Goal: Use online tool/utility: Use online tool/utility

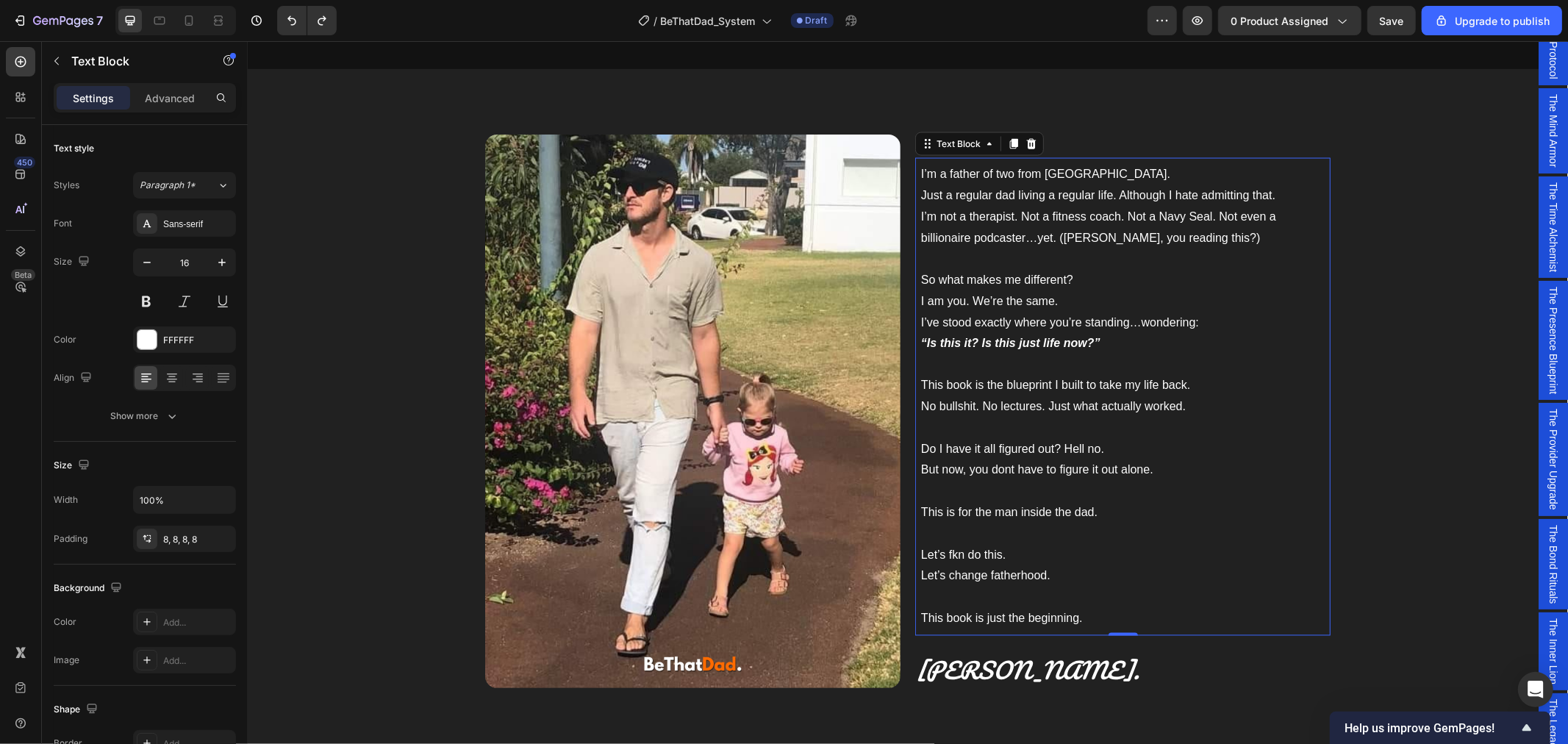
click at [1039, 178] on span "I’m a father of two from [GEOGRAPHIC_DATA]." at bounding box center [1045, 173] width 250 height 13
click at [1082, 167] on span "I’m a father of two from [GEOGRAPHIC_DATA]." at bounding box center [1045, 173] width 250 height 13
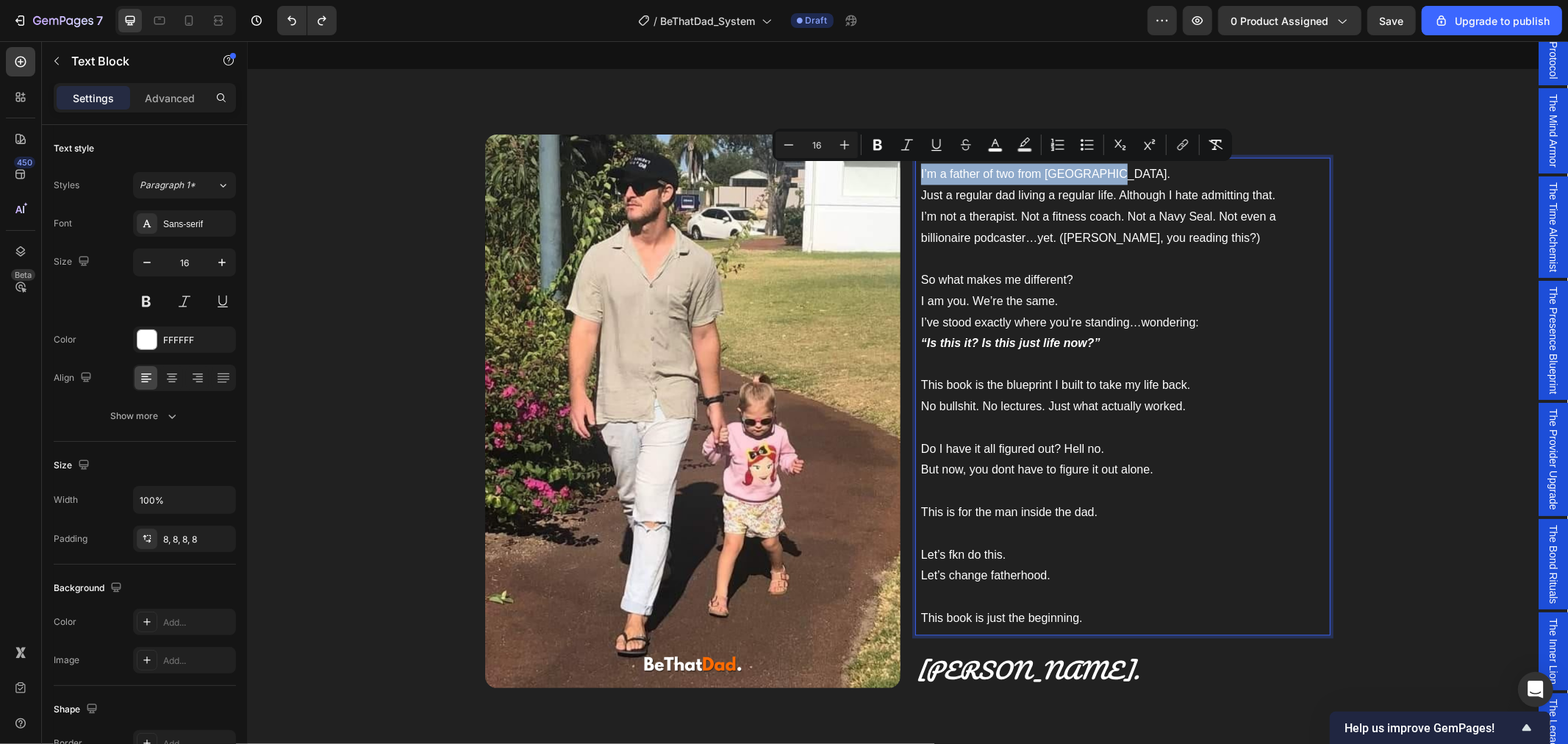
drag, startPoint x: 1104, startPoint y: 170, endPoint x: 908, endPoint y: 170, distance: 196.0
click at [915, 170] on div "I’m a father of two from [GEOGRAPHIC_DATA]. Just a regular dad living a regular…" at bounding box center [1122, 396] width 416 height 478
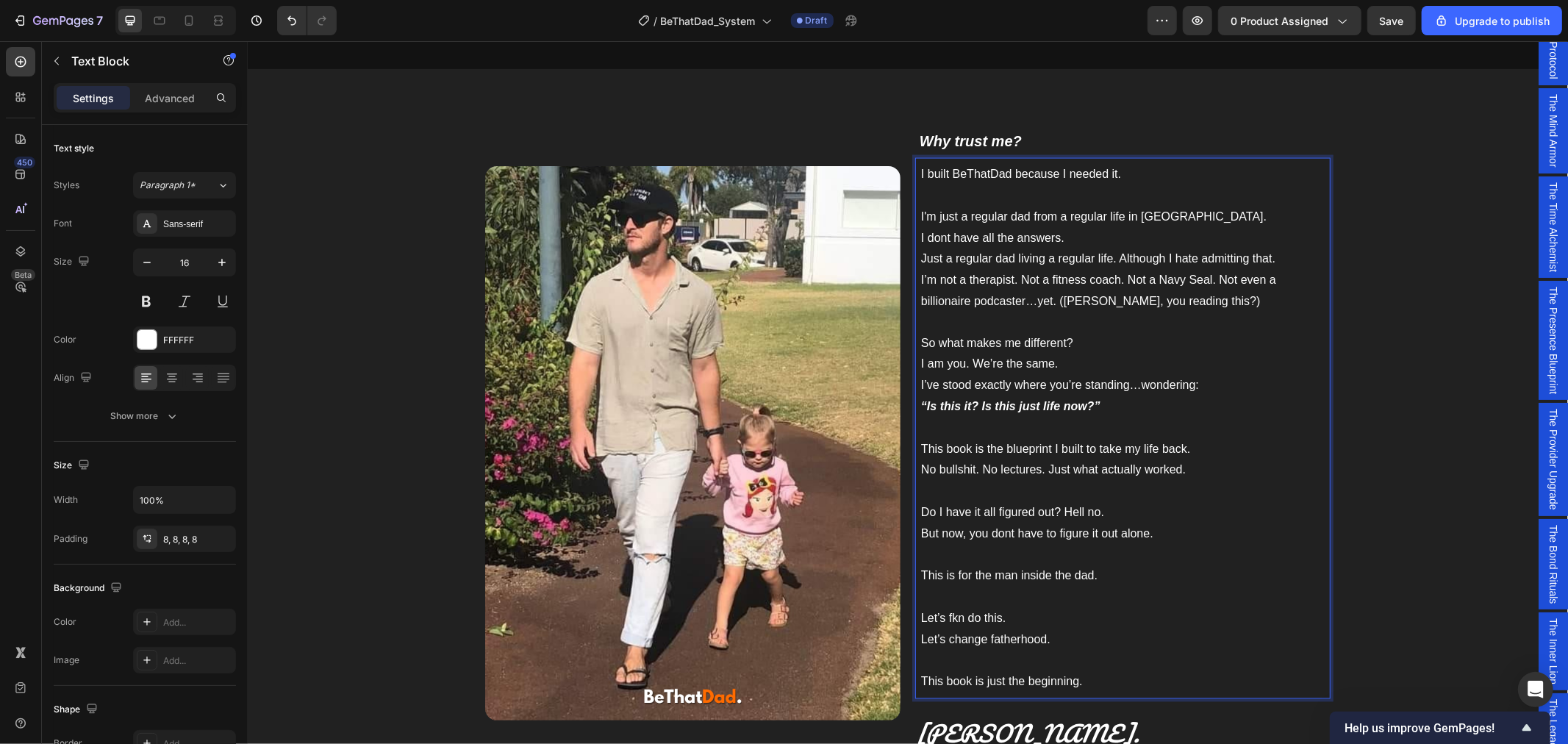
click at [926, 237] on p "I dont have all the answers." at bounding box center [1122, 238] width 404 height 21
click at [1085, 238] on p "I don't have all the answers." at bounding box center [1122, 238] width 404 height 21
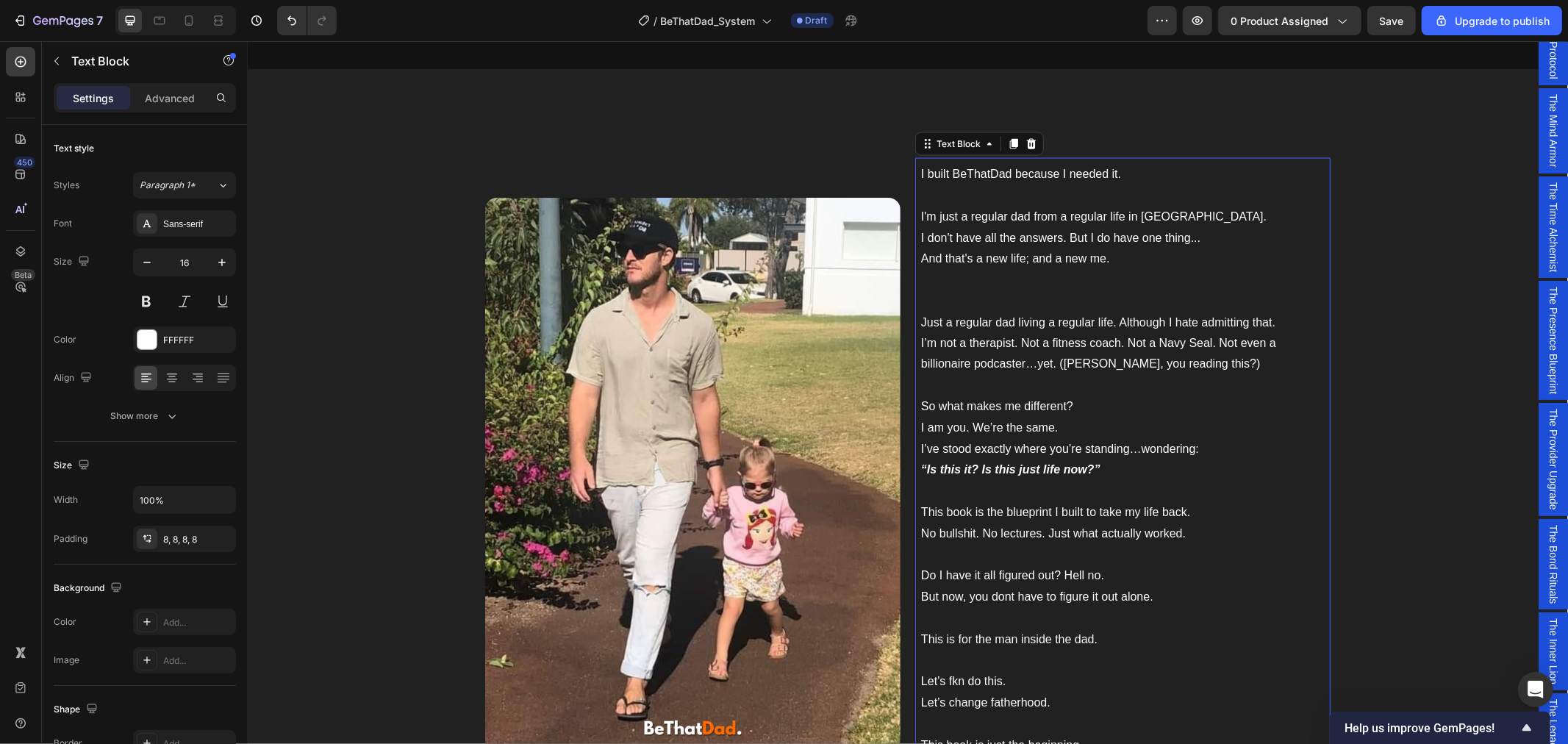
click at [937, 298] on p "I don't have all the answers. But I do have one thing... And that's a new life;…" at bounding box center [1122, 269] width 404 height 84
click at [932, 283] on p "I don't have all the answers. But I do have one thing... And that's a new life;…" at bounding box center [1122, 269] width 404 height 84
click at [1138, 245] on p "I don't have all the answers. But I do have one thing... And that's a new life;…" at bounding box center [1122, 269] width 404 height 84
click at [1134, 264] on p "I don't have all the answers. But I do have one thing... And that's a new life;…" at bounding box center [1122, 269] width 404 height 84
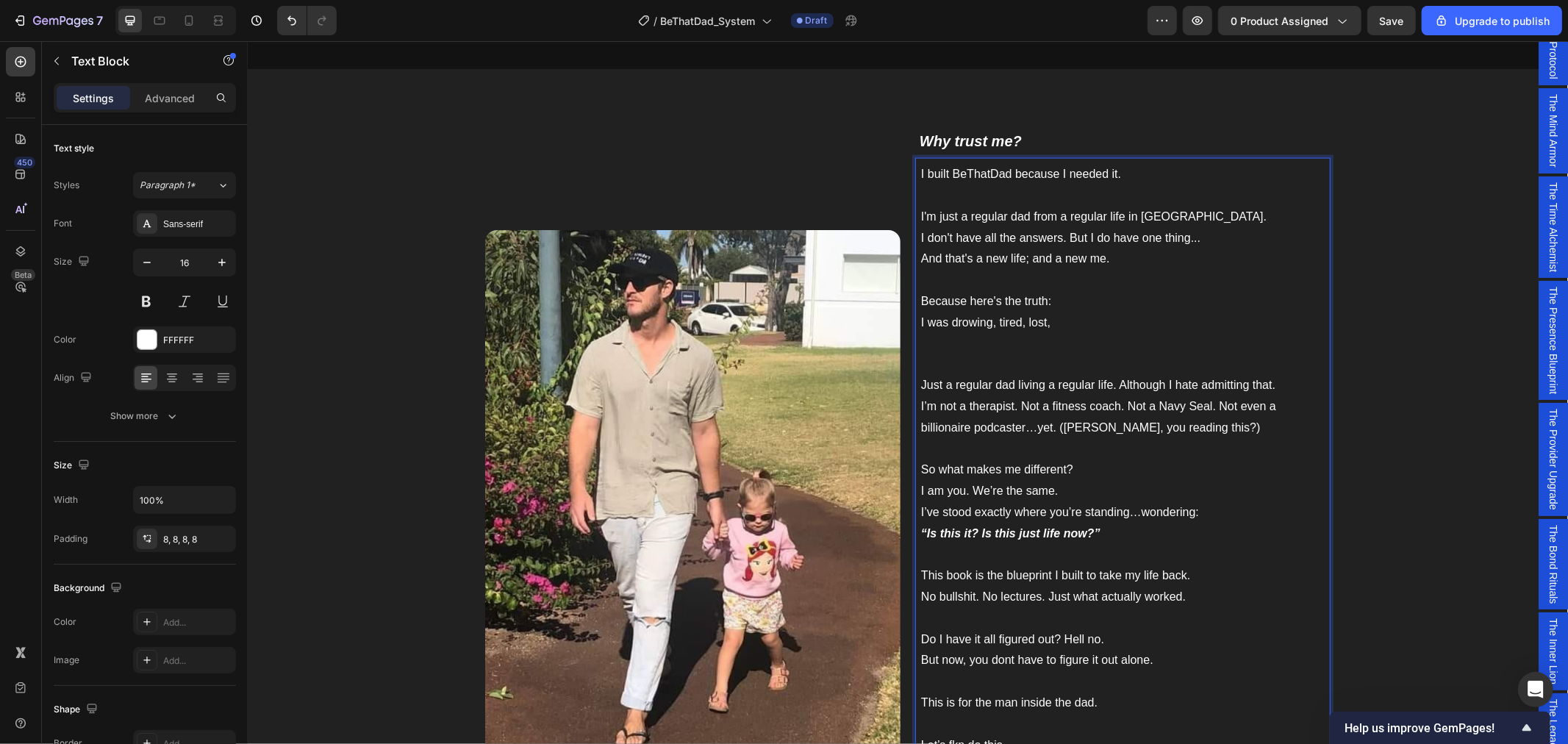
click at [970, 320] on p "I don't have all the answers. But I do have one thing... And that's a new life;…" at bounding box center [1122, 302] width 404 height 149
click at [1111, 325] on p "I don't have all the answers. But I do have one thing... And that's a new life;…" at bounding box center [1122, 302] width 404 height 149
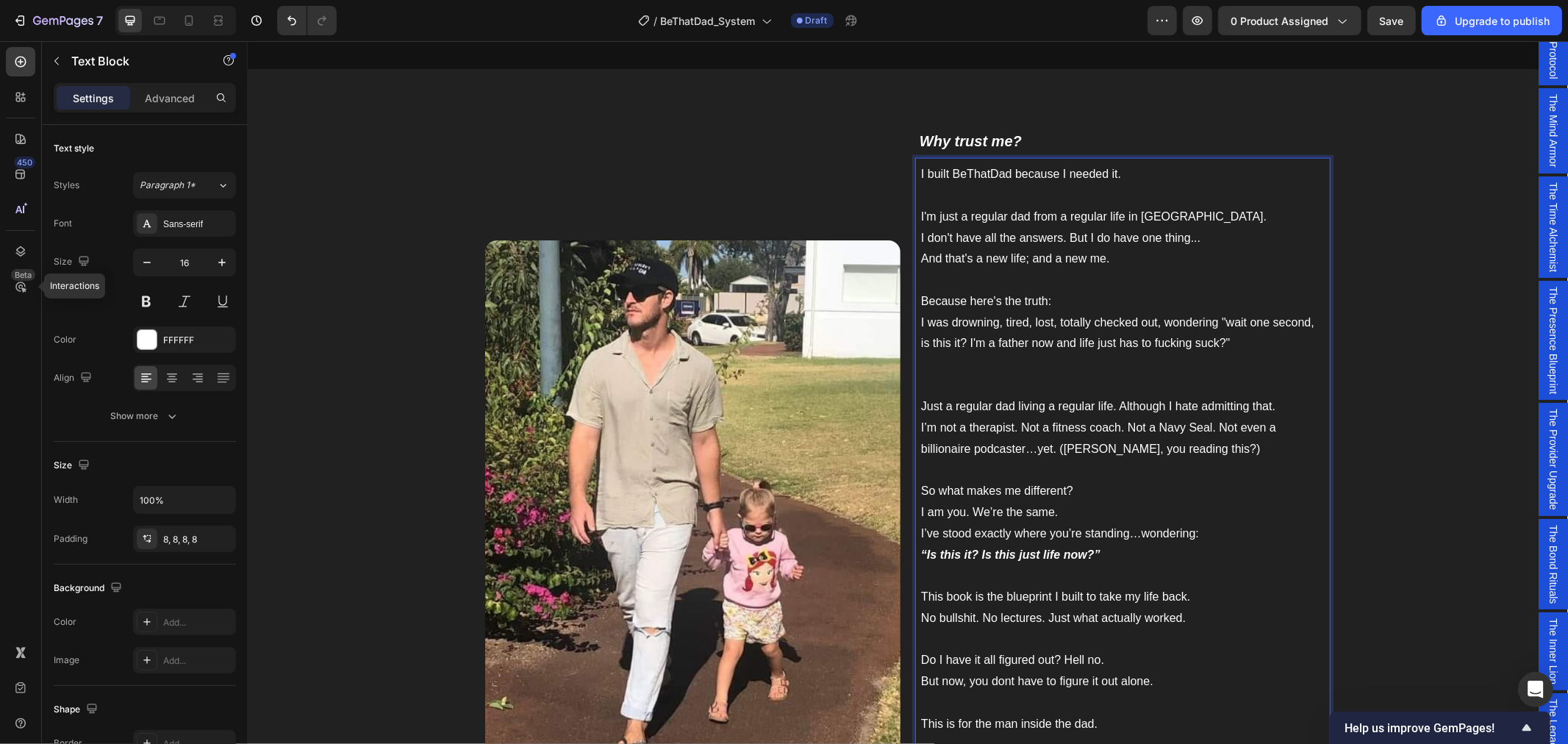
click at [1072, 341] on p "I don't have all the answers. But I do have one thing... And that's a new life;…" at bounding box center [1122, 312] width 404 height 169
click at [1302, 350] on p "I don't have all the answers. But I do have one thing... And that's a new life;…" at bounding box center [1122, 312] width 404 height 169
click at [984, 368] on p "I don't have all the answers. But I do have one thing... And that's a new life;…" at bounding box center [1122, 312] width 404 height 169
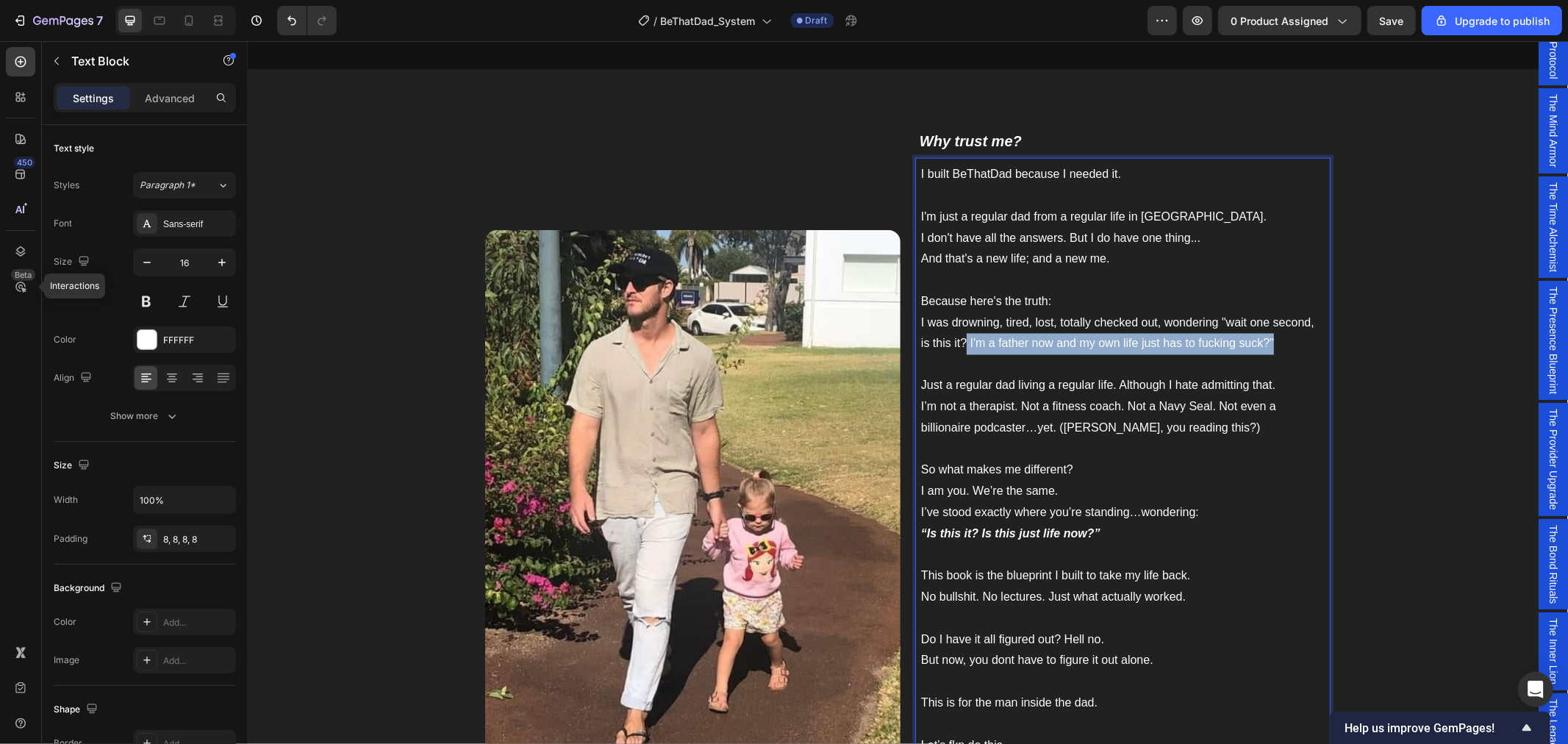
drag, startPoint x: 1270, startPoint y: 340, endPoint x: 960, endPoint y: 345, distance: 310.0
click at [960, 345] on p "I don't have all the answers. But I do have one thing... And that's a new life;…" at bounding box center [1122, 302] width 404 height 149
click at [1157, 321] on p "I don't have all the answers. But I do have one thing... And that's a new life;…" at bounding box center [1122, 302] width 404 height 149
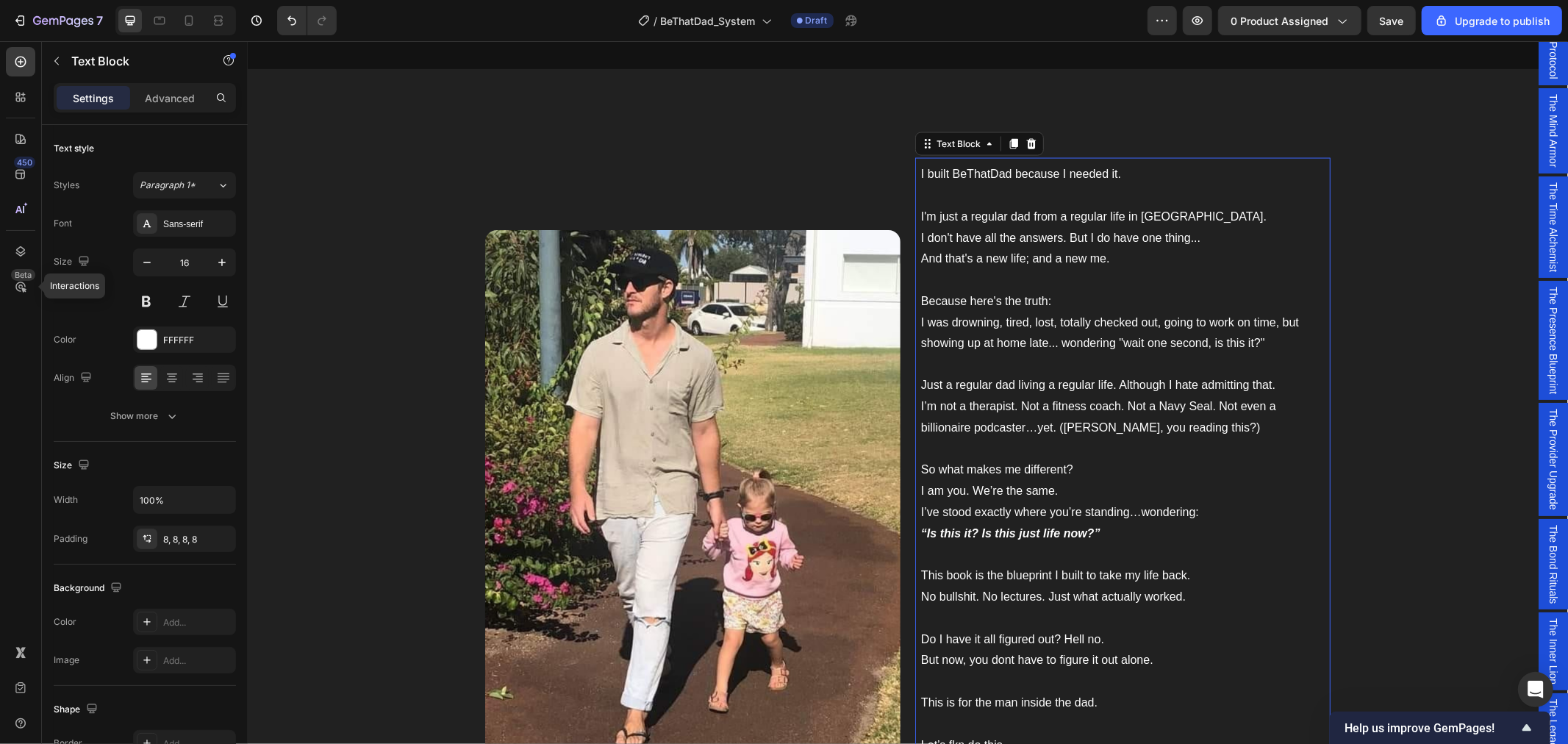
click at [1263, 350] on p "I don't have all the answers. But I do have one thing... And that's a new life;…" at bounding box center [1122, 302] width 404 height 149
click at [995, 320] on p "I don't have all the answers. But I do have one thing... And that's a new life;…" at bounding box center [1122, 302] width 404 height 149
click at [1061, 321] on p "I don't have all the answers. But I do have one thing... And that's a new life;…" at bounding box center [1122, 302] width 404 height 149
click at [1082, 320] on p "I don't have all the answers. But I do have one thing... And that's a new life;…" at bounding box center [1122, 302] width 404 height 149
click at [1209, 318] on p "I don't have all the answers. But I do have one thing... And that's a new life;…" at bounding box center [1122, 302] width 404 height 149
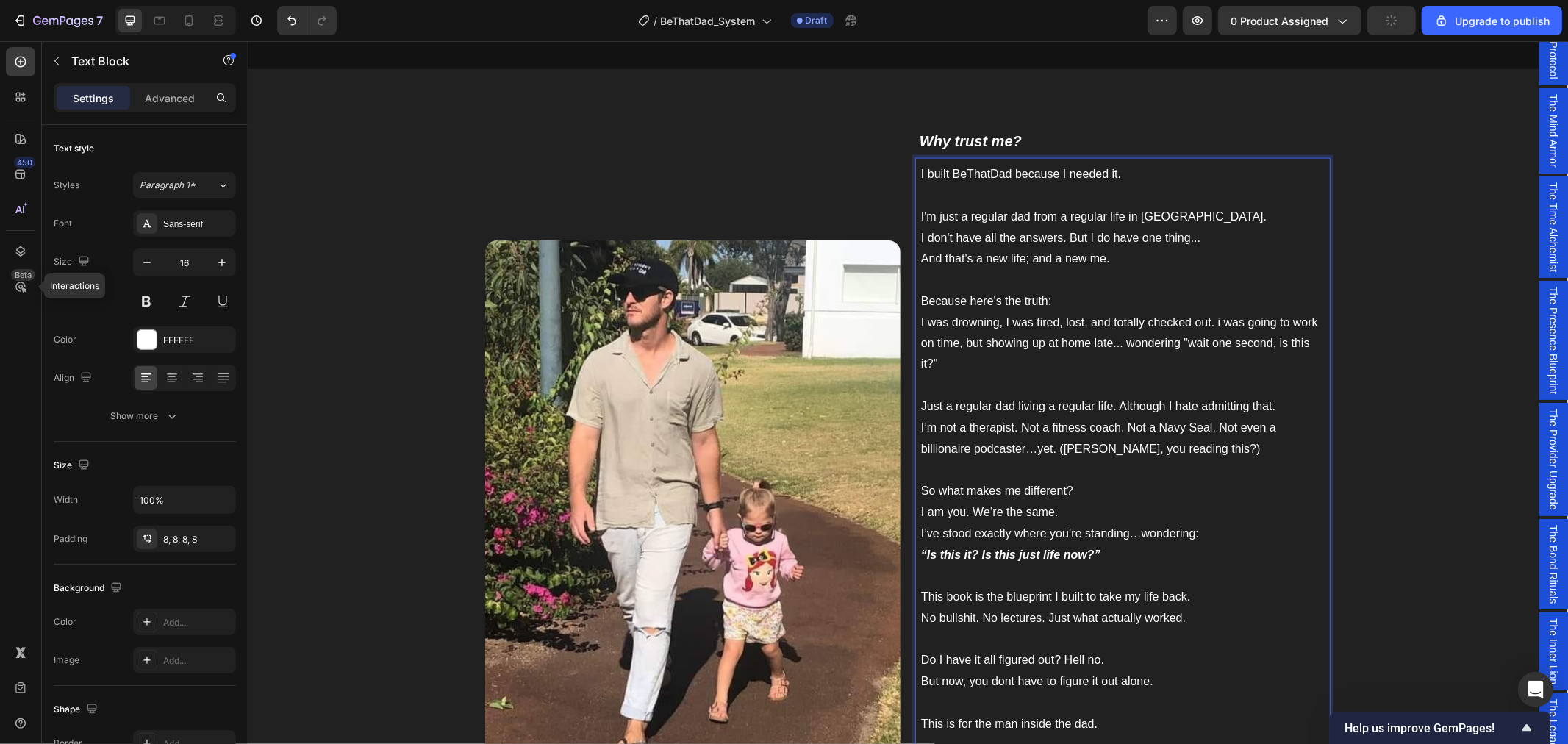
click at [1090, 345] on p "I don't have all the answers. But I do have one thing... And that's a new life;…" at bounding box center [1122, 312] width 404 height 169
click at [1005, 376] on p "I don't have all the answers. But I do have one thing... And that's a new life;…" at bounding box center [1122, 312] width 404 height 169
click at [1003, 370] on p "I don't have all the answers. But I do have one thing... And that's a new life;…" at bounding box center [1122, 312] width 404 height 169
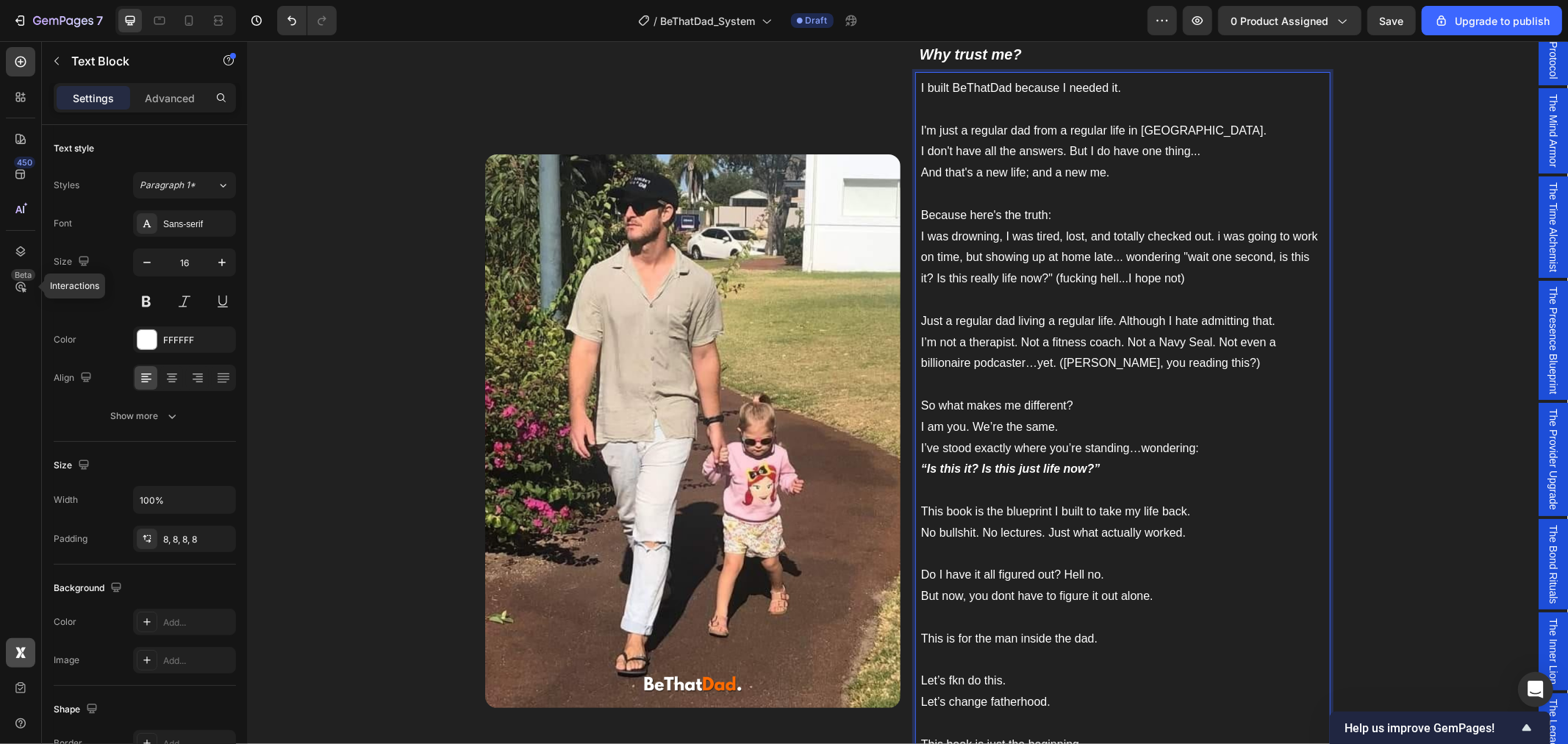
scroll to position [2145, 0]
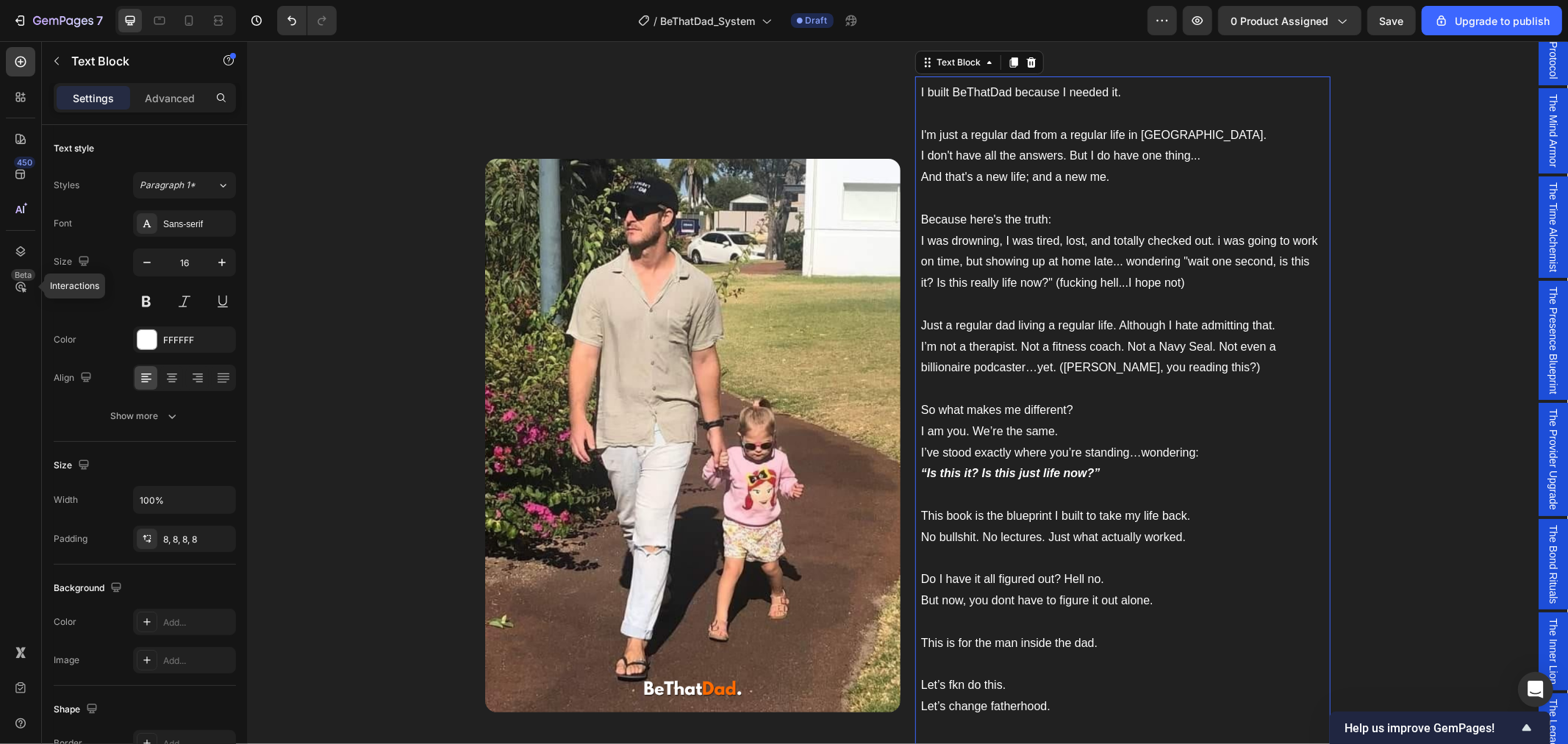
click at [1002, 222] on p "I don't have all the answers. But I do have one thing... And that's a new life;…" at bounding box center [1122, 229] width 404 height 169
click at [970, 120] on p "I built BeThatDad because I needed it. I'm just a regular dad from a regular li…" at bounding box center [1122, 113] width 404 height 63
click at [929, 91] on span "I built BeThatDad because I needed it." at bounding box center [1020, 91] width 200 height 13
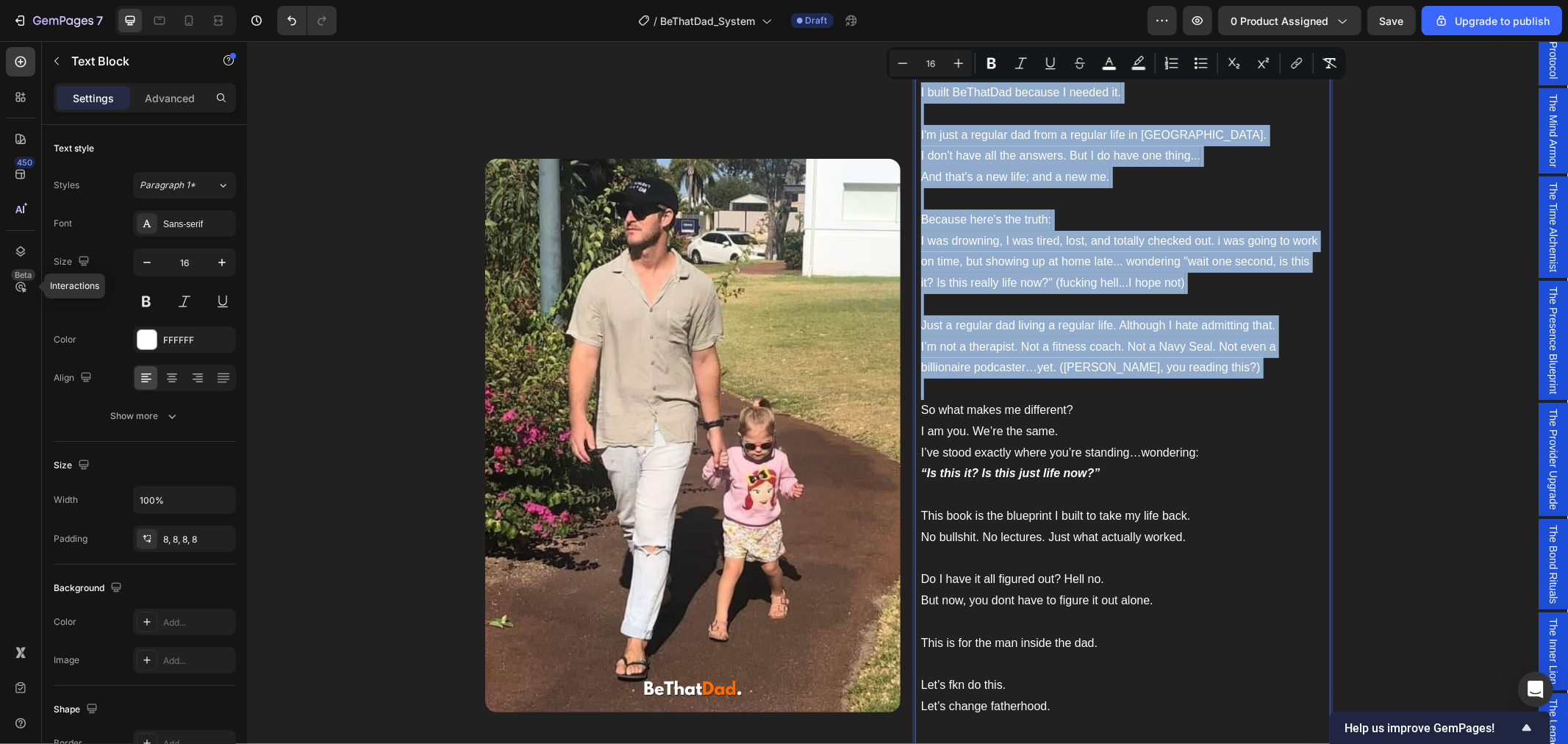
drag, startPoint x: 914, startPoint y: 84, endPoint x: 1243, endPoint y: 383, distance: 444.6
click at [1168, 340] on span "I’m not a therapist. Not a fitness coach. Not a Navy Seal. Not even a billionai…" at bounding box center [1097, 356] width 355 height 34
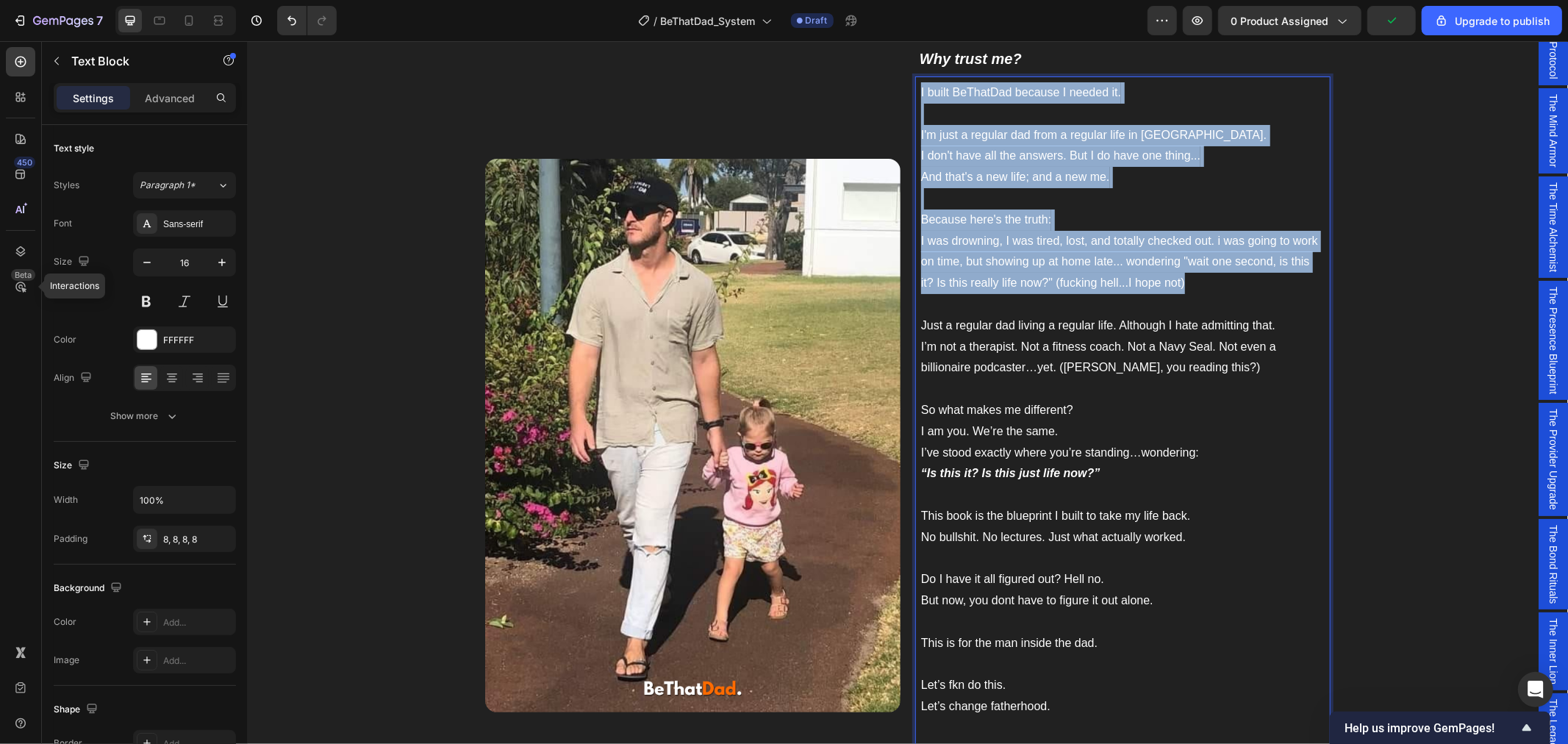
drag, startPoint x: 1193, startPoint y: 275, endPoint x: 907, endPoint y: 90, distance: 340.6
click at [915, 90] on div "I built BeThatDad because I needed it. I'm just a regular dad from a regular li…" at bounding box center [1122, 420] width 416 height 690
copy div "I built BeThatDad because I needed it. I'm just a regular dad from a regular li…"
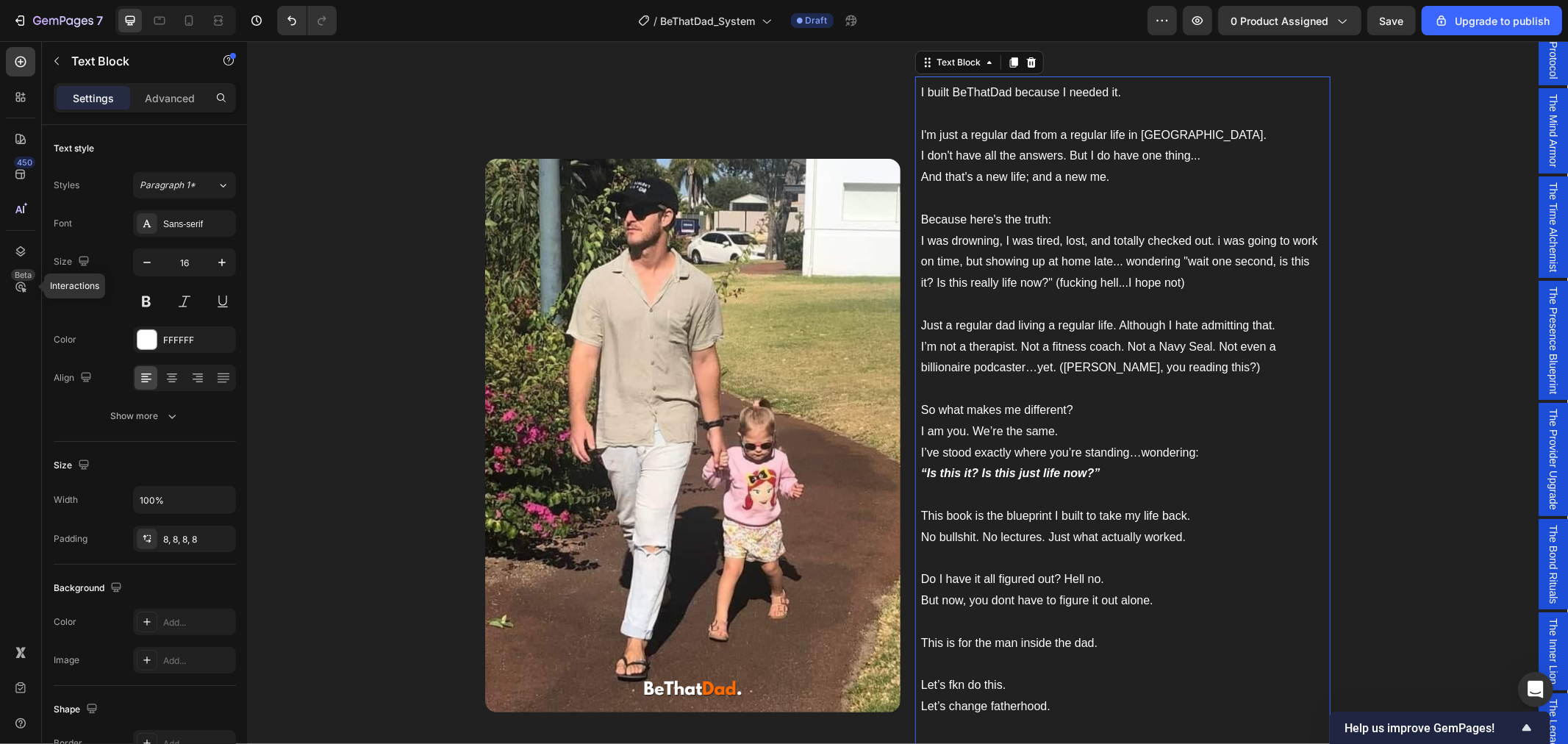
click at [1013, 347] on span "I’m not a therapist. Not a fitness coach. Not a Navy Seal. Not even a billionai…" at bounding box center [1097, 356] width 355 height 34
click at [938, 119] on p "I built BeThatDad because I needed it. I'm just a regular dad from a regular li…" at bounding box center [1122, 113] width 404 height 63
click at [946, 133] on span "I'm just a regular dad from a regular life in [GEOGRAPHIC_DATA]." at bounding box center [1093, 134] width 346 height 13
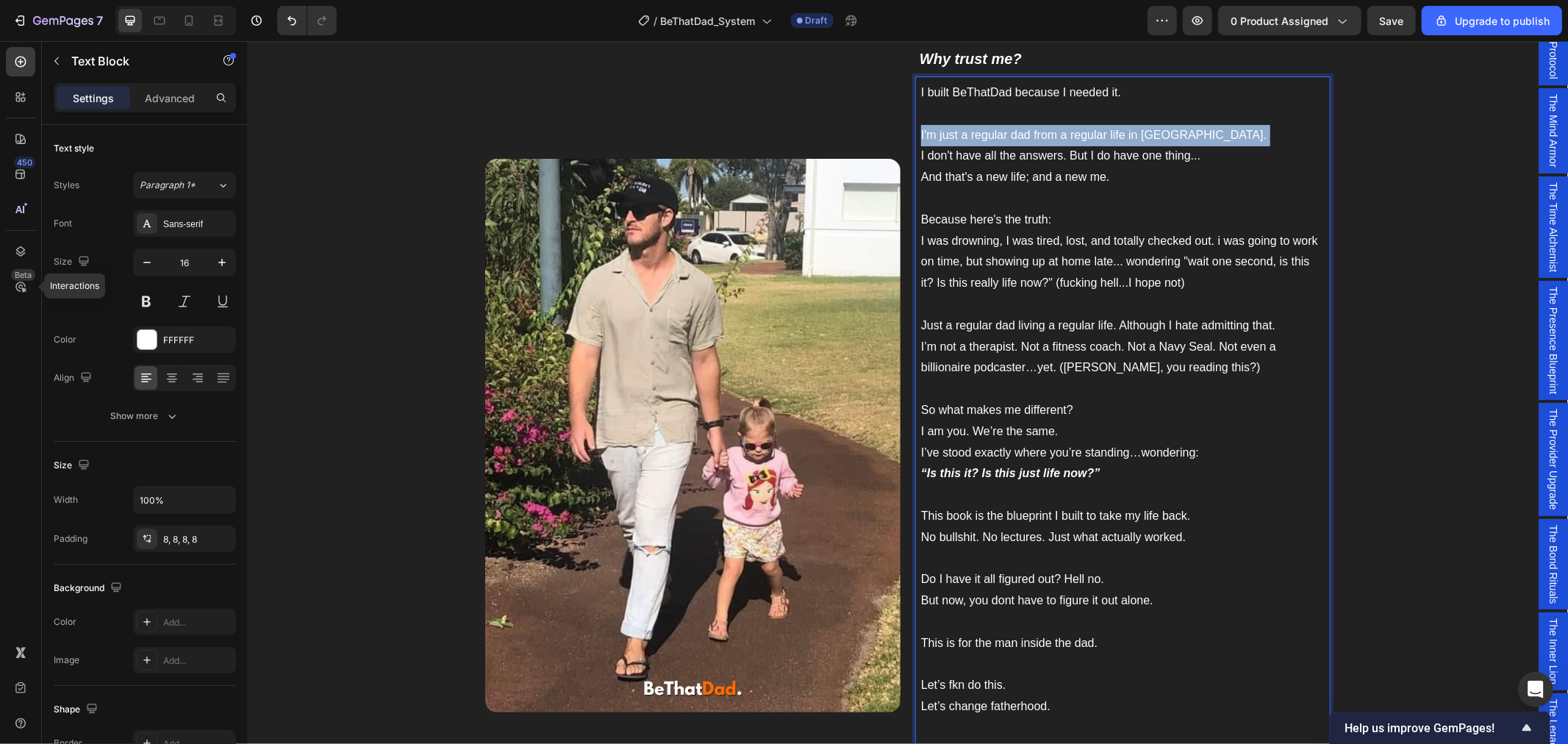
click at [946, 133] on span "I'm just a regular dad from a regular life in [GEOGRAPHIC_DATA]." at bounding box center [1093, 134] width 346 height 13
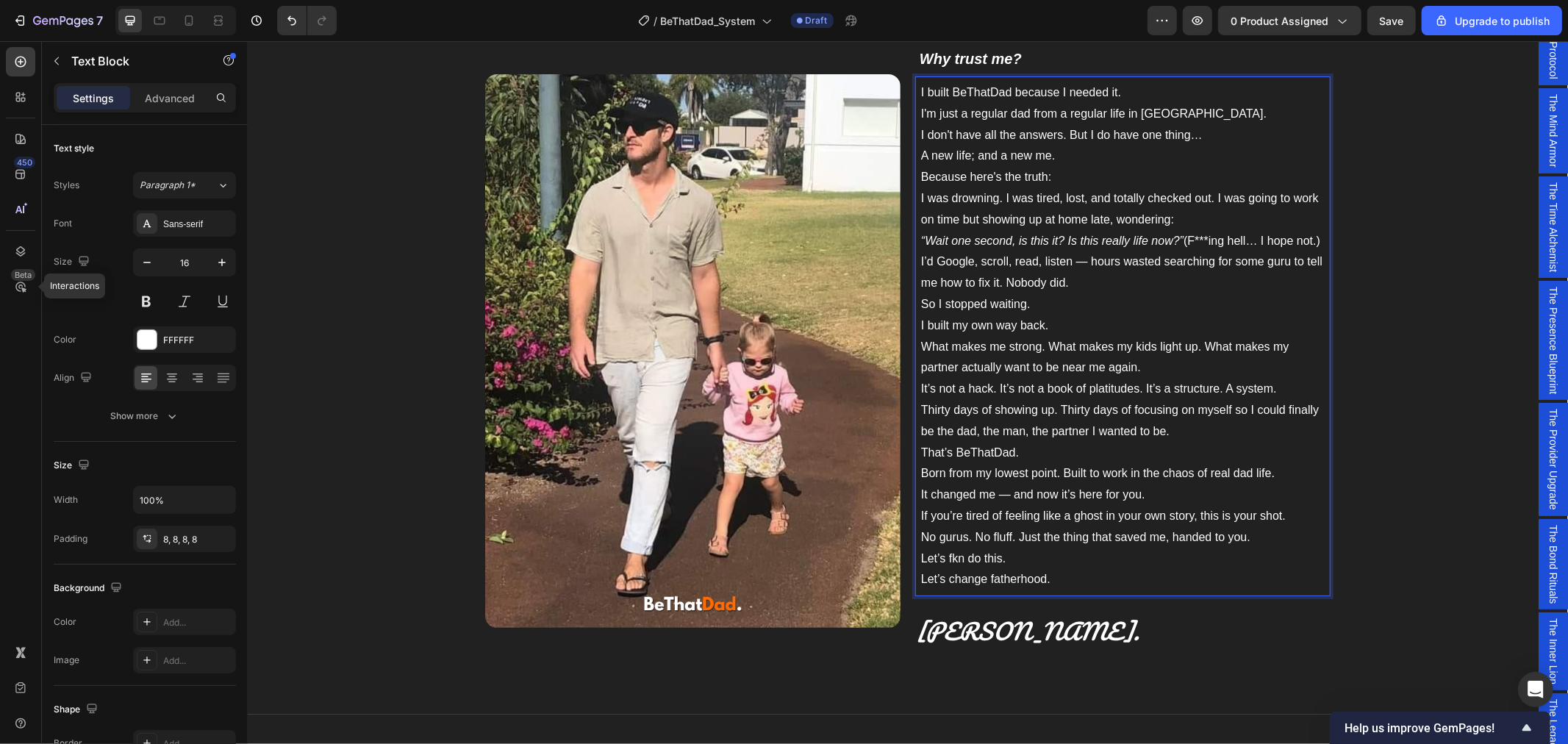
click at [1141, 91] on p "I built BeThatDad because I needed it." at bounding box center [1122, 92] width 404 height 21
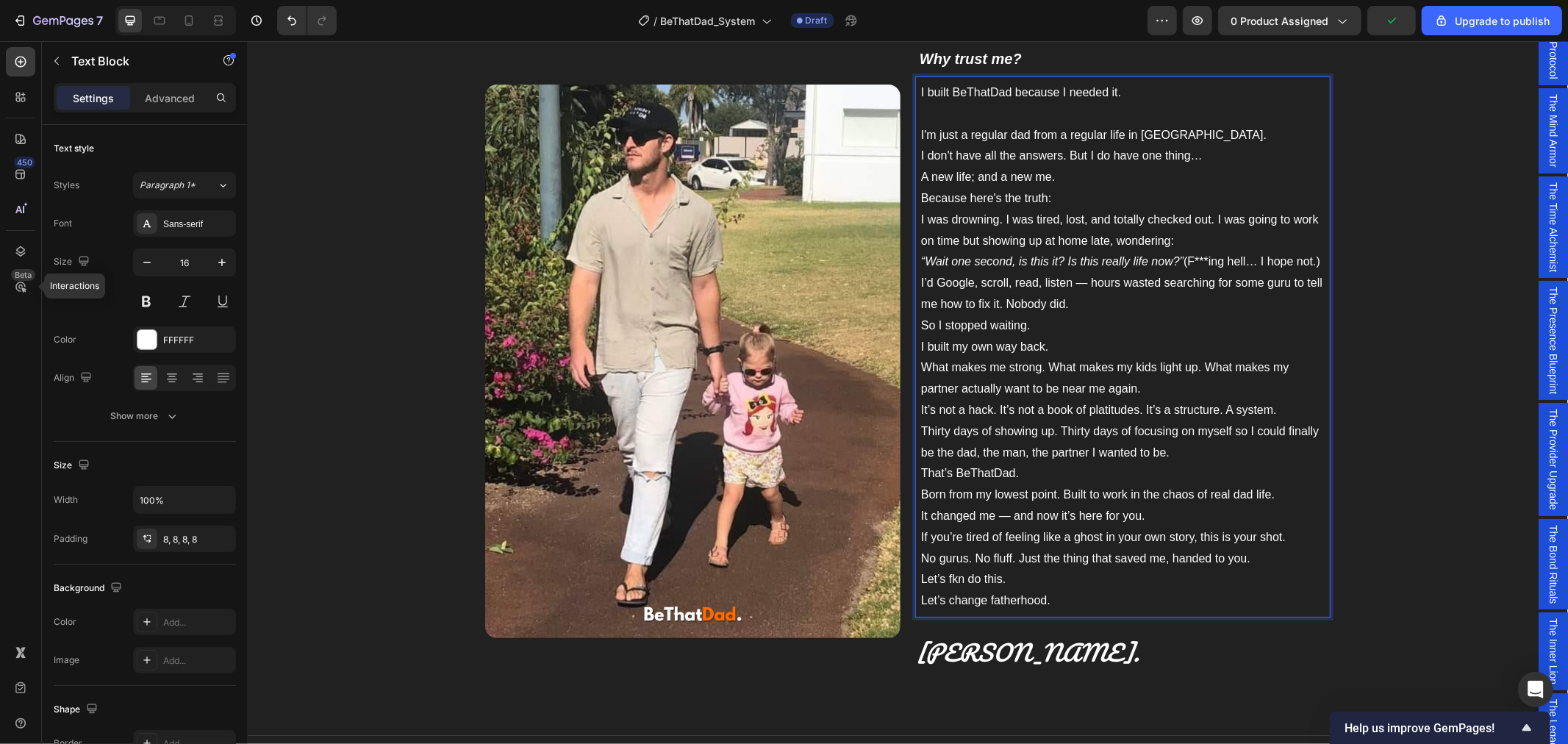
click at [920, 91] on p "I built BeThatDad because I needed it." at bounding box center [1122, 103] width 404 height 43
click at [950, 94] on p "Becasue built BeThatDad because I needed it." at bounding box center [1122, 103] width 404 height 43
click at [977, 92] on p "Because Ie built BeThatDad because I needed it." at bounding box center [1122, 103] width 404 height 43
click at [964, 91] on p "Because I built BeThatDad because I needed it." at bounding box center [1122, 103] width 404 height 43
click at [998, 119] on p "I built BeThatDad because I needed it." at bounding box center [1122, 103] width 404 height 43
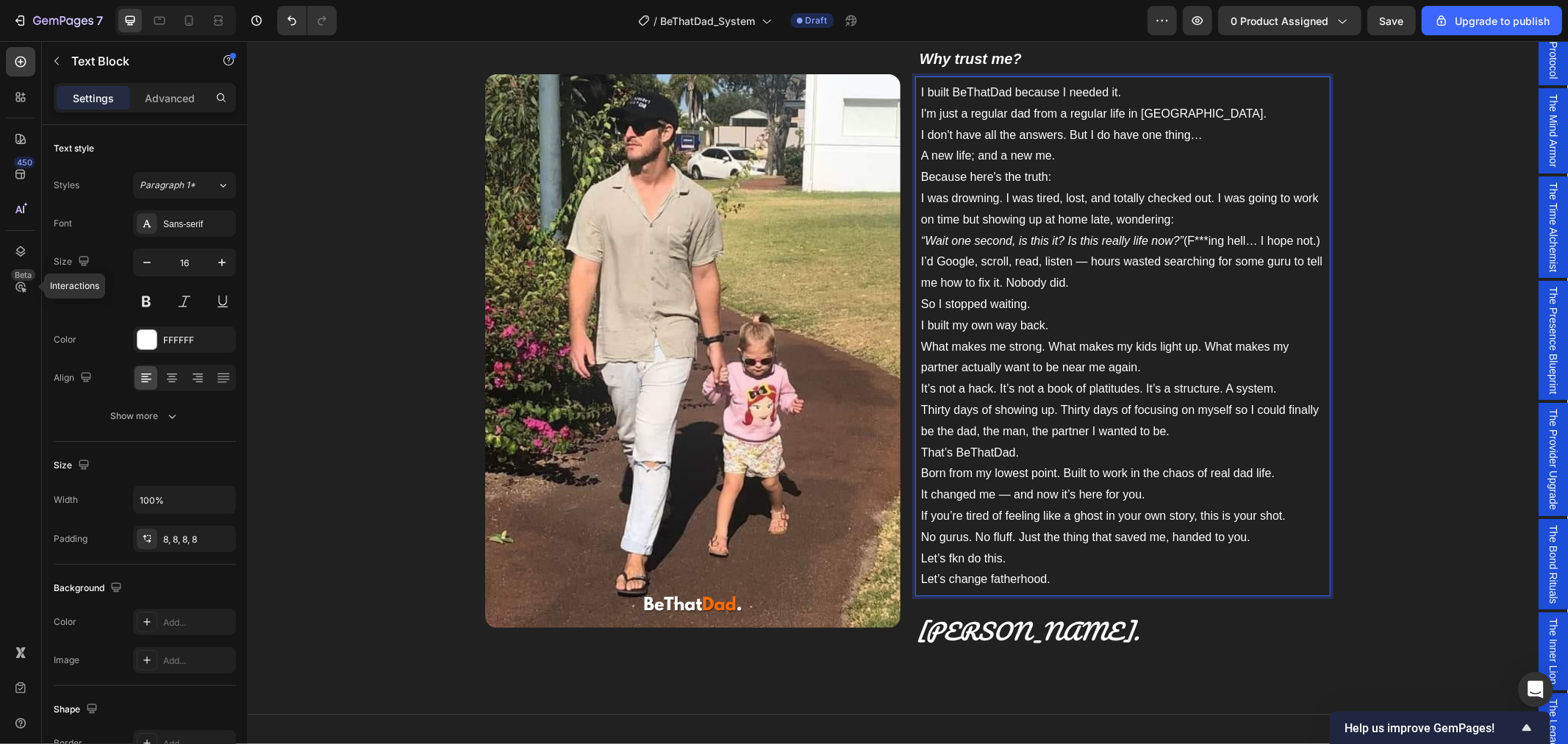
click at [1142, 109] on p "I'm just a regular dad from a regular life in [GEOGRAPHIC_DATA]." at bounding box center [1122, 113] width 404 height 21
click at [1143, 99] on p "I built BeThatDad because I needed it." at bounding box center [1122, 92] width 404 height 21
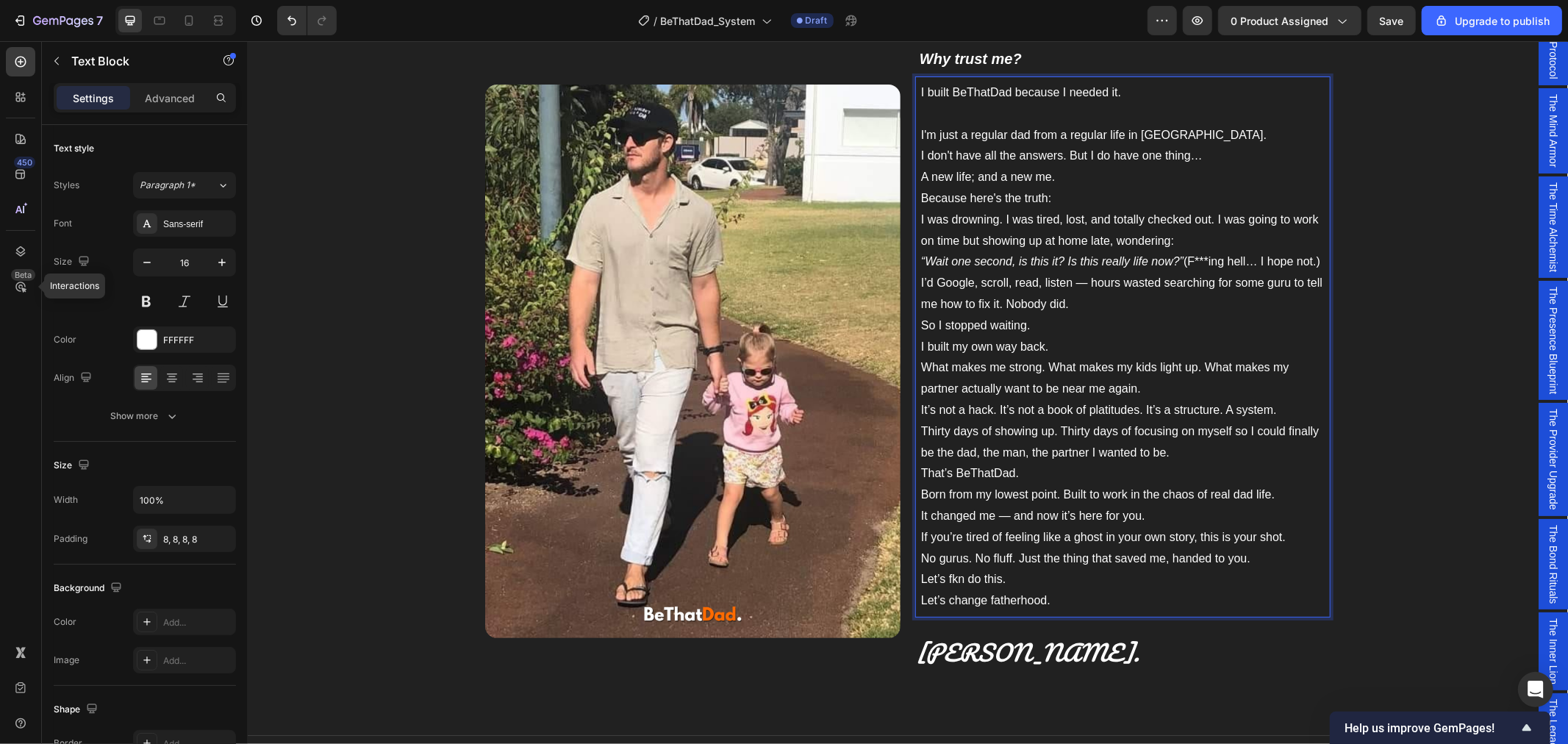
click at [1136, 141] on p "I'm just a regular dad from a regular life in [GEOGRAPHIC_DATA]." at bounding box center [1122, 135] width 404 height 21
click at [1183, 133] on p "I'm just a regular dad from a regular life in [GEOGRAPHIC_DATA]." at bounding box center [1122, 135] width 404 height 21
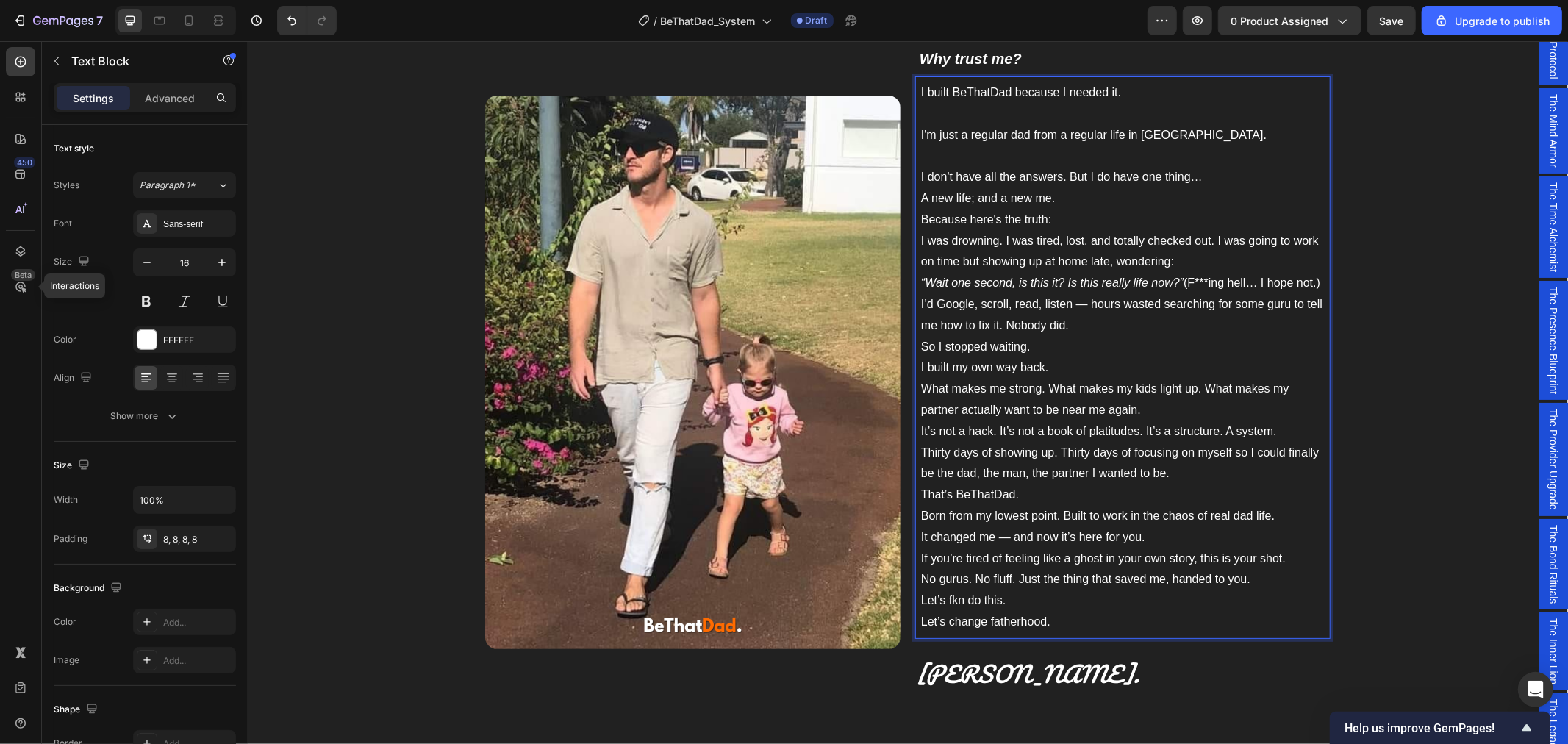
click at [1207, 176] on p "I don't have all the answers. But I do have one thing… A new life; and a new me." at bounding box center [1122, 187] width 404 height 43
click at [1063, 202] on p "I don't have all the answers. But I do have one thing… A new life; and a new me." at bounding box center [1122, 187] width 404 height 43
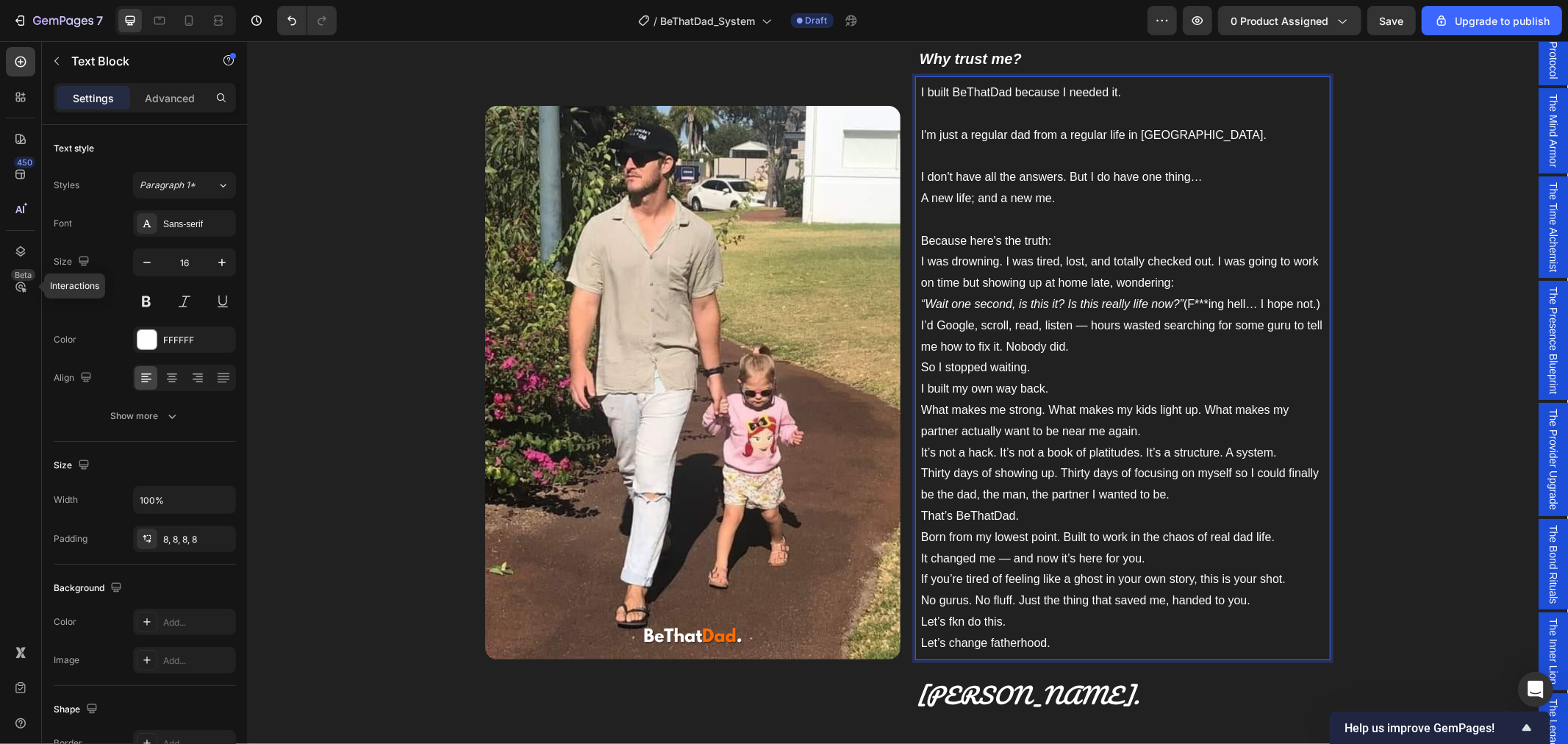
click at [1209, 259] on p "Because here's the truth: I was drowning. I was tired, lost, and totally checke…" at bounding box center [1122, 272] width 404 height 84
click at [1216, 283] on p "Because here's the truth: I was drowning. I was tired, lost, and totally checke…" at bounding box center [1122, 272] width 404 height 84
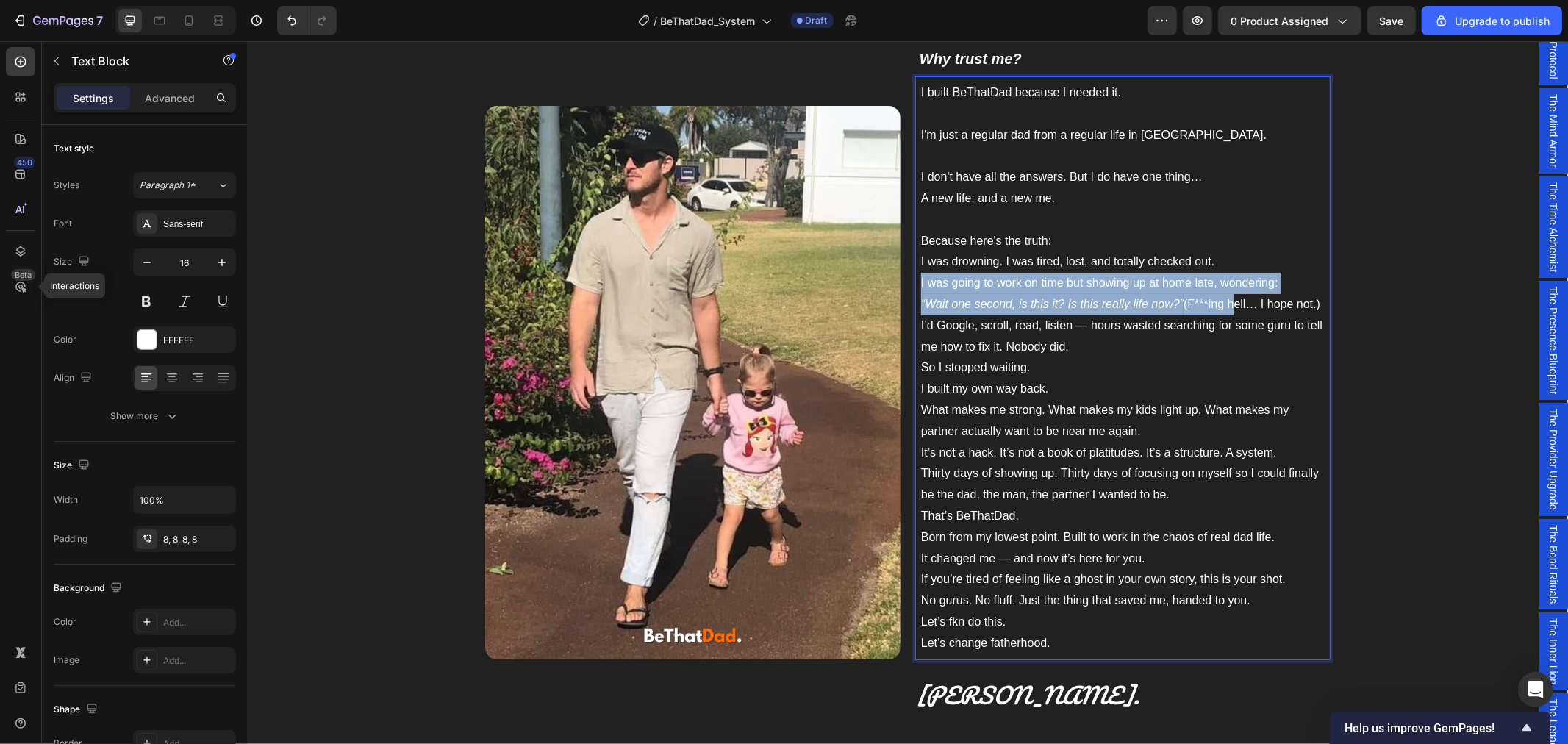
drag, startPoint x: 1273, startPoint y: 281, endPoint x: 1226, endPoint y: 294, distance: 48.8
click at [1226, 294] on p "Because here's the truth: I was drowning. I was tired, lost, and totally checke…" at bounding box center [1122, 272] width 404 height 84
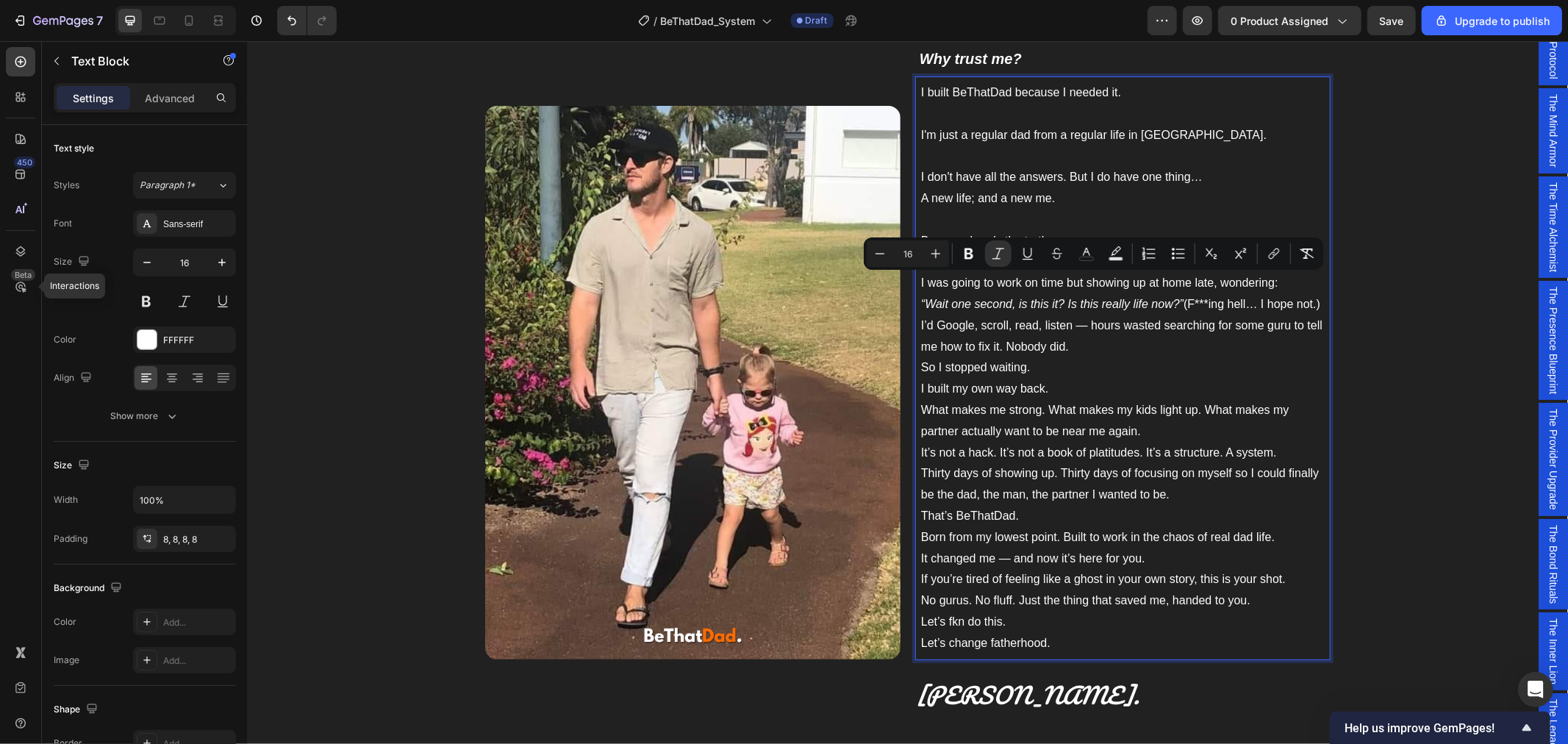
click at [1226, 287] on p "Because here's the truth: I was drowning. I was tired, lost, and totally checke…" at bounding box center [1122, 272] width 404 height 84
drag, startPoint x: 1274, startPoint y: 283, endPoint x: 1204, endPoint y: 287, distance: 70.1
click at [1204, 287] on p "Because here's the truth: I was drowning. I was tired, lost, and totally checke…" at bounding box center [1122, 272] width 404 height 84
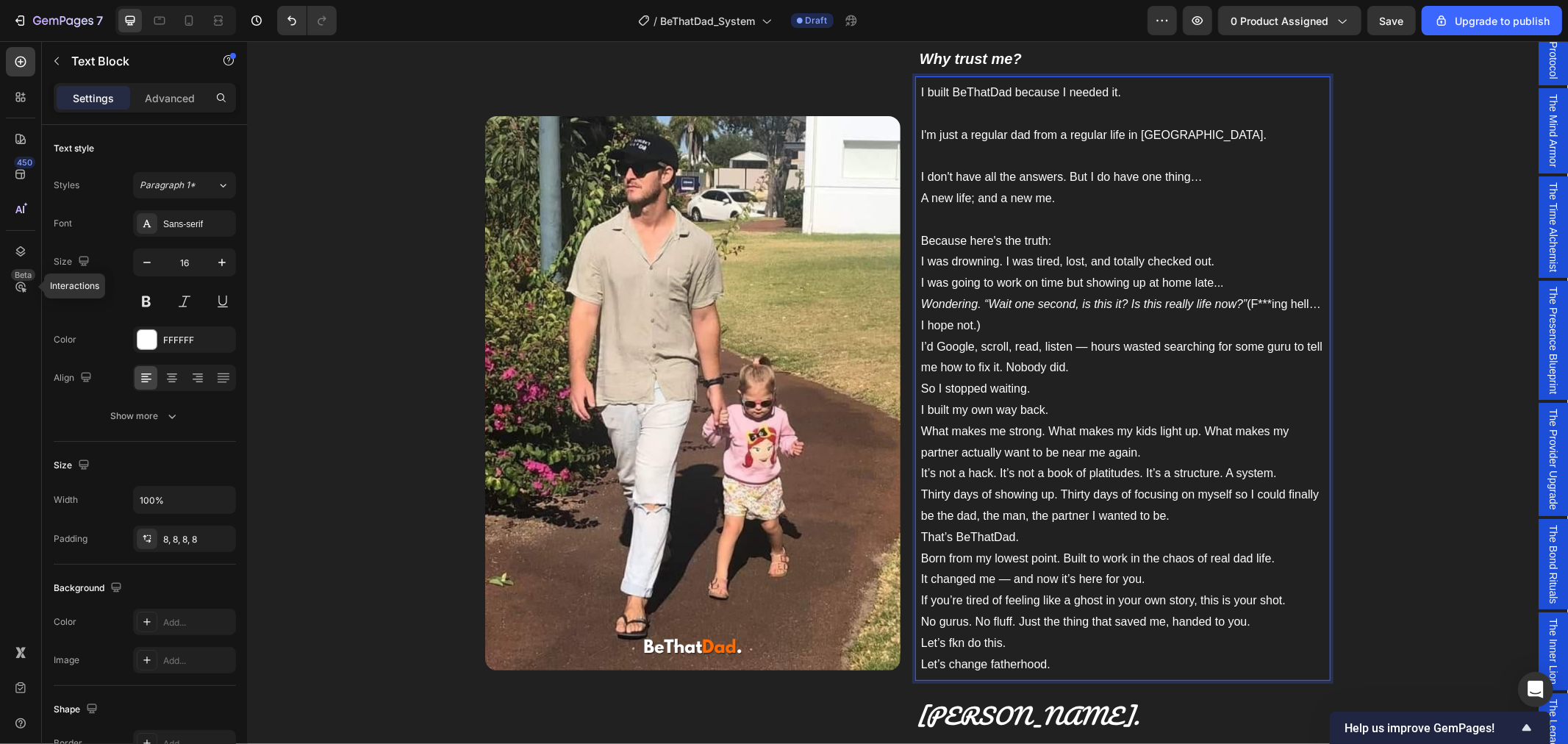
click at [1244, 305] on p "Because here's the truth: I was drowning. I was tired, lost, and totally checke…" at bounding box center [1122, 283] width 404 height 105
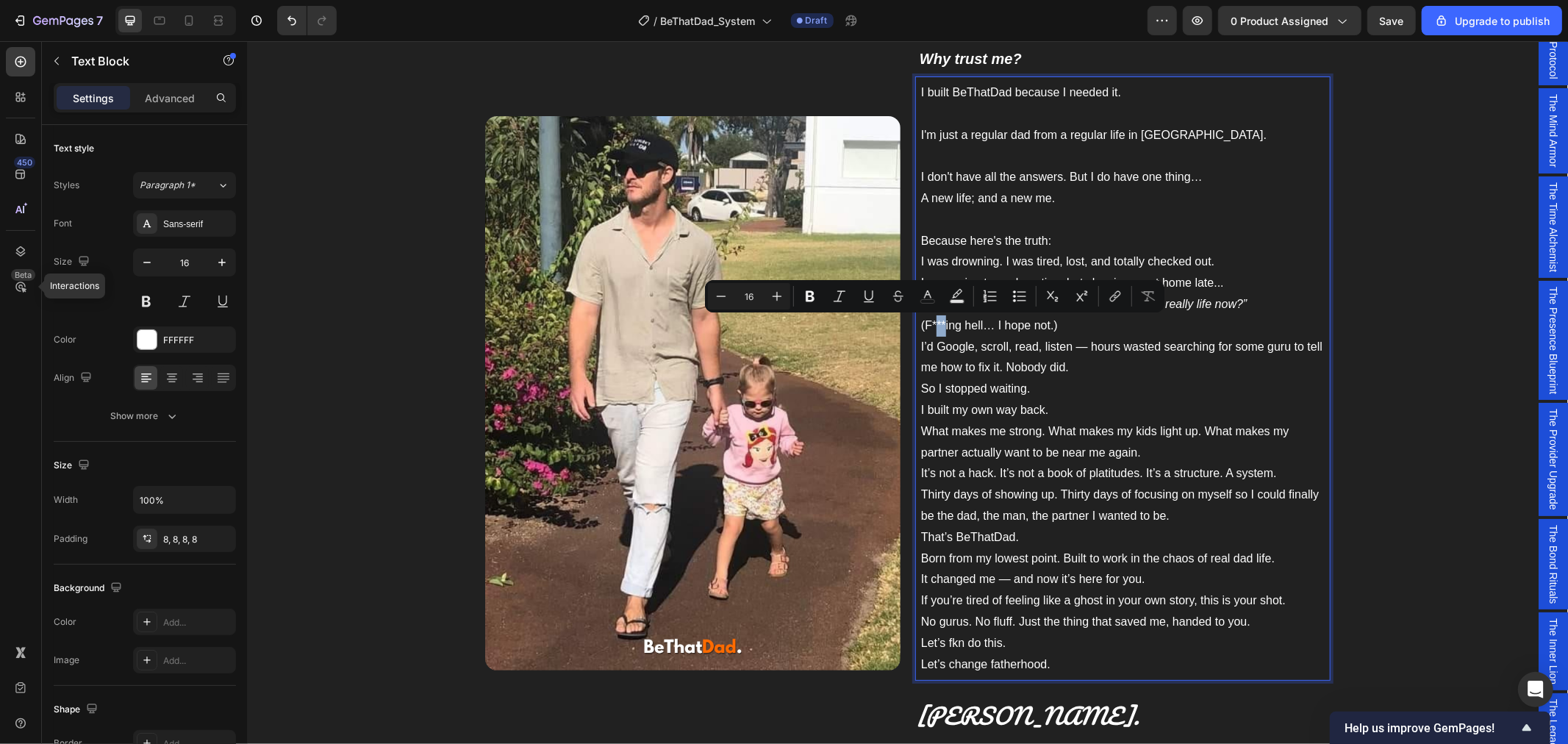
drag, startPoint x: 937, startPoint y: 325, endPoint x: 927, endPoint y: 324, distance: 10.0
click at [927, 324] on p "Because here's the truth: I was drowning. I was tired, lost, and totally checke…" at bounding box center [1122, 283] width 404 height 105
click at [935, 330] on p "Because here's the truth: I was drowning. I was tired, lost, and totally checke…" at bounding box center [1122, 283] width 404 height 105
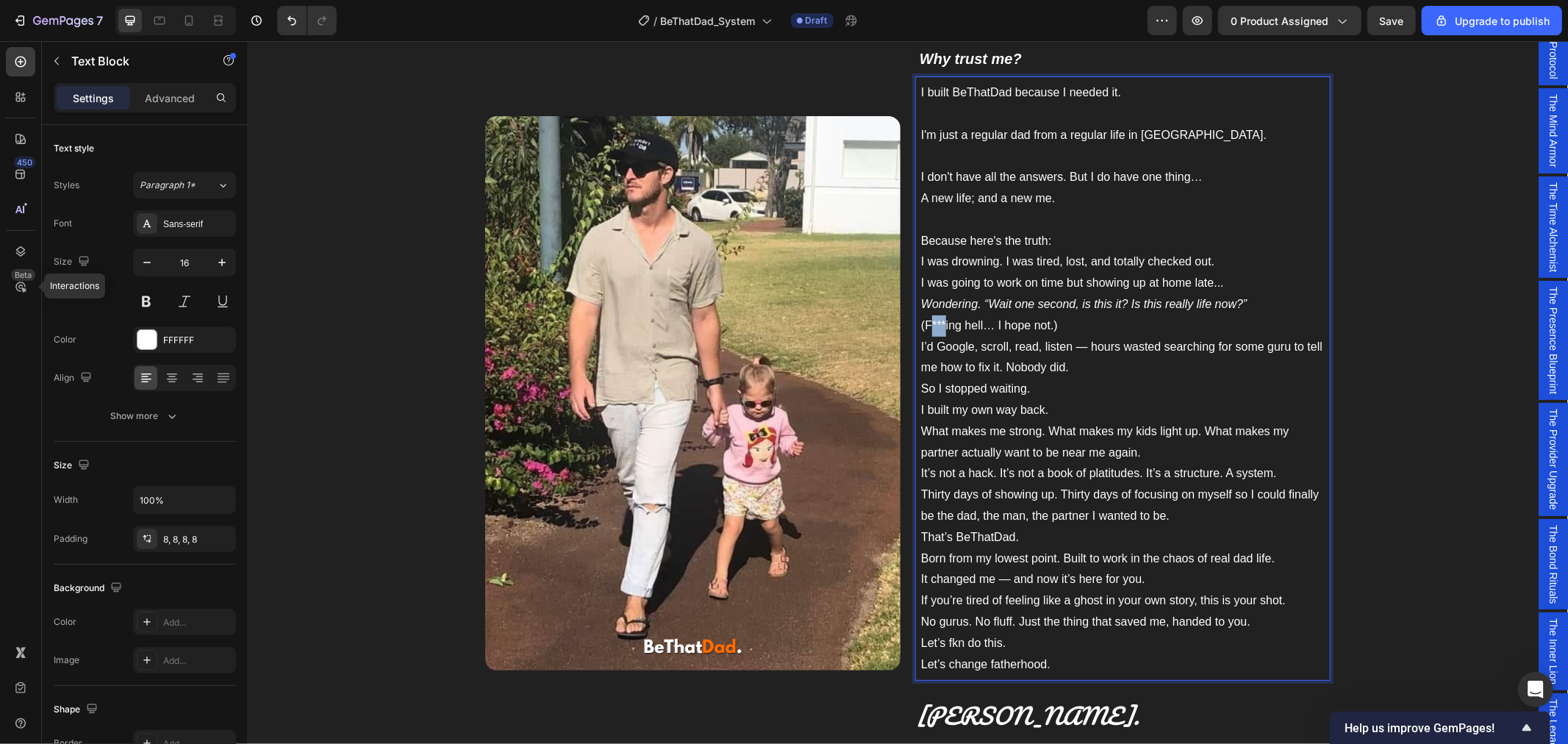
drag, startPoint x: 938, startPoint y: 321, endPoint x: 924, endPoint y: 321, distance: 14.0
click at [924, 321] on p "Because here's the truth: I was drowning. I was tired, lost, and totally checke…" at bounding box center [1122, 283] width 404 height 105
click at [1055, 313] on p "Because here's the truth: I was drowning. I was tired, lost, and totally checke…" at bounding box center [1122, 283] width 404 height 105
click at [1076, 320] on p "Because here's the truth: I was drowning. I was tired, lost, and totally checke…" at bounding box center [1122, 283] width 404 height 105
click at [1126, 328] on p "Because here's the truth: I was drowning. I was tired, lost, and totally checke…" at bounding box center [1122, 283] width 404 height 105
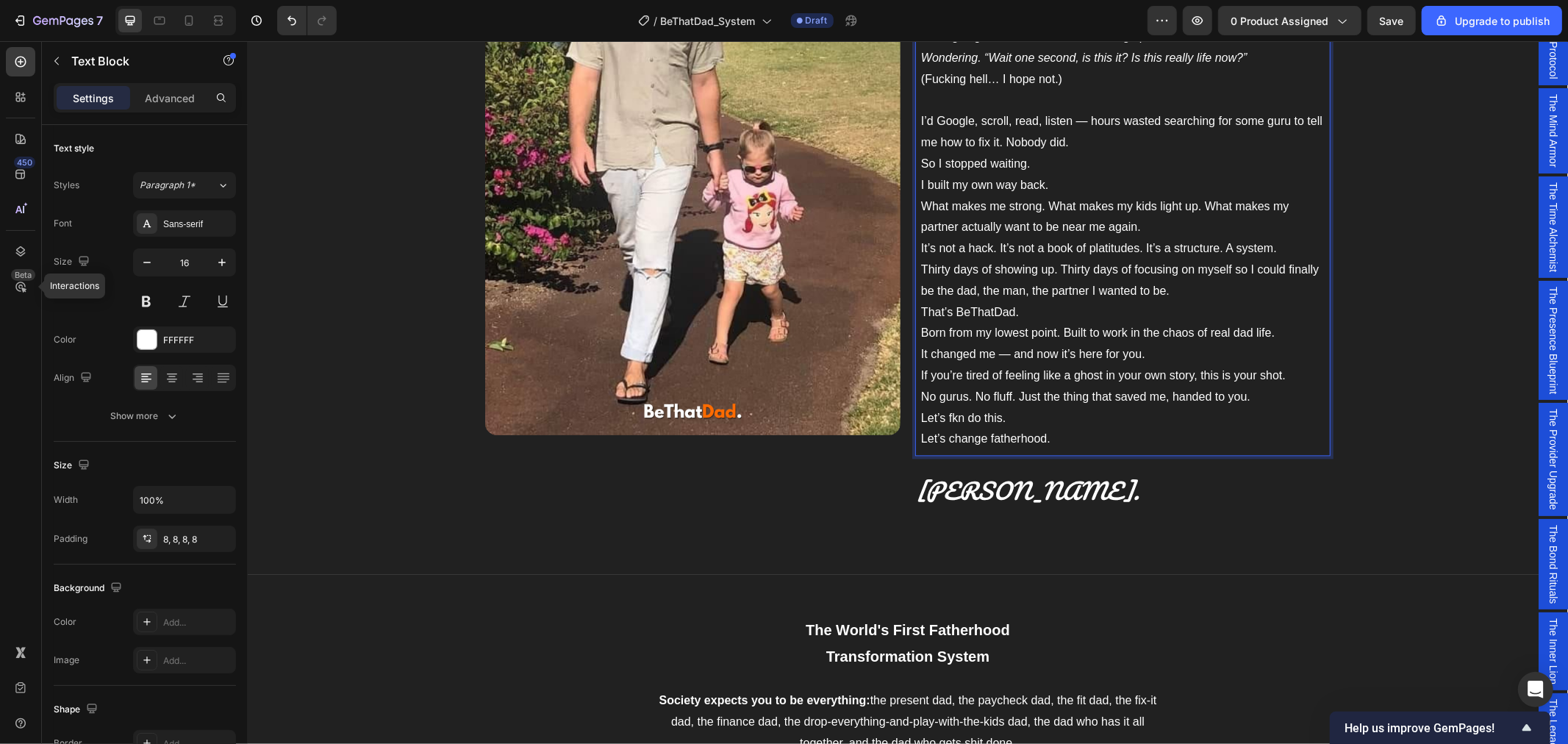
scroll to position [2308, 0]
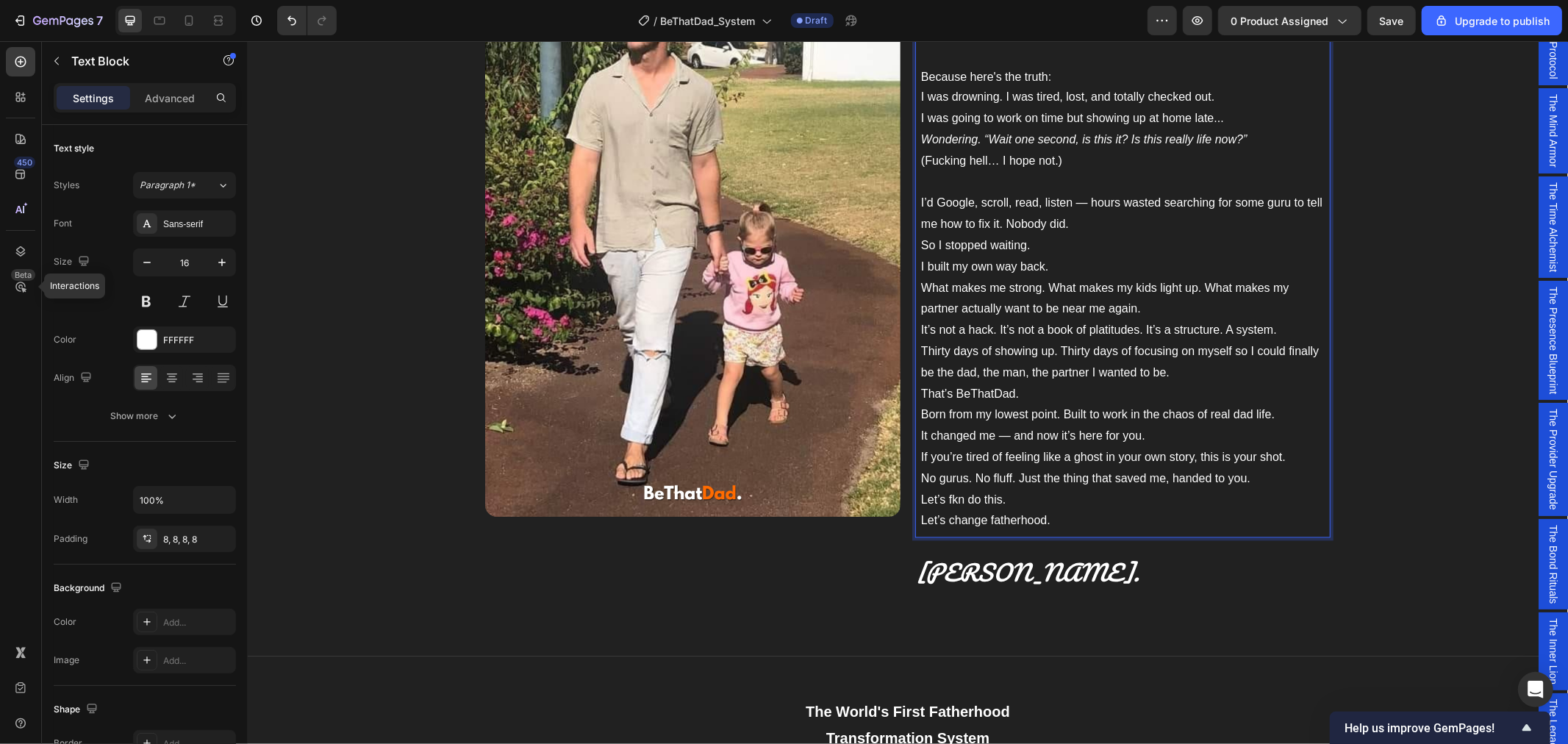
click at [1090, 203] on p "I’d Google, scroll, read, listen — hours wasted searching for some guru to tell…" at bounding box center [1122, 224] width 404 height 63
click at [1078, 204] on p "I’d Google, scroll, read, listen — hours wasted searching for some guru to tell…" at bounding box center [1122, 224] width 404 height 63
click at [940, 203] on p "I’d Google, scroll, read, listen — hours wasted searching for some guru to tell…" at bounding box center [1122, 224] width 404 height 63
click at [932, 205] on p "I’d Google, scroll, read, listen — hours wasted searching for some guru to tell…" at bounding box center [1122, 224] width 404 height 63
drag, startPoint x: 1091, startPoint y: 205, endPoint x: 1062, endPoint y: 210, distance: 29.4
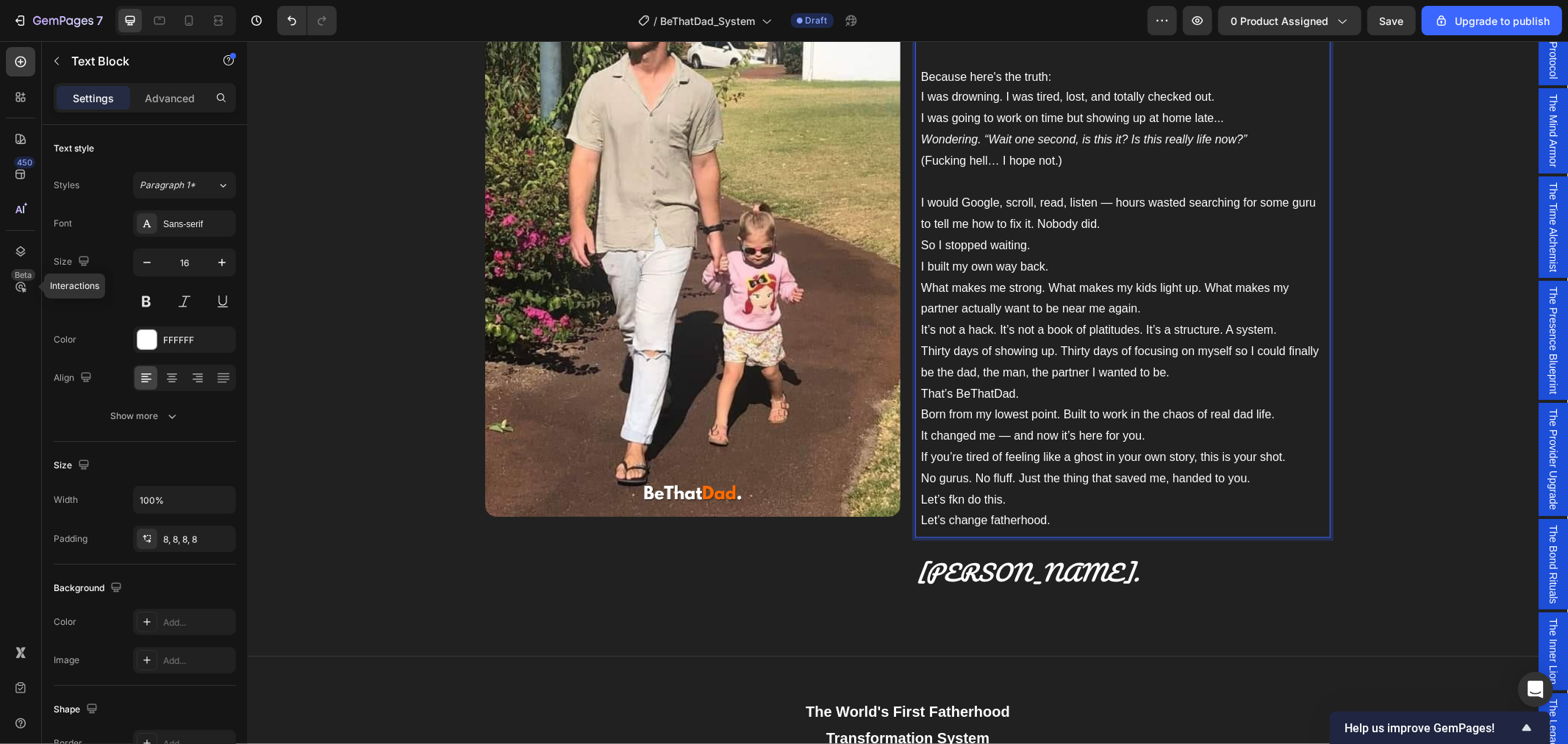
click at [1062, 210] on p "I would Google, scroll, read, listen — hours wasted searching for some guru to …" at bounding box center [1122, 224] width 404 height 63
click at [1075, 213] on p "I would Google, scroll, read, listen — hours wasted searching for some guru to …" at bounding box center [1122, 224] width 404 height 63
click at [1080, 207] on p "I would Google, scroll, read, listen — hours wasted searching for some guru to …" at bounding box center [1122, 224] width 404 height 63
click at [1134, 205] on p "I would Google, scroll, read, countless — hours wasted searching for some guru …" at bounding box center [1122, 224] width 404 height 63
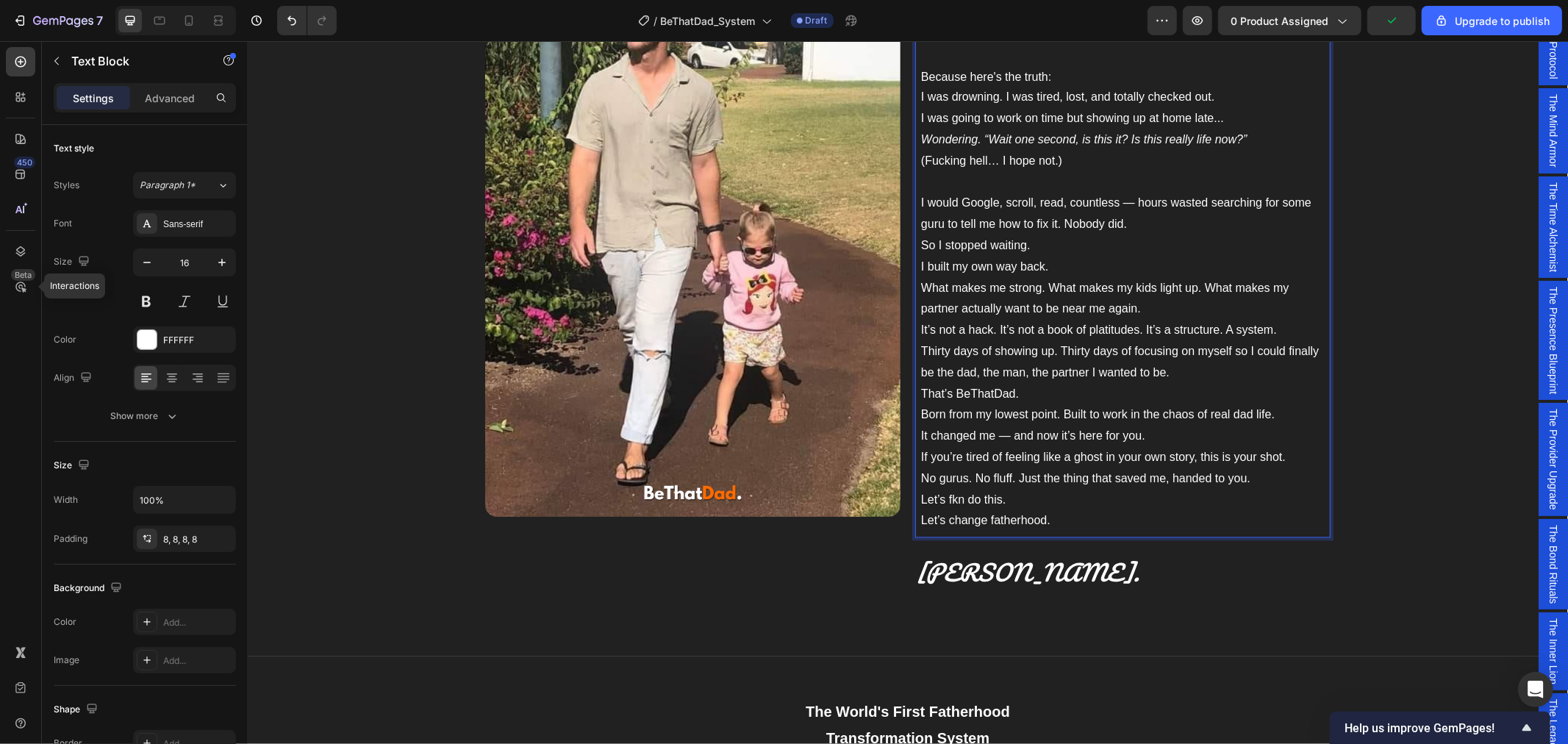
click at [1131, 204] on p "I would Google, scroll, read, countless — hours wasted searching for some guru …" at bounding box center [1122, 224] width 404 height 63
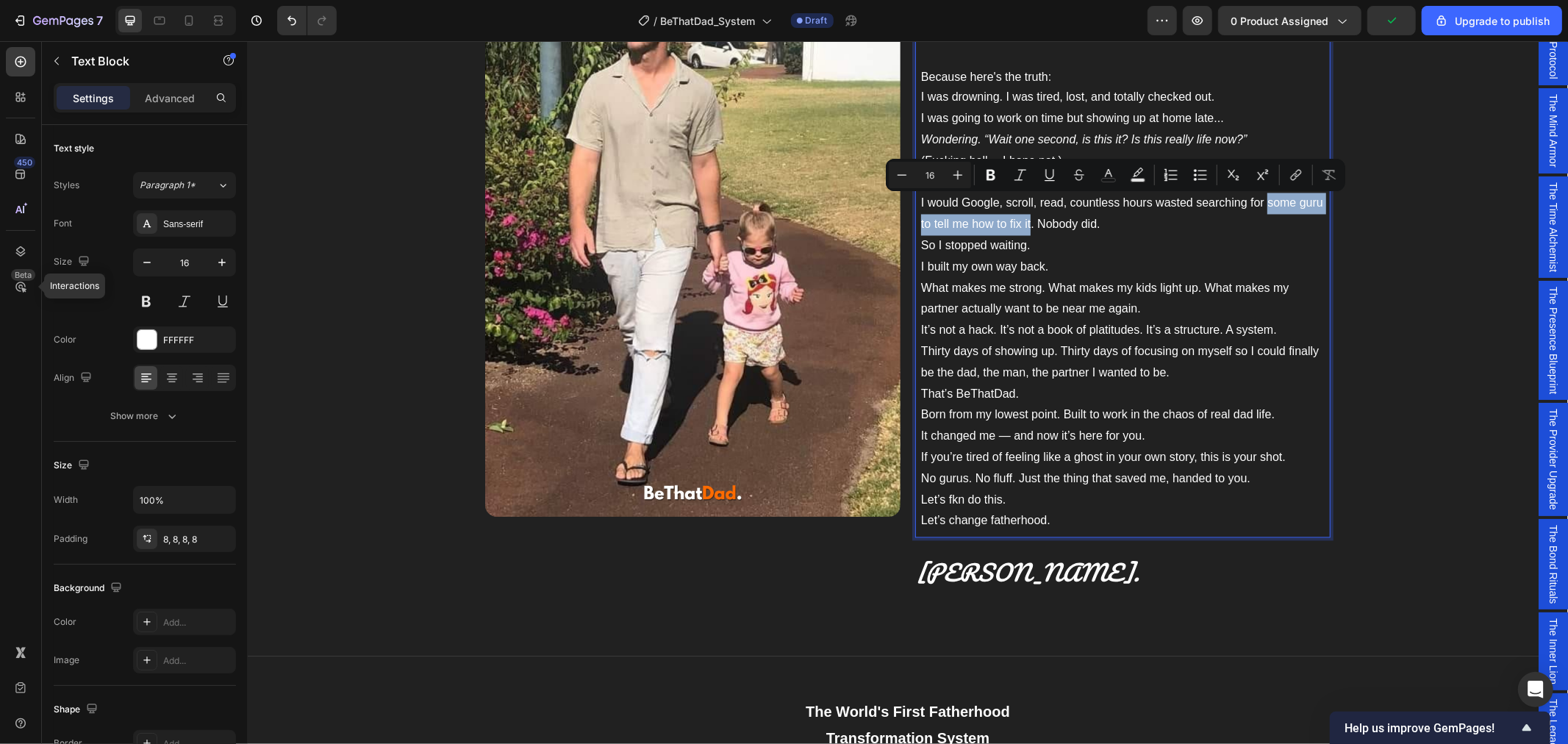
drag, startPoint x: 1024, startPoint y: 226, endPoint x: 1261, endPoint y: 207, distance: 237.8
click at [1261, 207] on p "I would Google, scroll, read, countless hours wasted searching for some guru to…" at bounding box center [1122, 224] width 404 height 63
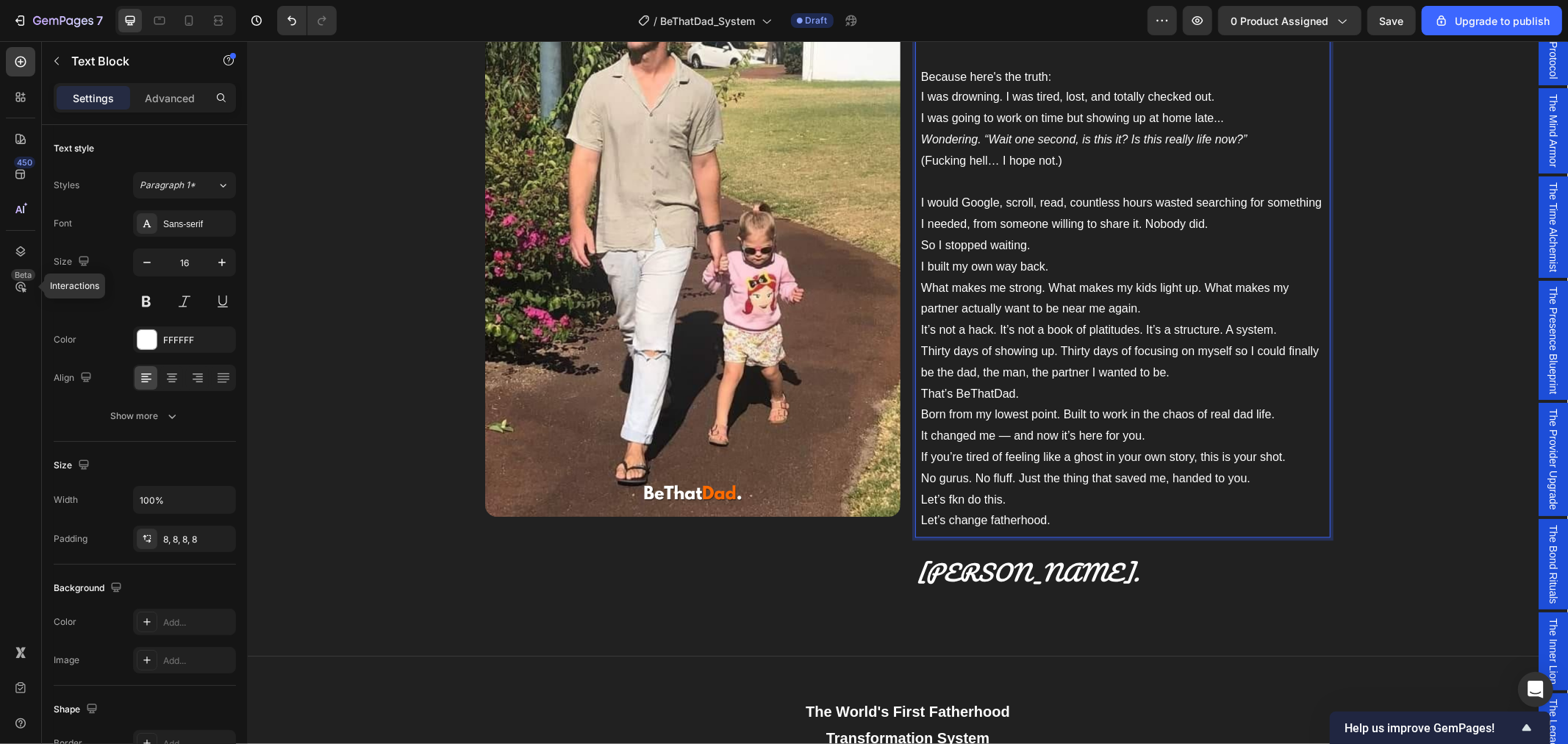
click at [1121, 246] on p "I would Google, scroll, read, countless hours wasted searching for something I …" at bounding box center [1122, 224] width 404 height 63
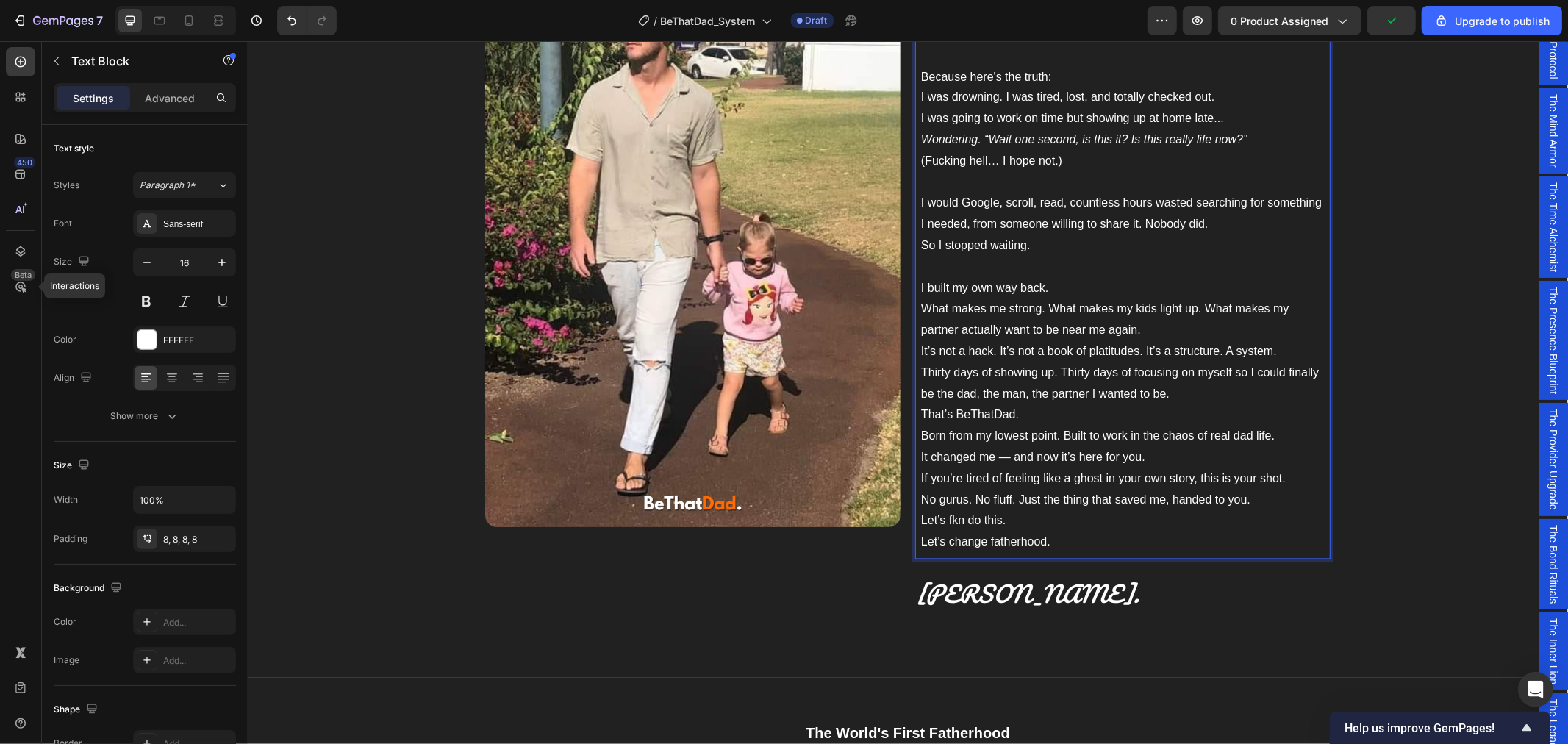
click at [1011, 291] on p "I built my own way back. What makes me strong. What makes my kids light up. Wha…" at bounding box center [1122, 309] width 404 height 63
drag, startPoint x: 1010, startPoint y: 286, endPoint x: 992, endPoint y: 283, distance: 18.2
click at [992, 283] on p "I built my own way back. What makes me strong. What makes my kids light up. Wha…" at bounding box center [1122, 309] width 404 height 63
click at [945, 312] on p "I built my own way back. What makes me strong. What makes my kids light up. Wha…" at bounding box center [1122, 309] width 404 height 63
click at [1200, 313] on p "I built my own way back. I dialled in on what makes me. What makes me strong. W…" at bounding box center [1122, 309] width 404 height 63
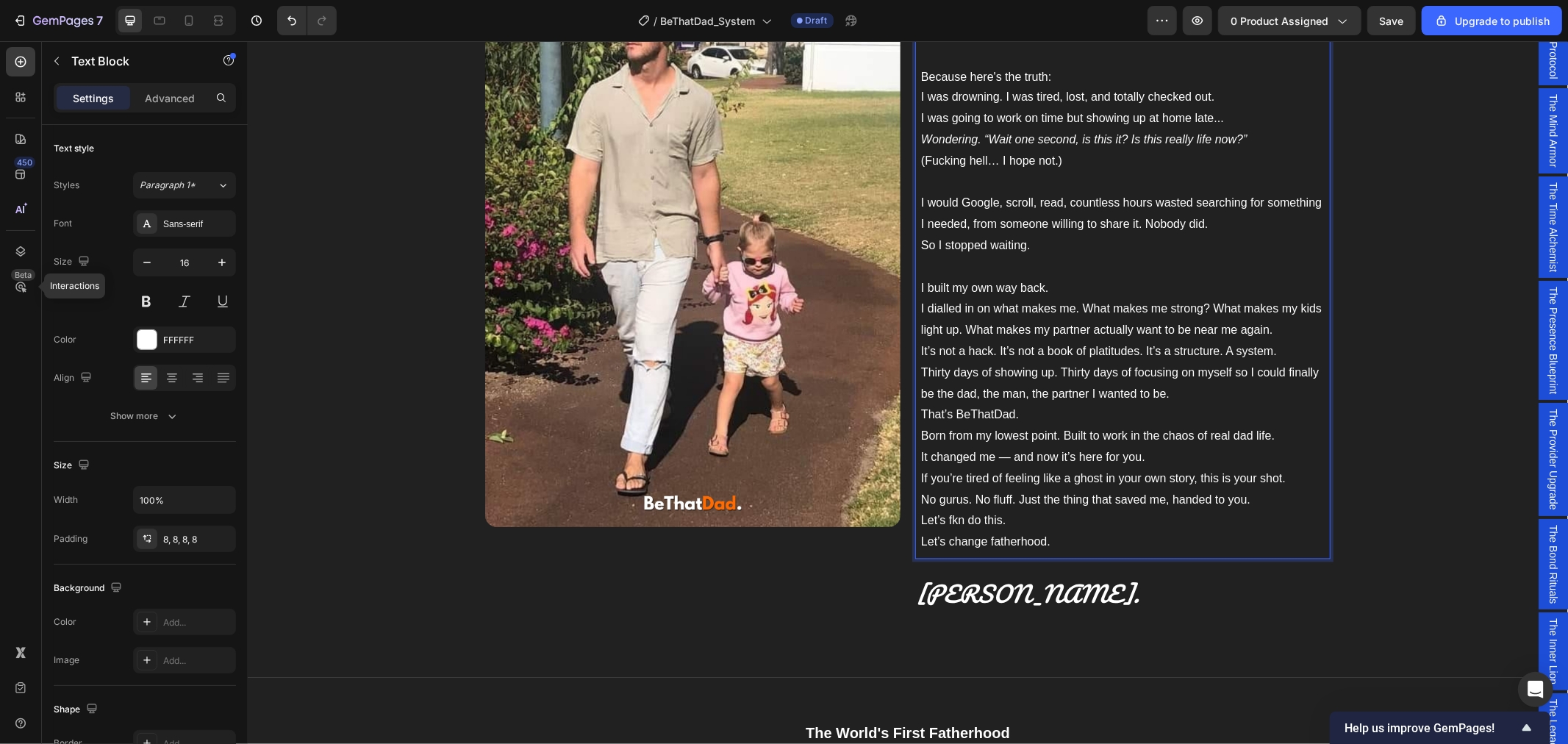
click at [957, 331] on p "I built my own way back. I dialled in on what makes me. What makes me strong? W…" at bounding box center [1122, 309] width 404 height 63
click at [954, 328] on p "I built my own way back. I dialled in on what makes me. What makes me strong? W…" at bounding box center [1122, 309] width 404 height 63
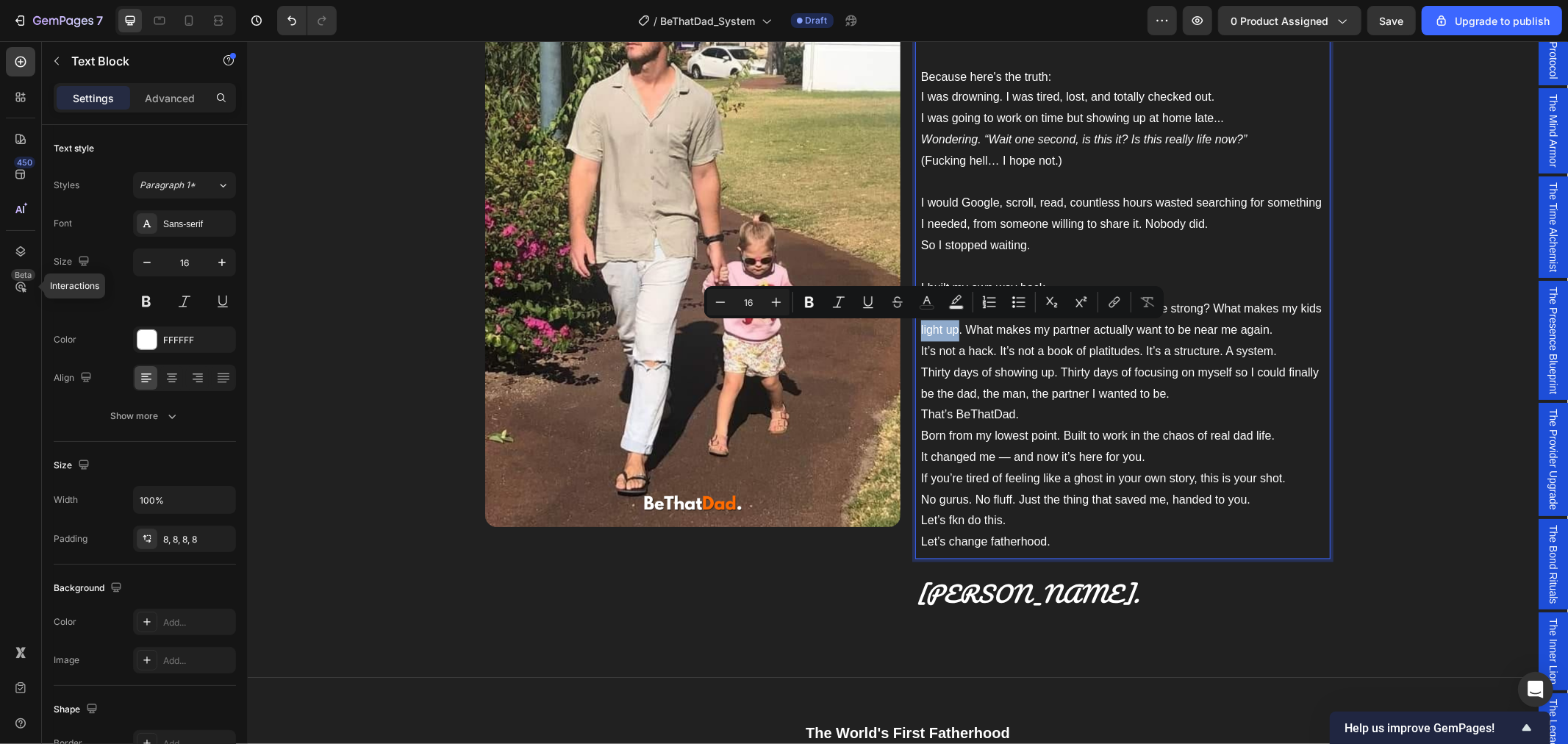
drag, startPoint x: 952, startPoint y: 331, endPoint x: 908, endPoint y: 325, distance: 44.4
click at [915, 325] on div "I built BeThatDad because I needed it. I'm just a regular dad from a regular li…" at bounding box center [1122, 235] width 416 height 647
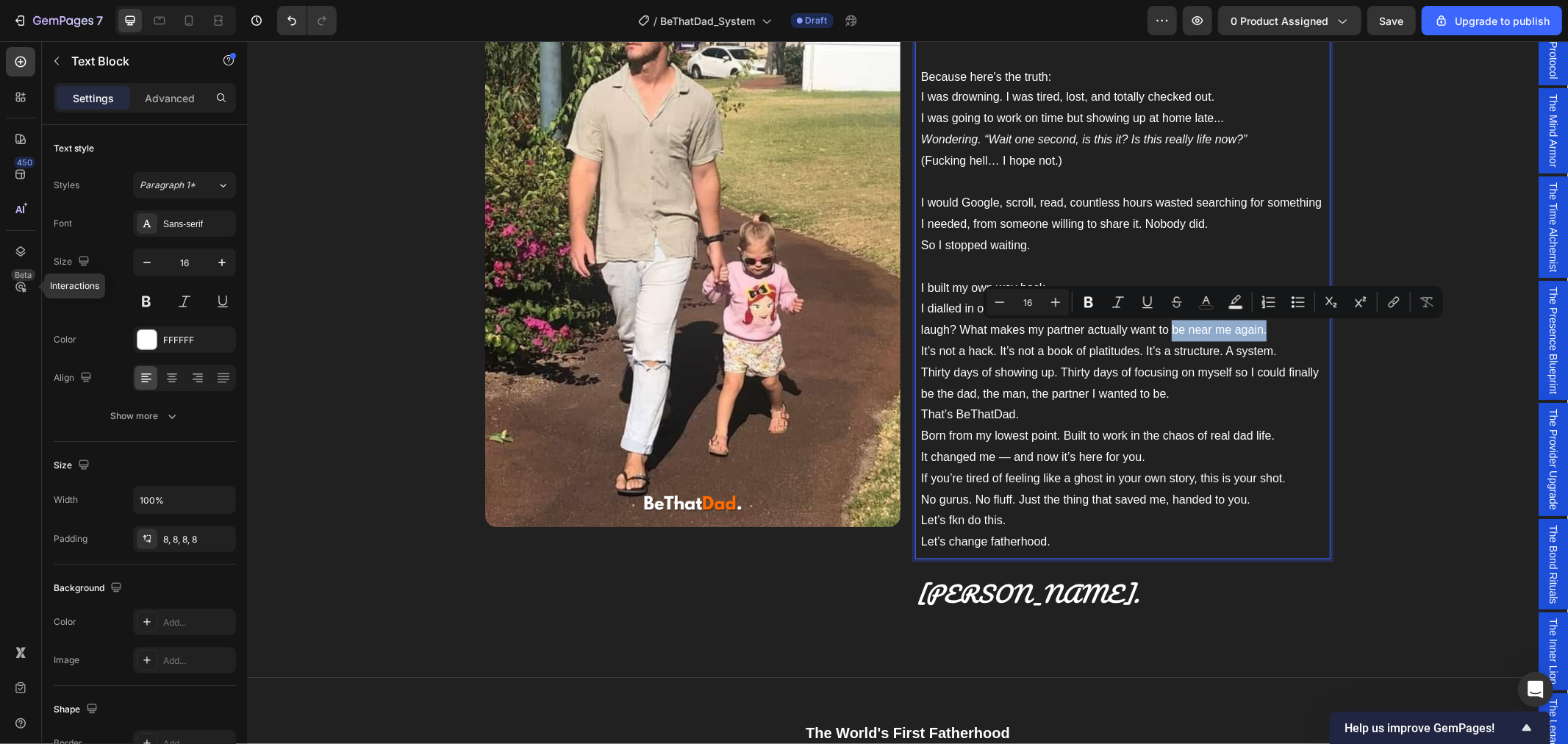
drag, startPoint x: 1259, startPoint y: 332, endPoint x: 1167, endPoint y: 338, distance: 92.2
click at [1167, 338] on p "I built my own way back. I dialled in on what makes me. What makes me strong? W…" at bounding box center [1122, 309] width 404 height 63
click at [1238, 338] on p "I built my own way back. I dialled in on what makes me. What makes me strong? W…" at bounding box center [1122, 309] width 404 height 63
click at [1253, 331] on p "I built my own way back. I dialled in on what makes me. What makes me strong? W…" at bounding box center [1122, 309] width 404 height 63
drag, startPoint x: 1204, startPoint y: 328, endPoint x: 1162, endPoint y: 331, distance: 42.1
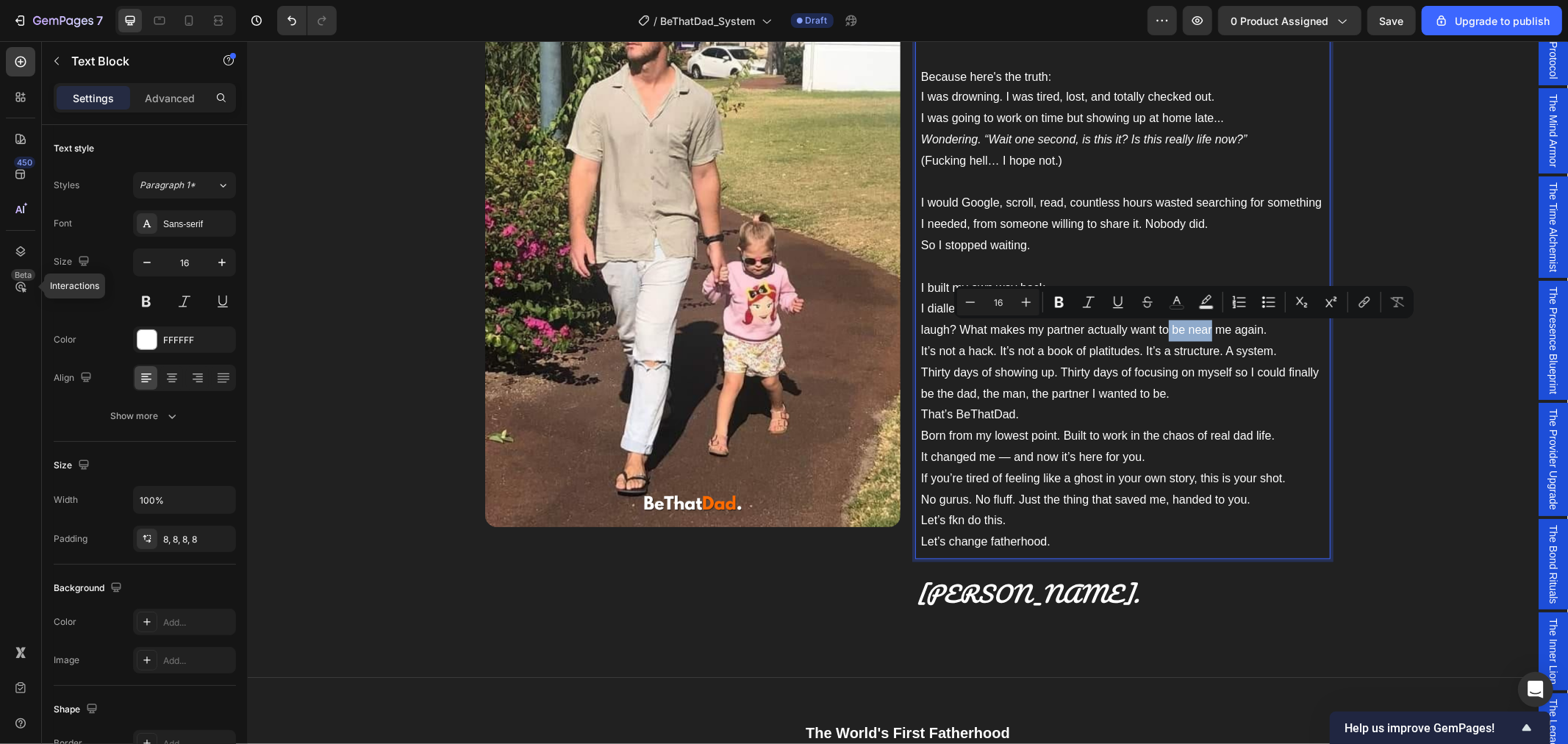
click at [1162, 331] on p "I built my own way back. I dialled in on what makes me. What makes me strong? W…" at bounding box center [1122, 309] width 404 height 63
click at [1206, 328] on p "I built my own way back. I dialled in on what makes me. What makes me strong? W…" at bounding box center [1122, 309] width 404 height 63
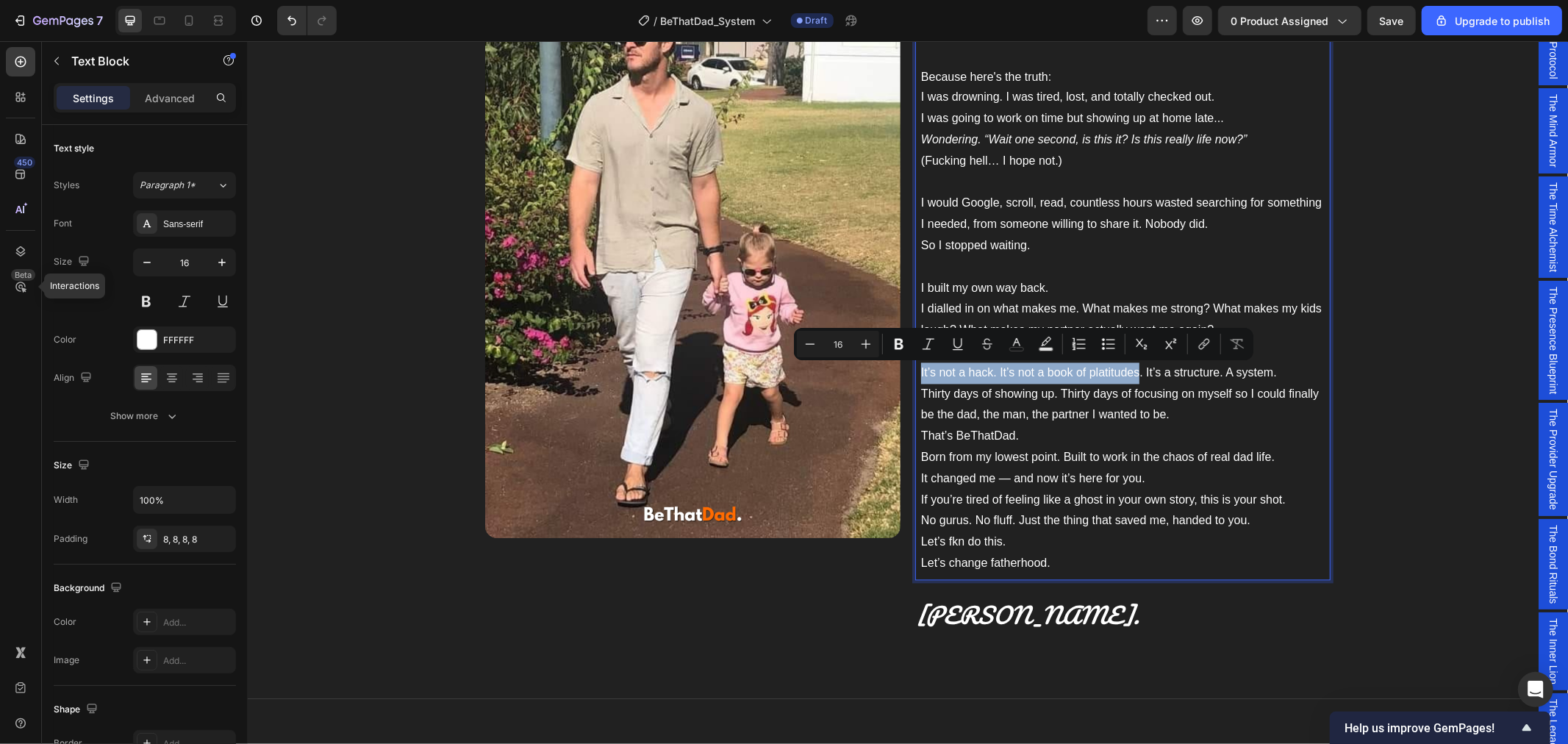
drag, startPoint x: 1133, startPoint y: 371, endPoint x: 907, endPoint y: 368, distance: 226.0
click at [915, 368] on div "I built BeThatDad because I needed it. I'm just a regular dad from a regular li…" at bounding box center [1122, 246] width 416 height 668
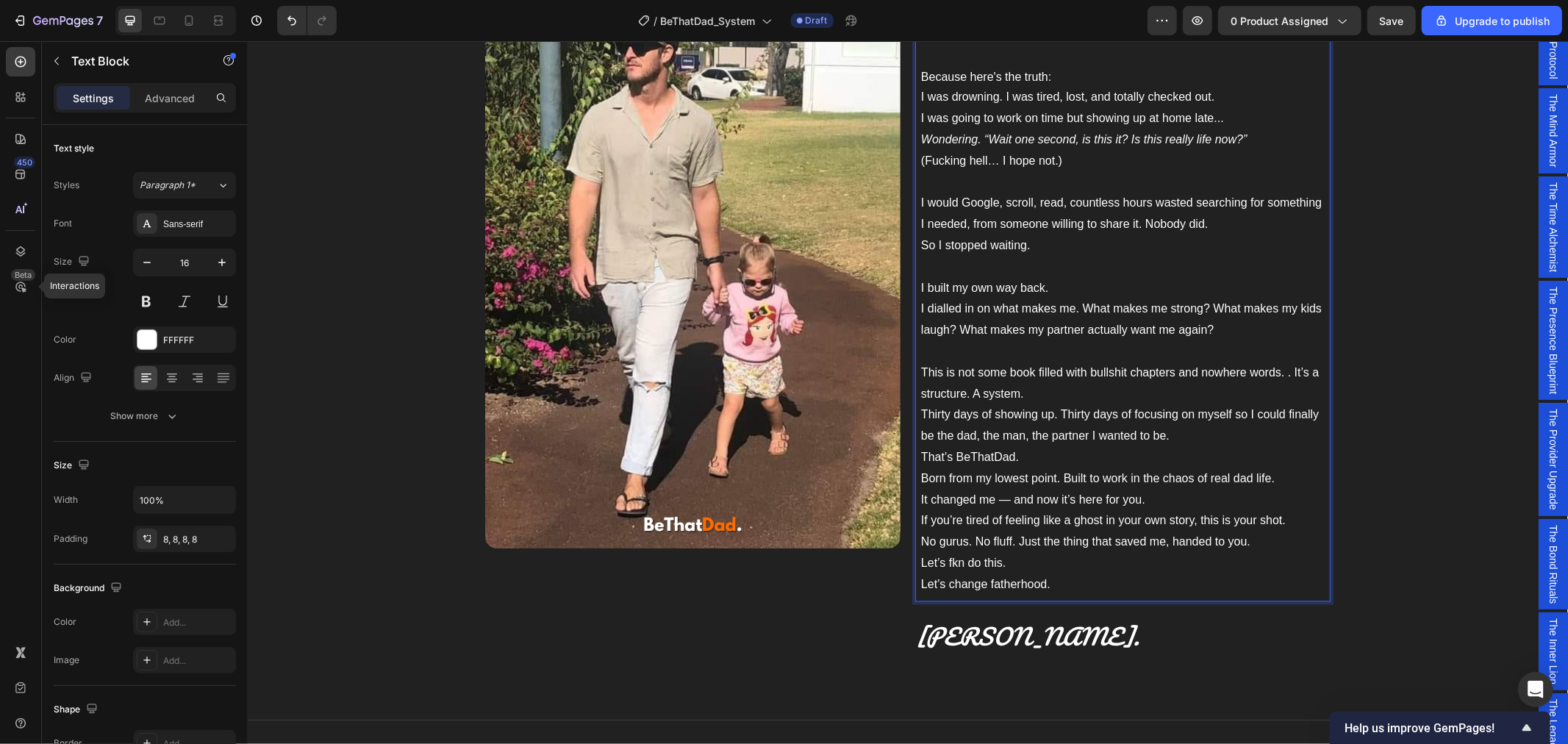
click at [1290, 376] on p "This is not some book filled with bullshit chapters and nowhere words. . It’s a…" at bounding box center [1122, 404] width 404 height 84
drag, startPoint x: 1300, startPoint y: 375, endPoint x: 1280, endPoint y: 374, distance: 20.0
click at [1280, 374] on p "This is not some book filled with bullshit chapters and nowhere words. . It’s a…" at bounding box center [1122, 404] width 404 height 84
click at [1082, 386] on p "This is not some book filled with bullshit chapters and nowhere words. This is …" at bounding box center [1122, 404] width 404 height 84
click at [920, 413] on p "This is not some book filled with bullshit chapters and nowhere words. This is …" at bounding box center [1122, 404] width 404 height 84
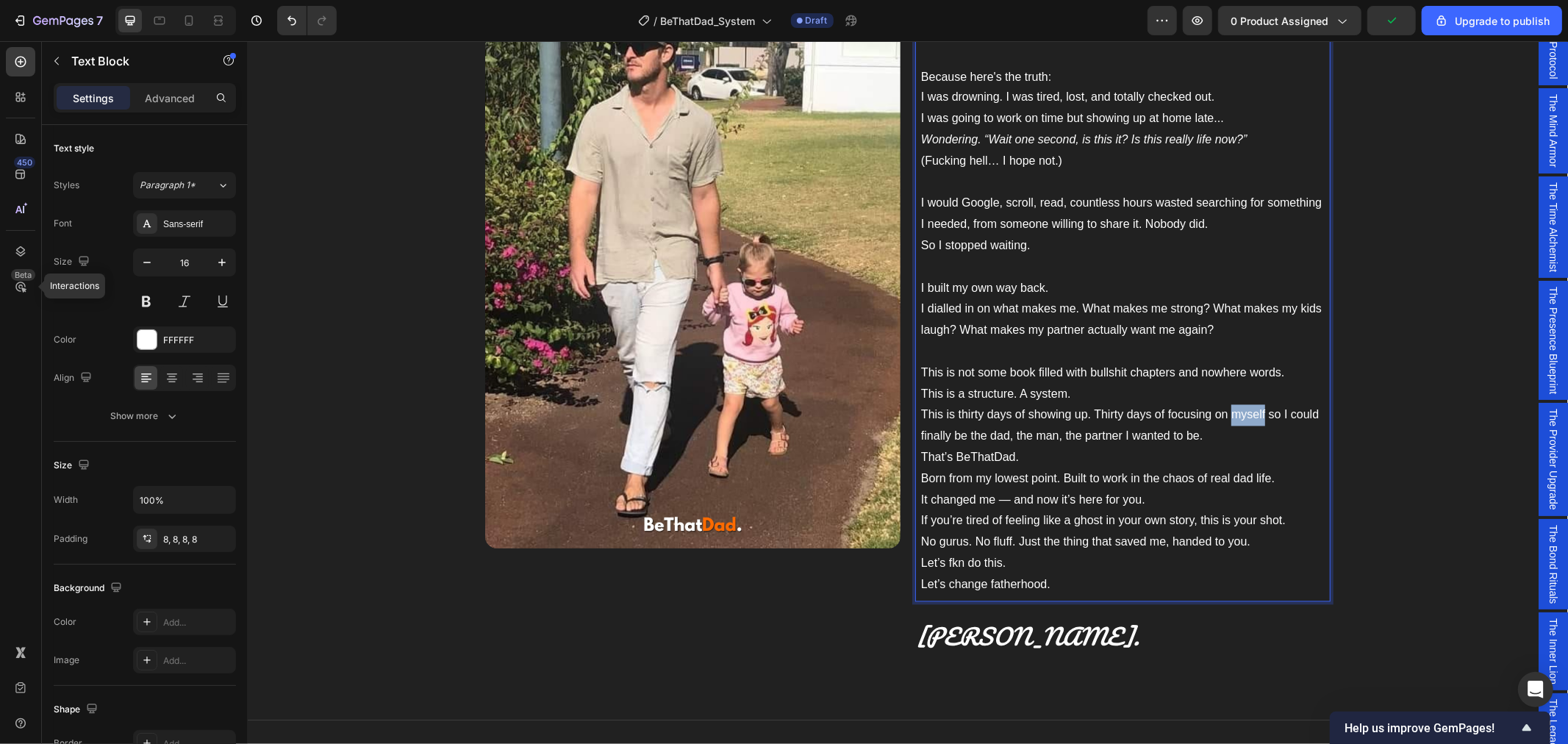
drag, startPoint x: 1259, startPoint y: 416, endPoint x: 1226, endPoint y: 420, distance: 33.2
click at [1226, 420] on p "This is not some book filled with bullshit chapters and nowhere words. This is …" at bounding box center [1122, 404] width 404 height 84
click at [1237, 466] on p "That’s BeThatDad. Born from my lowest point. Built to work in the chaos of real…" at bounding box center [1122, 479] width 404 height 63
drag, startPoint x: 1259, startPoint y: 416, endPoint x: 1222, endPoint y: 416, distance: 37.0
click at [1222, 416] on p "This is not some book filled with bullshit chapters and nowhere words. This is …" at bounding box center [1122, 404] width 404 height 84
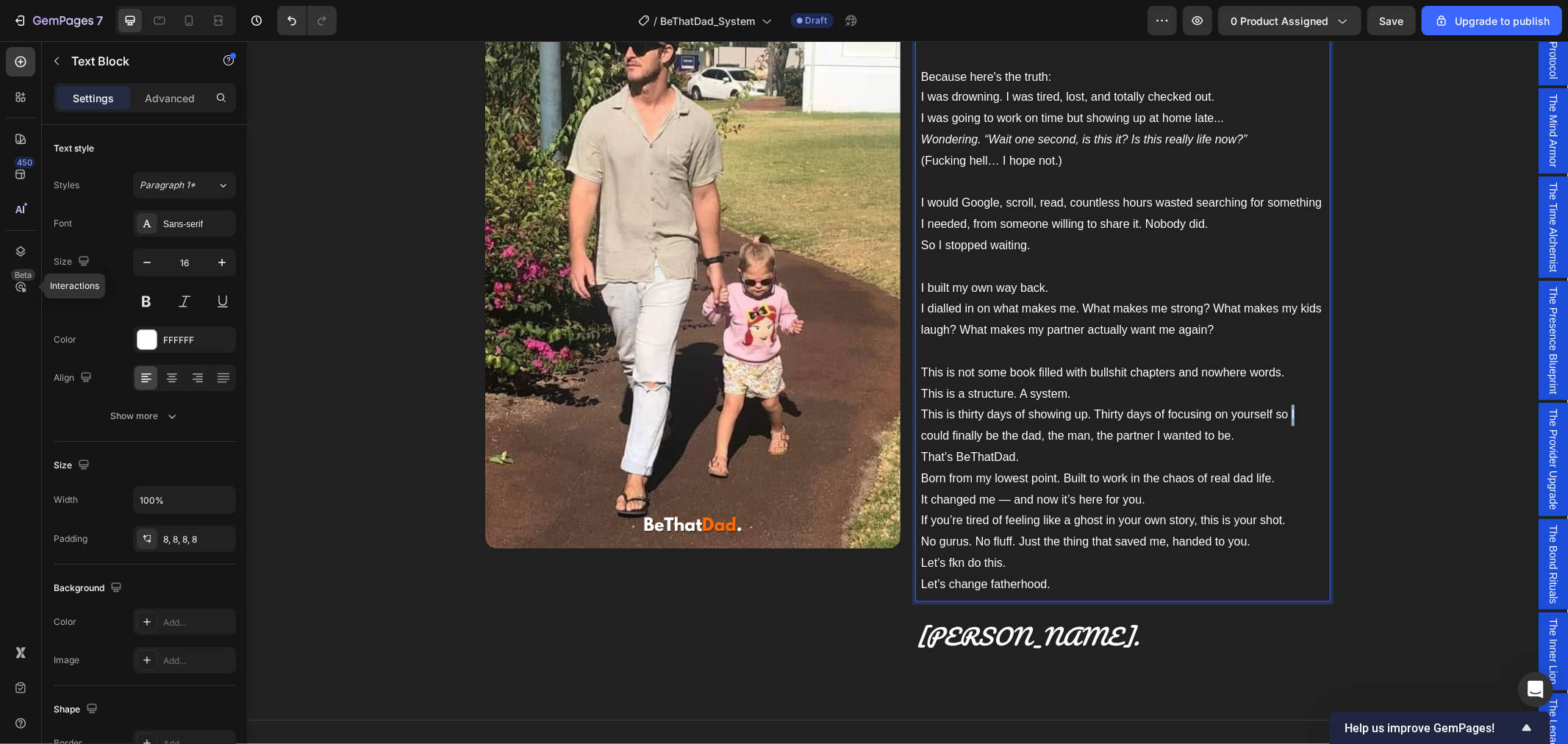
drag, startPoint x: 1295, startPoint y: 414, endPoint x: 1283, endPoint y: 415, distance: 12.0
click at [1283, 415] on p "This is not some book filled with bullshit chapters and nowhere words. This is …" at bounding box center [1122, 404] width 404 height 84
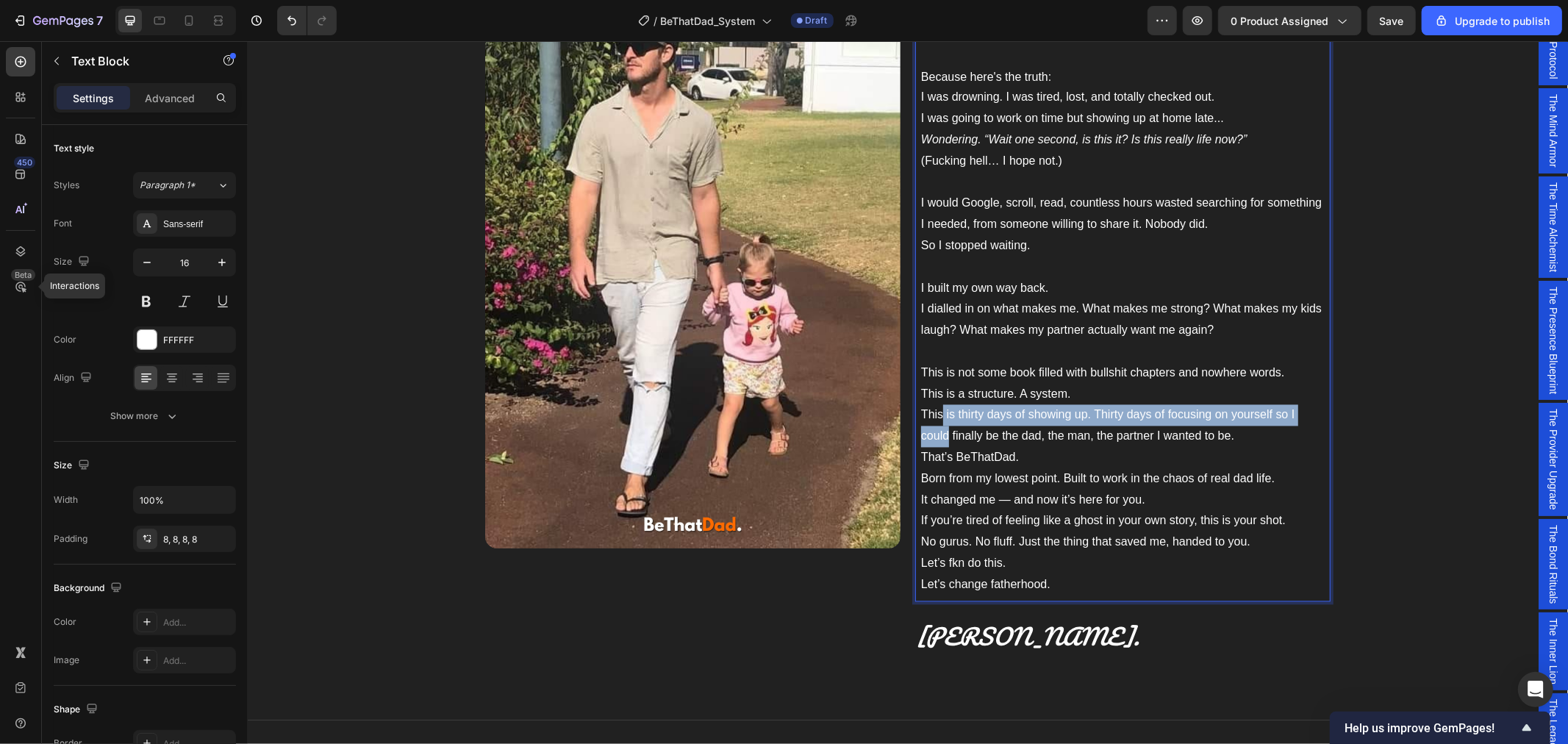
drag, startPoint x: 942, startPoint y: 439, endPoint x: 936, endPoint y: 412, distance: 27.7
click at [936, 412] on p "This is not some book filled with bullshit chapters and nowhere words. This is …" at bounding box center [1122, 404] width 404 height 84
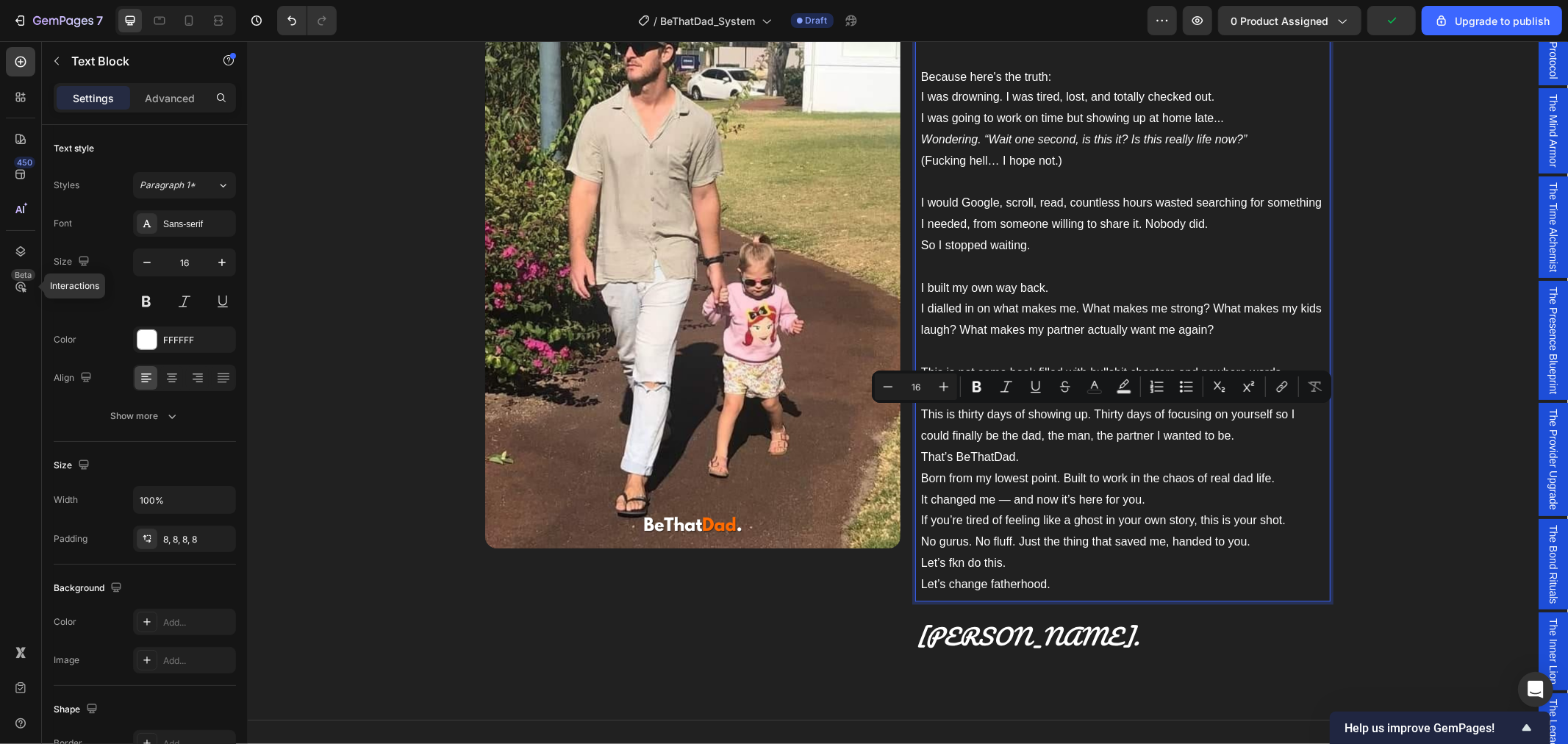
click at [1061, 443] on p "This is not some book filled with bullshit chapters and nowhere words. This is …" at bounding box center [1122, 404] width 404 height 84
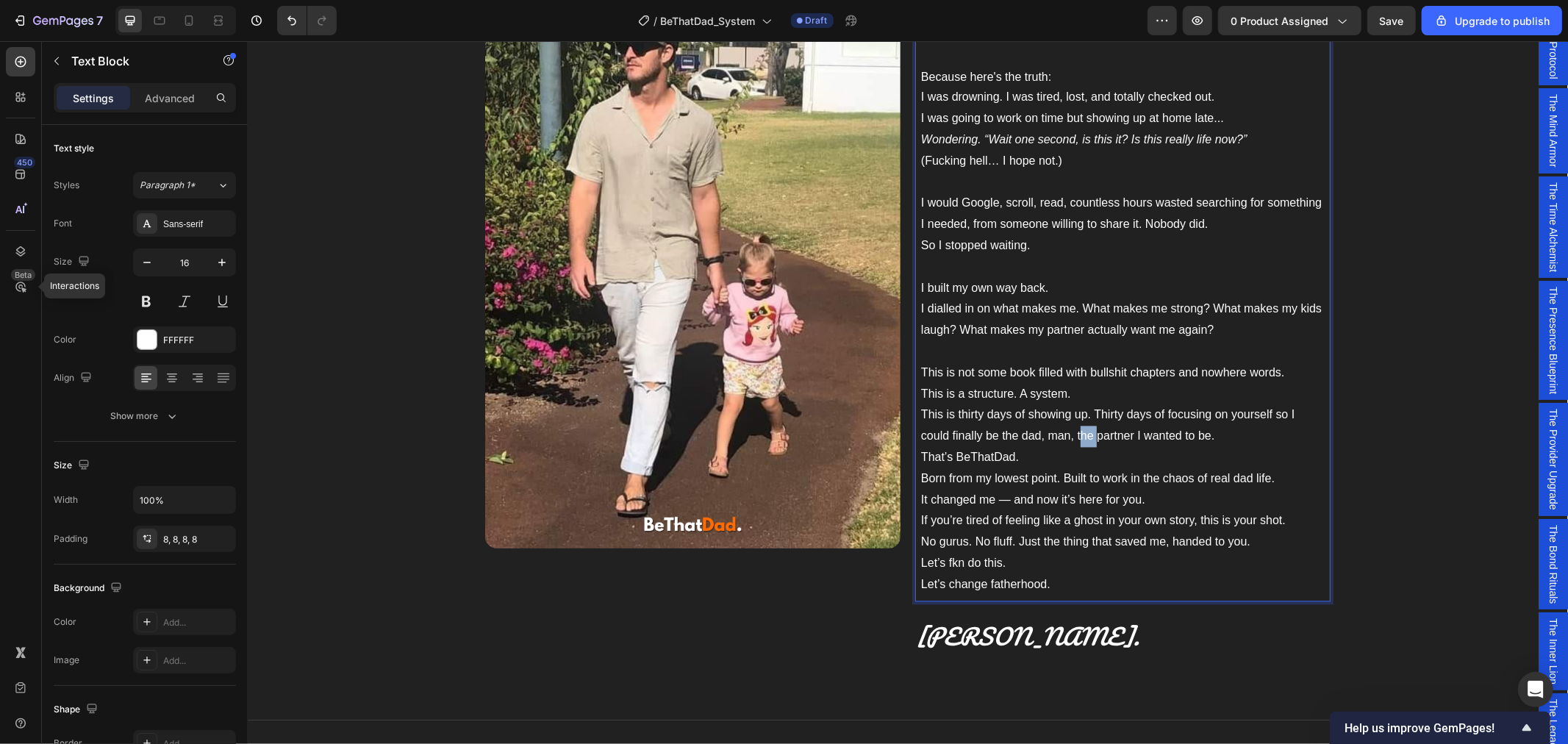
drag, startPoint x: 1089, startPoint y: 439, endPoint x: 1072, endPoint y: 434, distance: 17.7
click at [1072, 434] on p "This is not some book filled with bullshit chapters and nowhere words. This is …" at bounding box center [1122, 404] width 404 height 84
click at [1079, 441] on p "This is not some book filled with bullshit chapters and nowhere words. This is …" at bounding box center [1122, 404] width 404 height 84
drag, startPoint x: 1087, startPoint y: 438, endPoint x: 1067, endPoint y: 435, distance: 20.2
click at [1067, 435] on p "This is not some book filled with bullshit chapters and nowhere words. This is …" at bounding box center [1122, 404] width 404 height 84
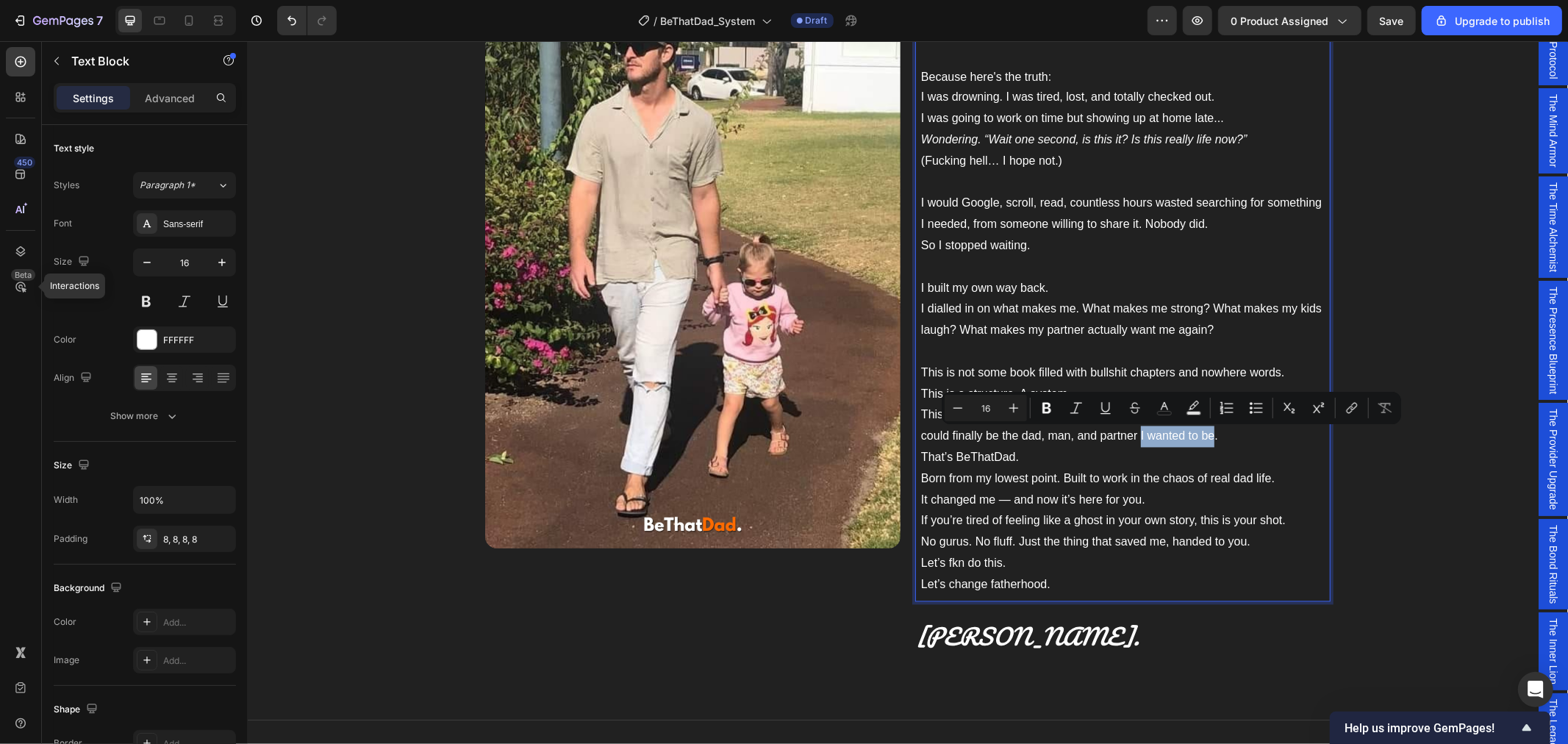
drag, startPoint x: 1206, startPoint y: 437, endPoint x: 1133, endPoint y: 435, distance: 73.0
click at [1133, 435] on p "This is not some book filled with bullshit chapters and nowhere words. This is …" at bounding box center [1122, 404] width 404 height 84
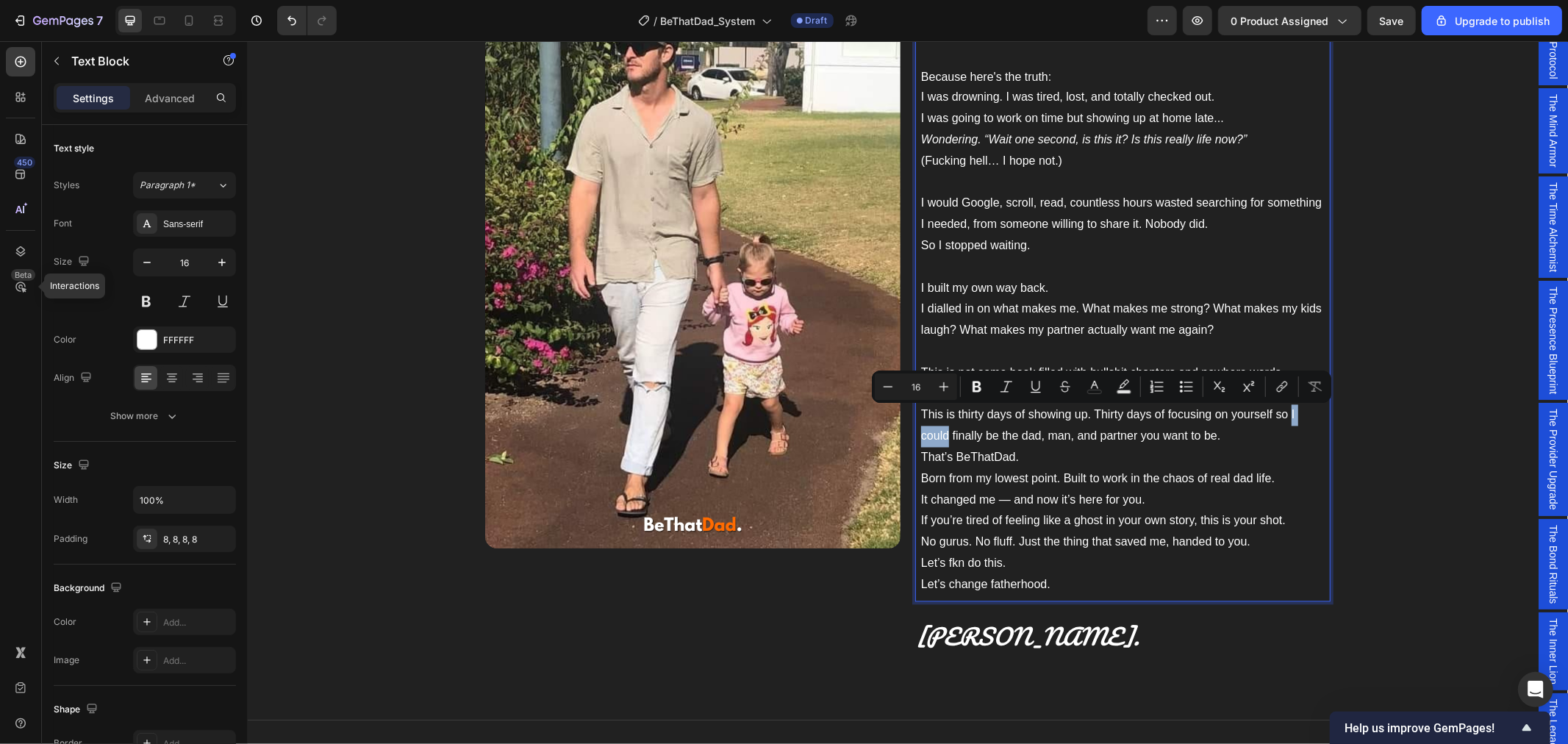
drag, startPoint x: 939, startPoint y: 436, endPoint x: 1283, endPoint y: 416, distance: 344.6
click at [1283, 416] on p "This is not some book filled with bullshit chapters and nowhere words. This is …" at bounding box center [1122, 404] width 404 height 84
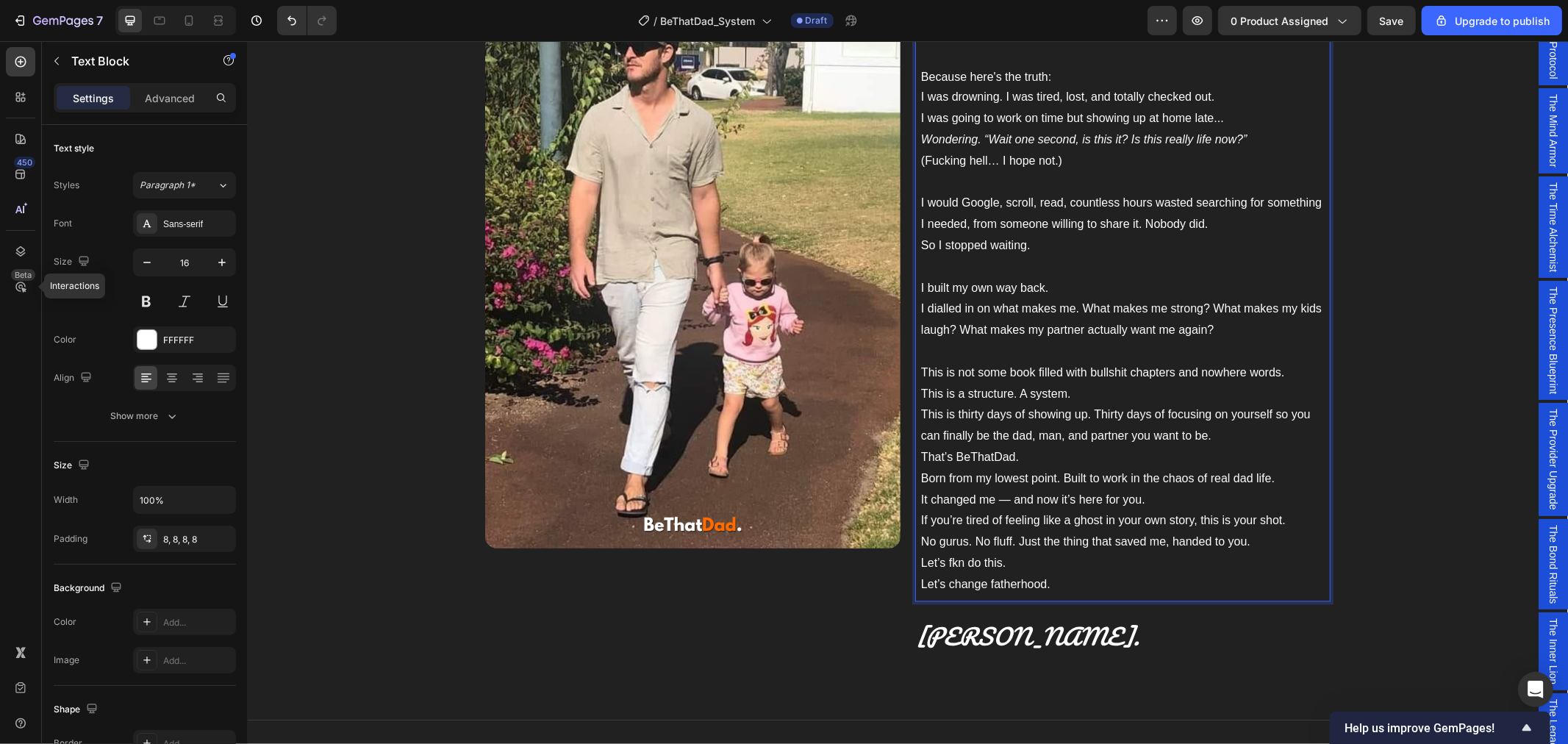
click at [1230, 441] on p "This is not some book filled with bullshit chapters and nowhere words. This is …" at bounding box center [1122, 404] width 404 height 84
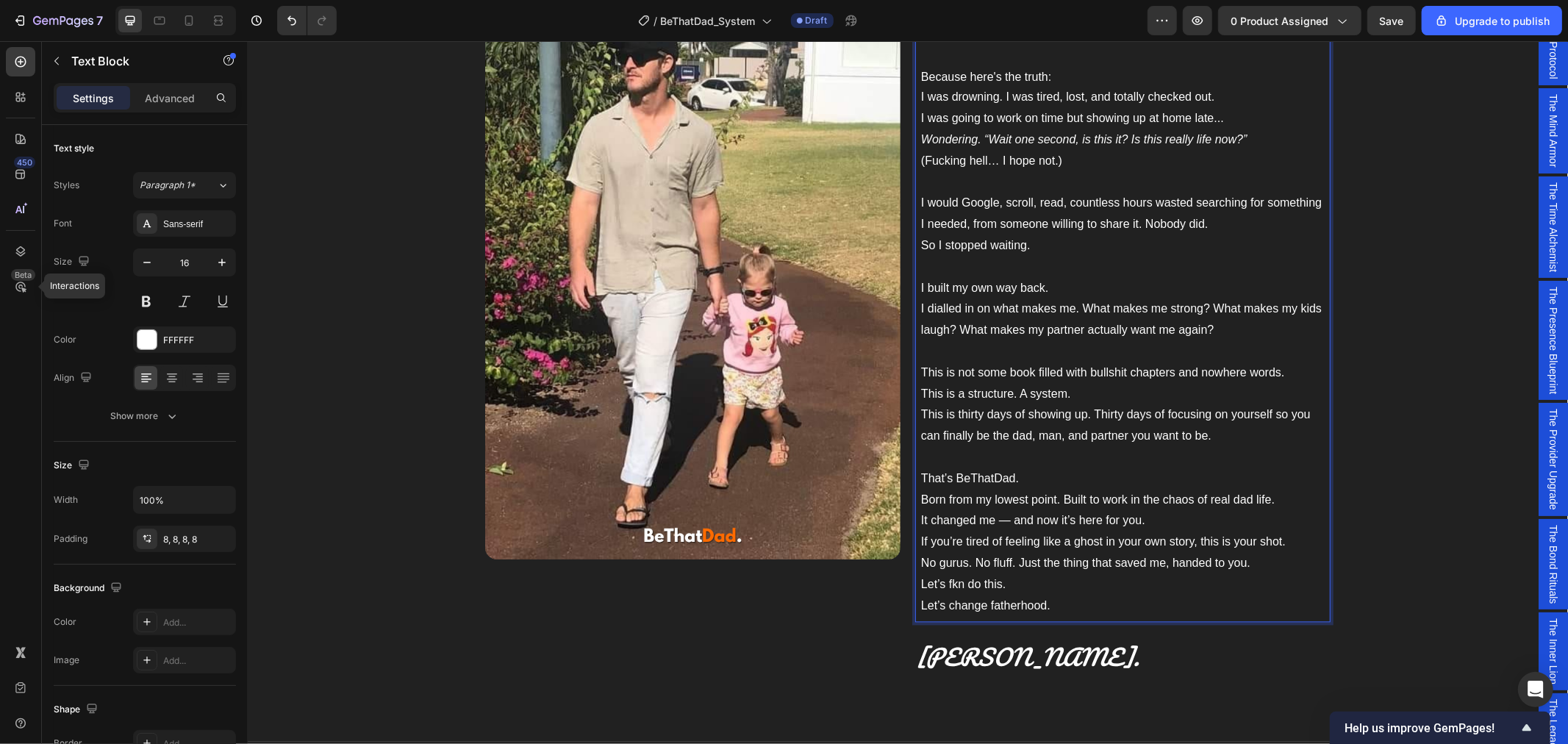
click at [1008, 479] on p "That’s BeThatDad. Born from my lowest point. Built to work in the chaos of real…" at bounding box center [1122, 500] width 404 height 63
click at [1130, 477] on p "That’s BeThatDad in a nutshell. It's abouy you. its about us. . Born from my lo…" at bounding box center [1122, 500] width 404 height 63
click at [1230, 483] on p "That’s BeThatDad in a nutshell. It's about you. its about us. . Born from my lo…" at bounding box center [1122, 500] width 404 height 63
click at [1159, 479] on p "That’s BeThatDad in a nutshell. It's about you. its about us. . Born from my lo…" at bounding box center [1122, 500] width 404 height 63
click at [1231, 480] on p "That’s BeThatDad in a nutshell. It's about you. Its about us. . Born from my lo…" at bounding box center [1122, 500] width 404 height 63
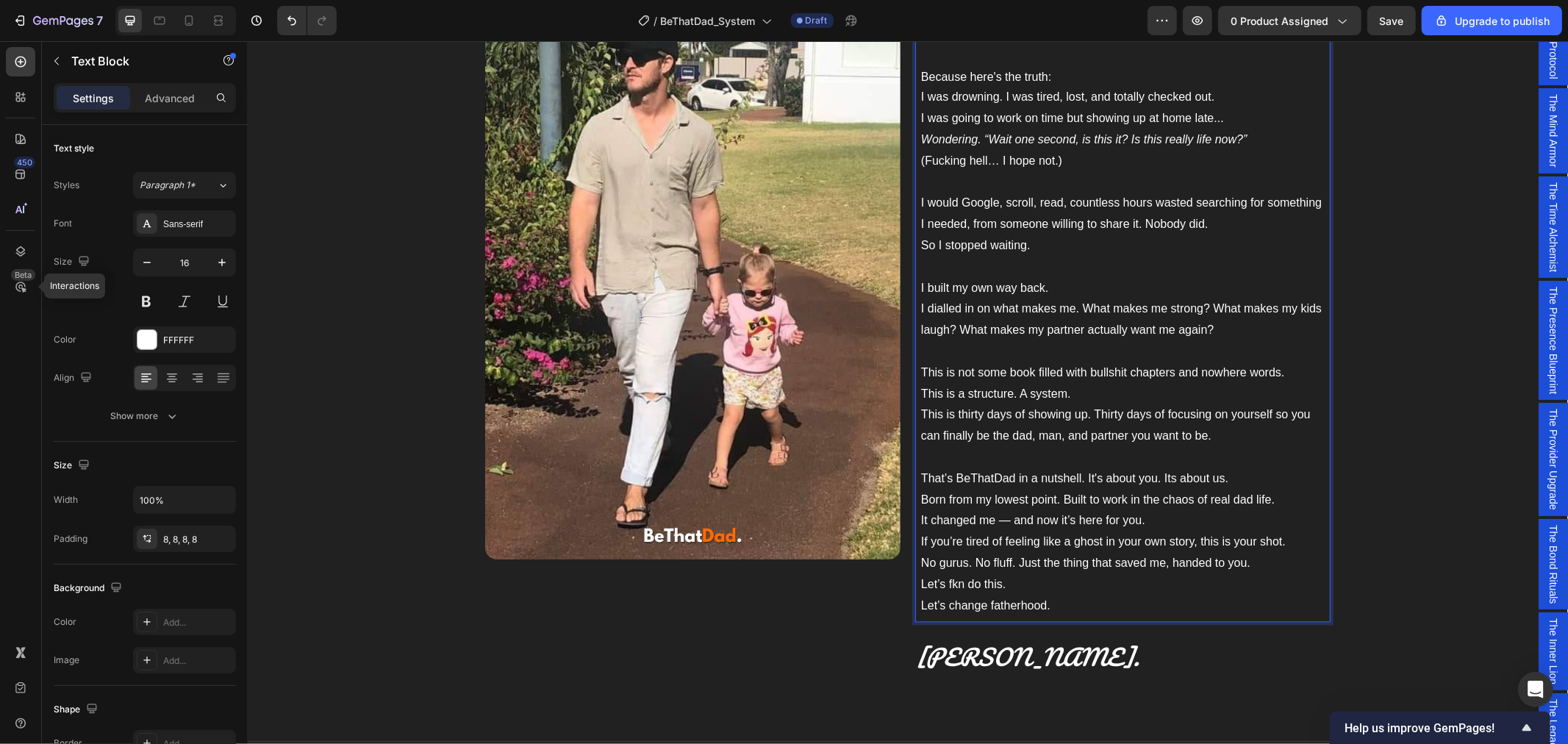
click at [1144, 223] on p "I would Google, scroll, read, countless hours wasted searching for something I …" at bounding box center [1122, 235] width 404 height 84
click at [1038, 250] on p "I would Google, scroll, read, countless hours wasted searching for something I …" at bounding box center [1122, 235] width 404 height 84
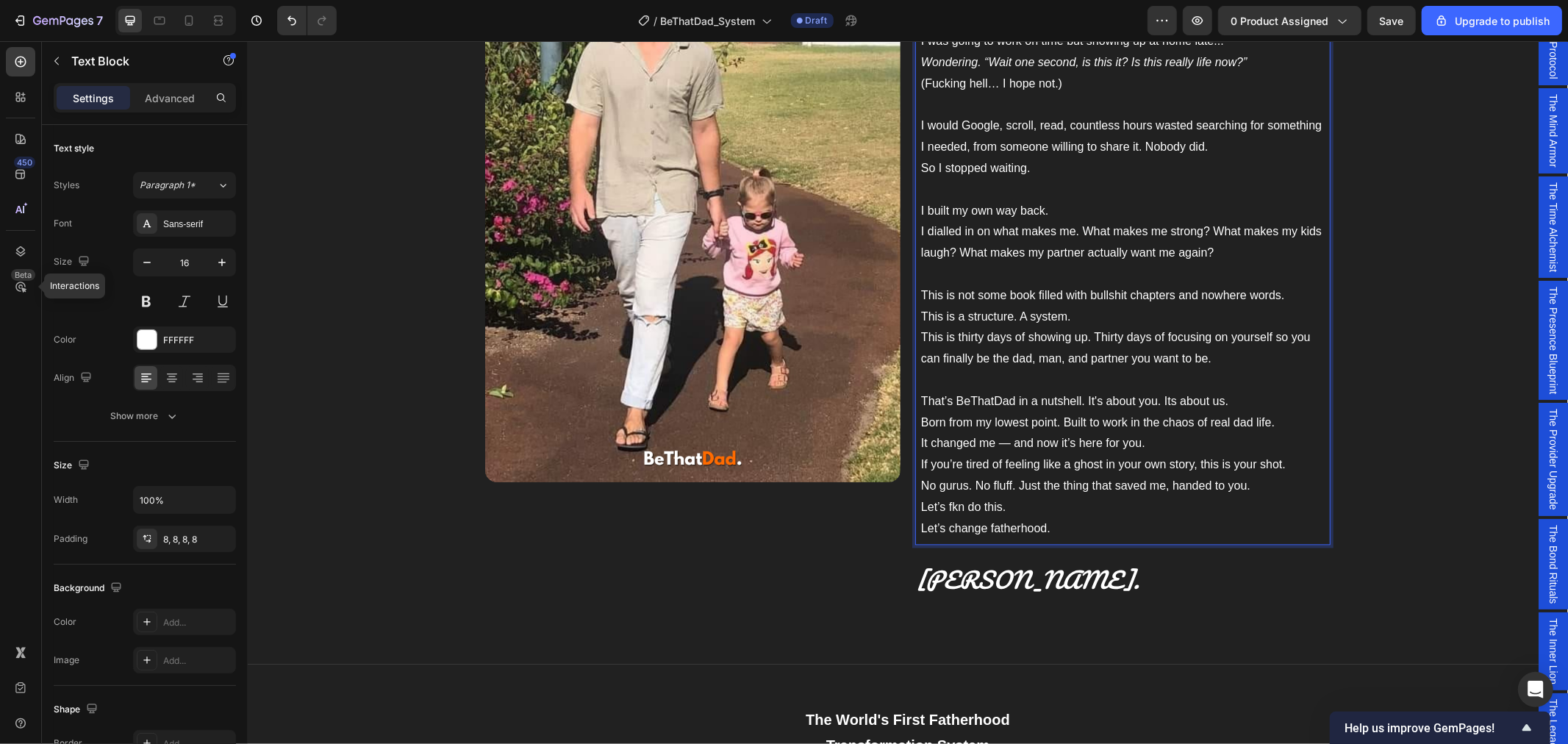
scroll to position [2390, 0]
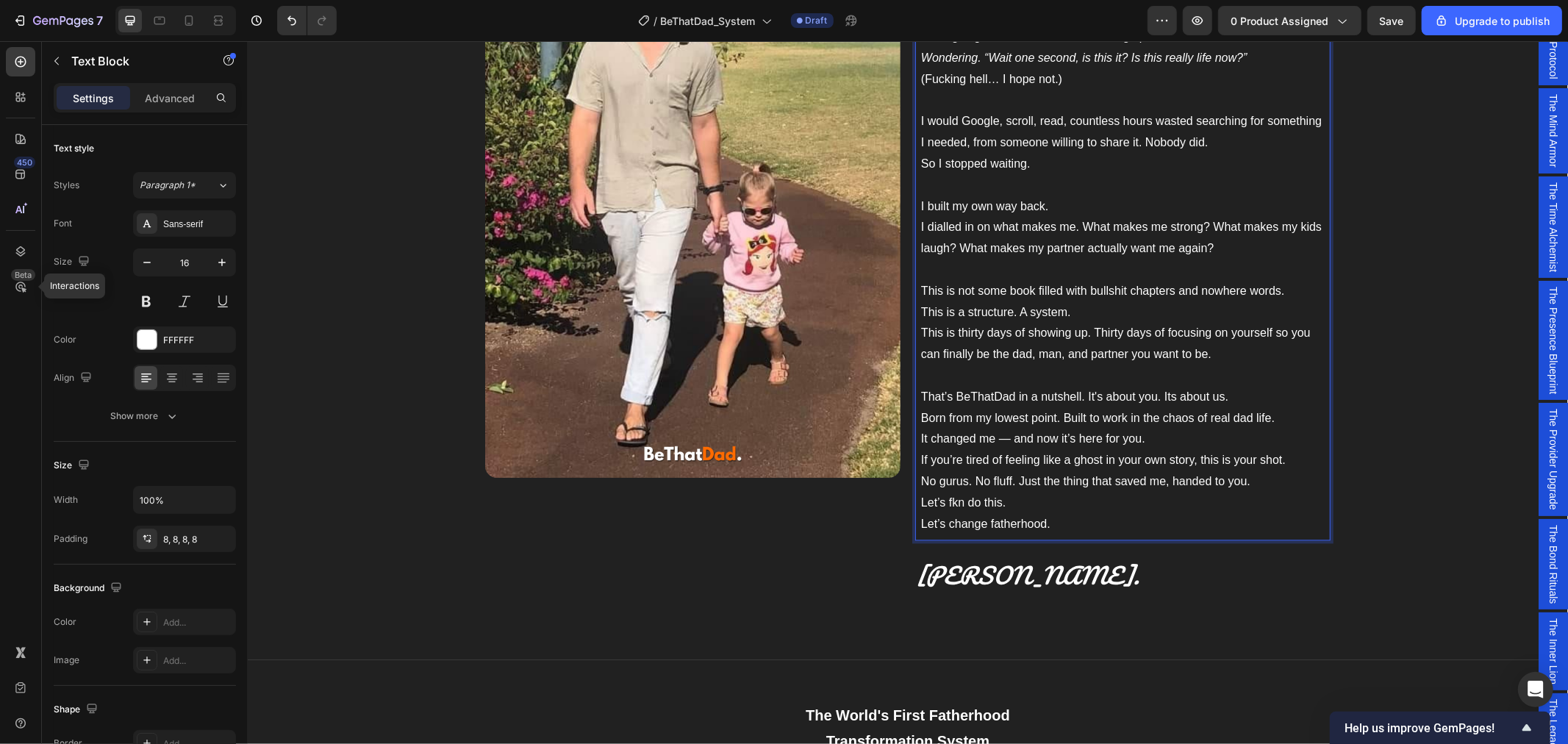
click at [1069, 231] on p "I built my own way back. I dialled in on what makes me. What makes me strong? W…" at bounding box center [1122, 238] width 404 height 84
click at [1011, 437] on p "That’s BeThatDad in a nutshell. It's about you. Its about us. Born from my lowe…" at bounding box center [1122, 418] width 404 height 63
click at [1006, 441] on p "That’s BeThatDad in a nutshell. It's about you. Its about us. Born from my lowe…" at bounding box center [1122, 418] width 404 height 63
drag, startPoint x: 1105, startPoint y: 440, endPoint x: 1085, endPoint y: 440, distance: 20.0
click at [1085, 440] on p "That’s BeThatDad in a nutshell. It's about you. Its about us. Born from my lowe…" at bounding box center [1122, 418] width 404 height 63
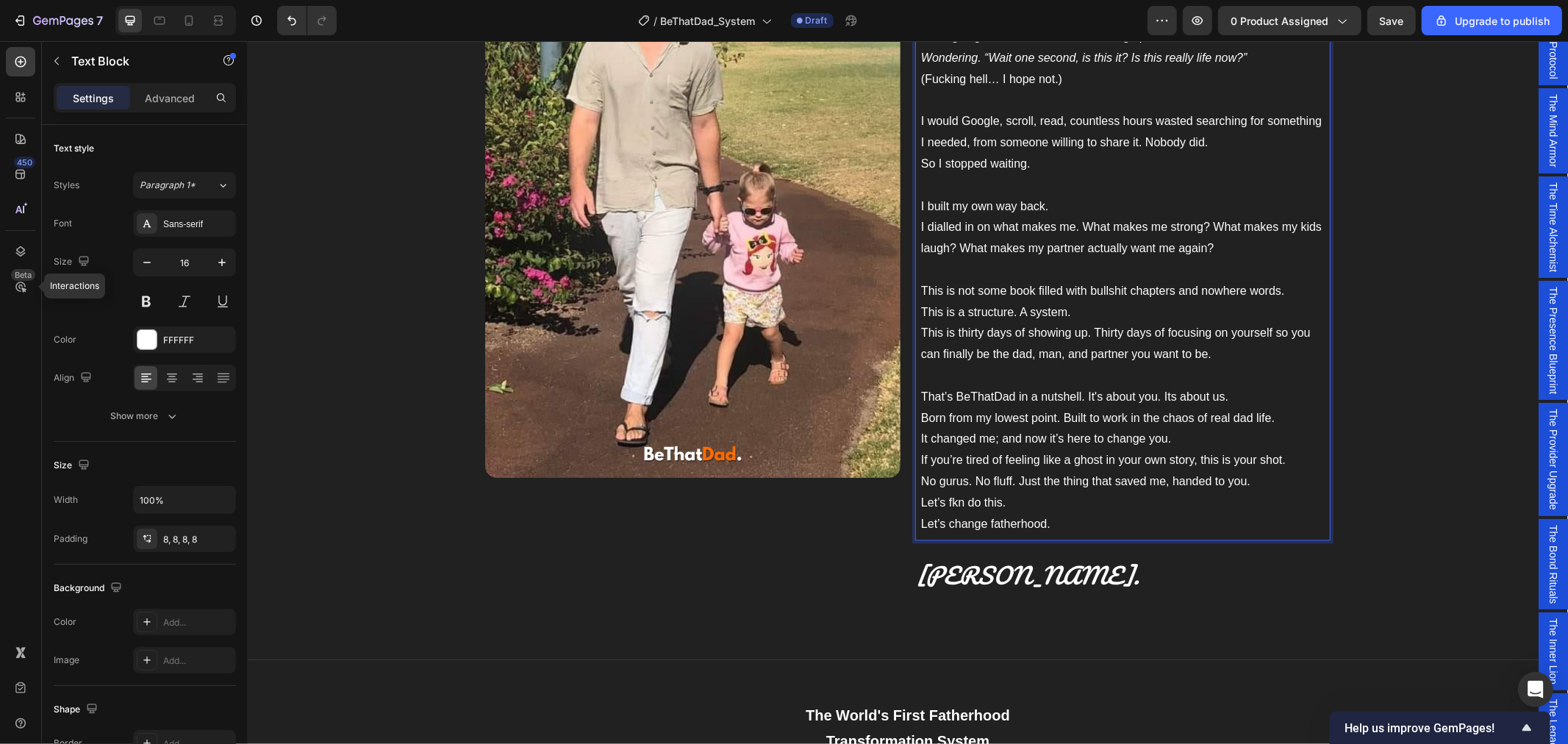
click at [1184, 442] on p "That’s BeThatDad in a nutshell. It's about you. Its about us. Born from my lowe…" at bounding box center [1122, 418] width 404 height 63
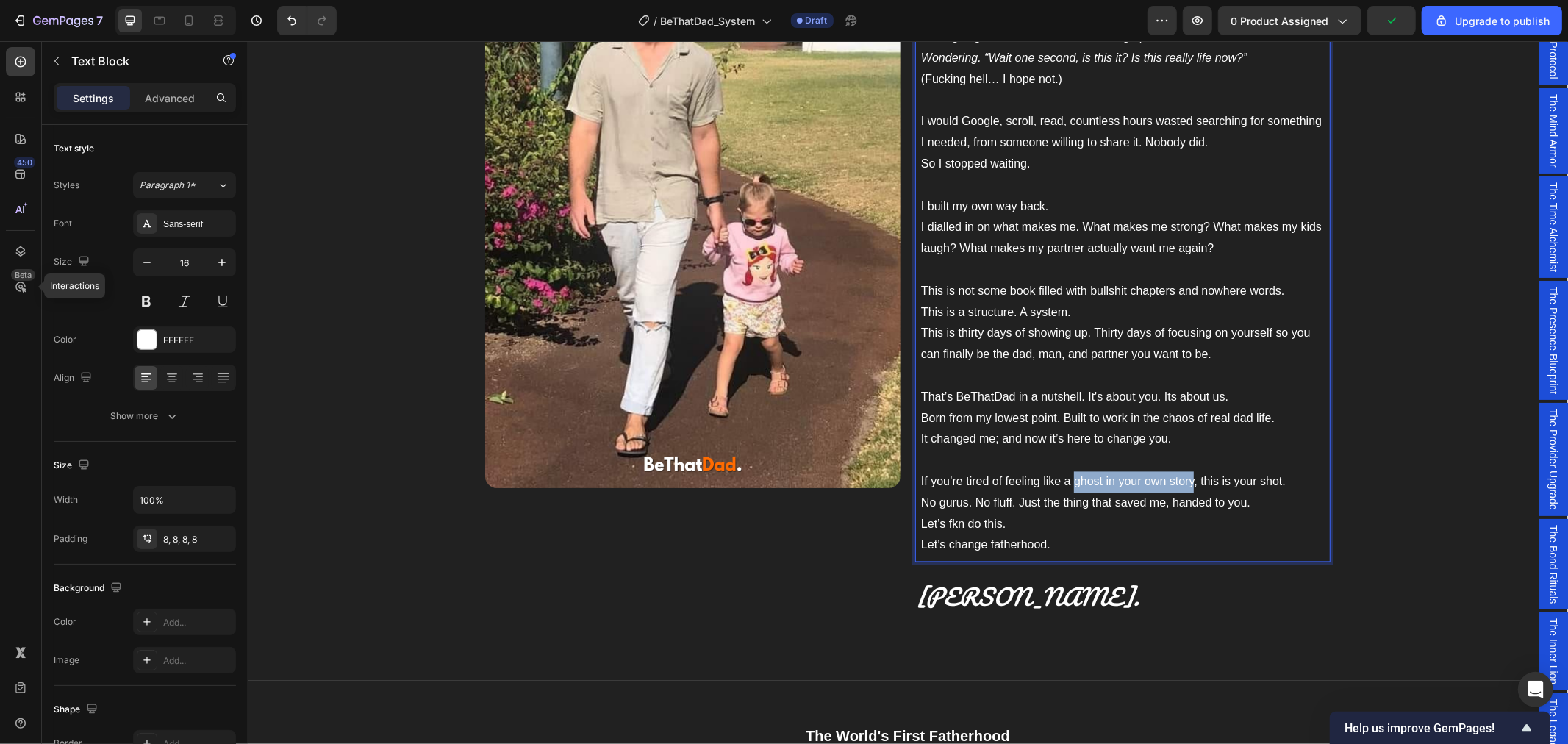
drag, startPoint x: 1185, startPoint y: 482, endPoint x: 1068, endPoint y: 483, distance: 117.0
click at [1068, 483] on p "If you’re tired of feeling like a ghost in your own story, this is your shot. N…" at bounding box center [1122, 493] width 404 height 43
click at [1269, 500] on p "If you’re tired of feeling like an extra in your own movie, this is your shot. …" at bounding box center [1122, 493] width 404 height 43
click at [1256, 508] on p "If you’re tired of feeling like an extra in your own movie, this is your shot. …" at bounding box center [1122, 493] width 404 height 43
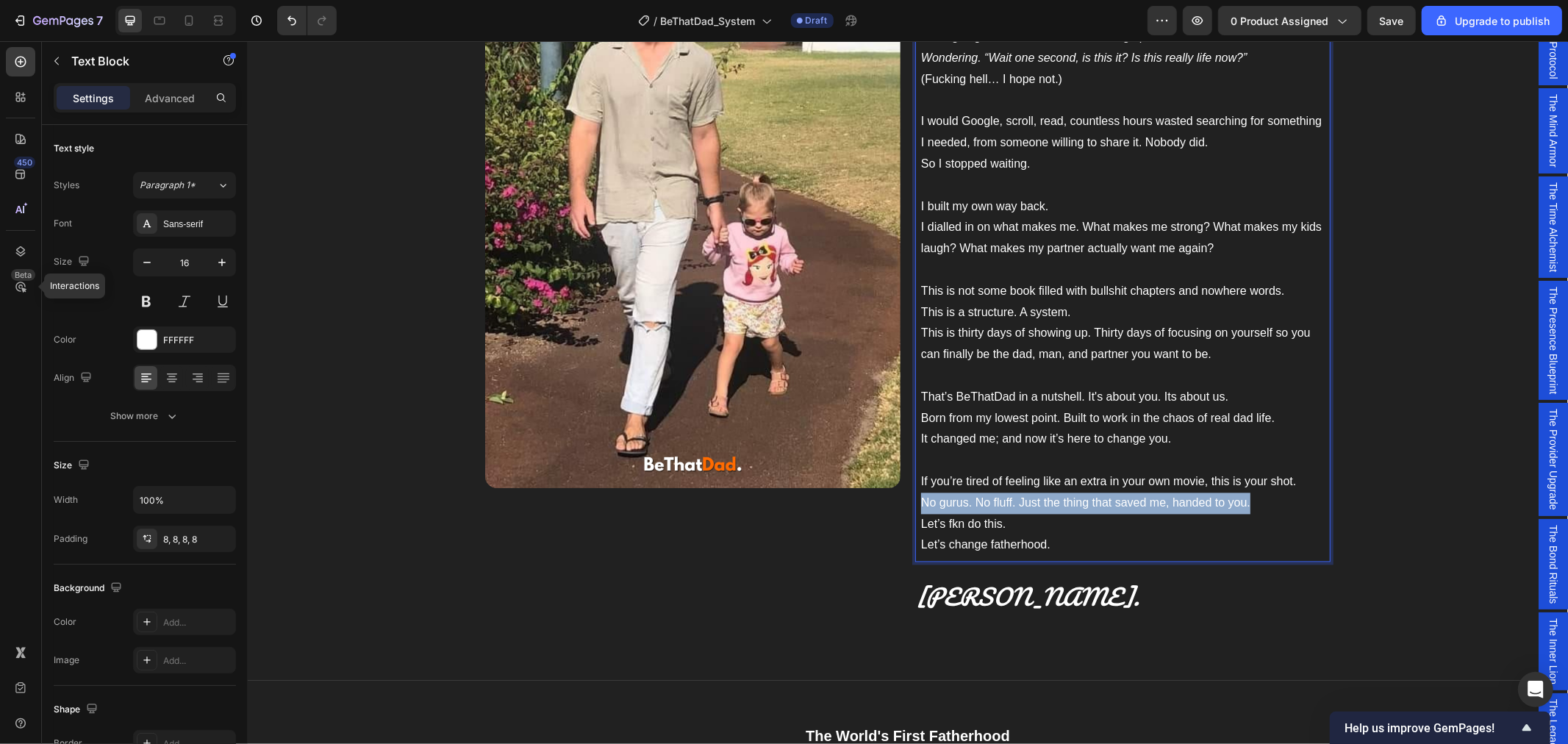
drag, startPoint x: 1240, startPoint y: 504, endPoint x: 913, endPoint y: 504, distance: 327.0
click at [915, 504] on div "I built BeThatDad because I needed it. I'm just a regular dad from a regular li…" at bounding box center [1122, 195] width 416 height 731
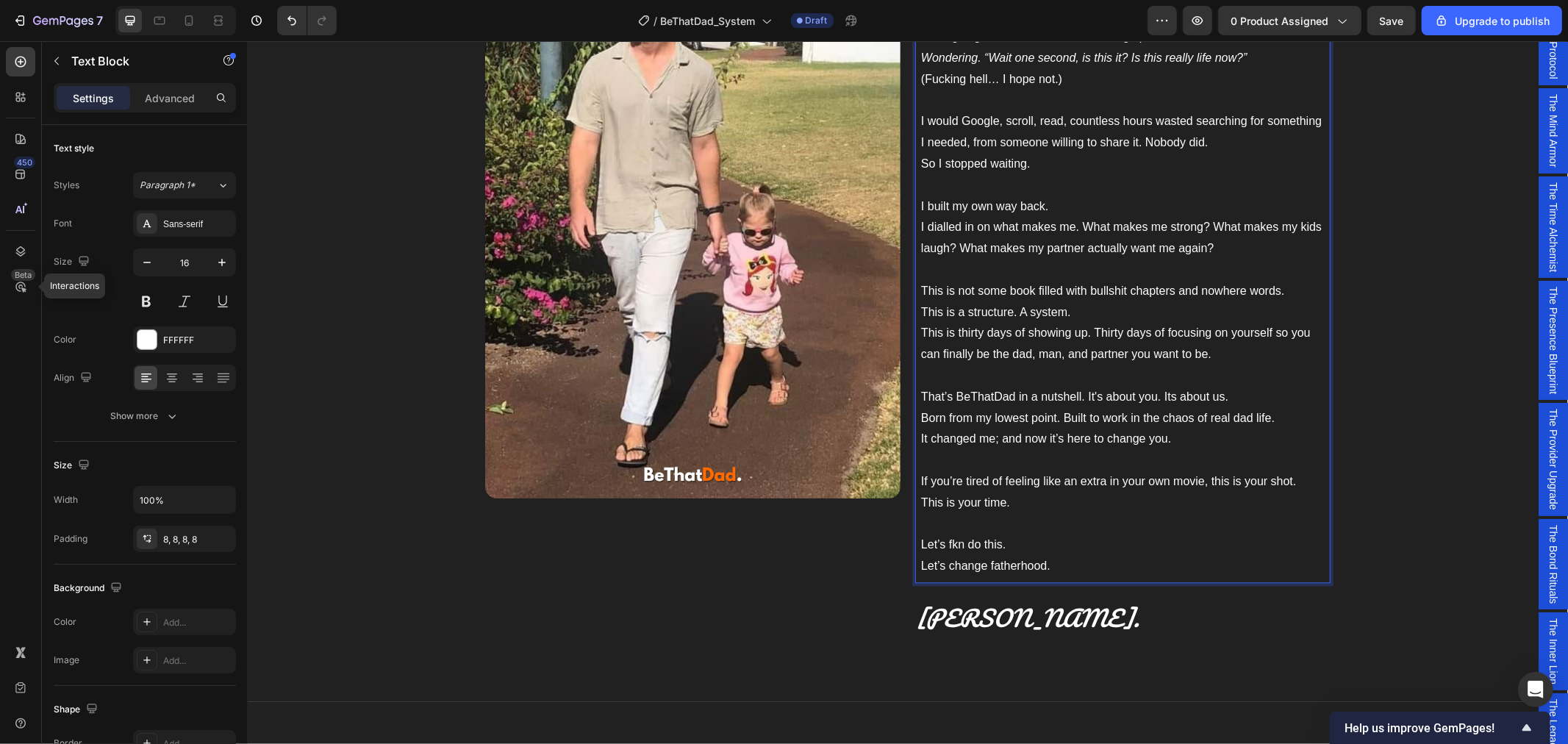
click at [1052, 562] on p "Let’s fkn do this. Let’s change fatherhood." at bounding box center [1122, 556] width 404 height 43
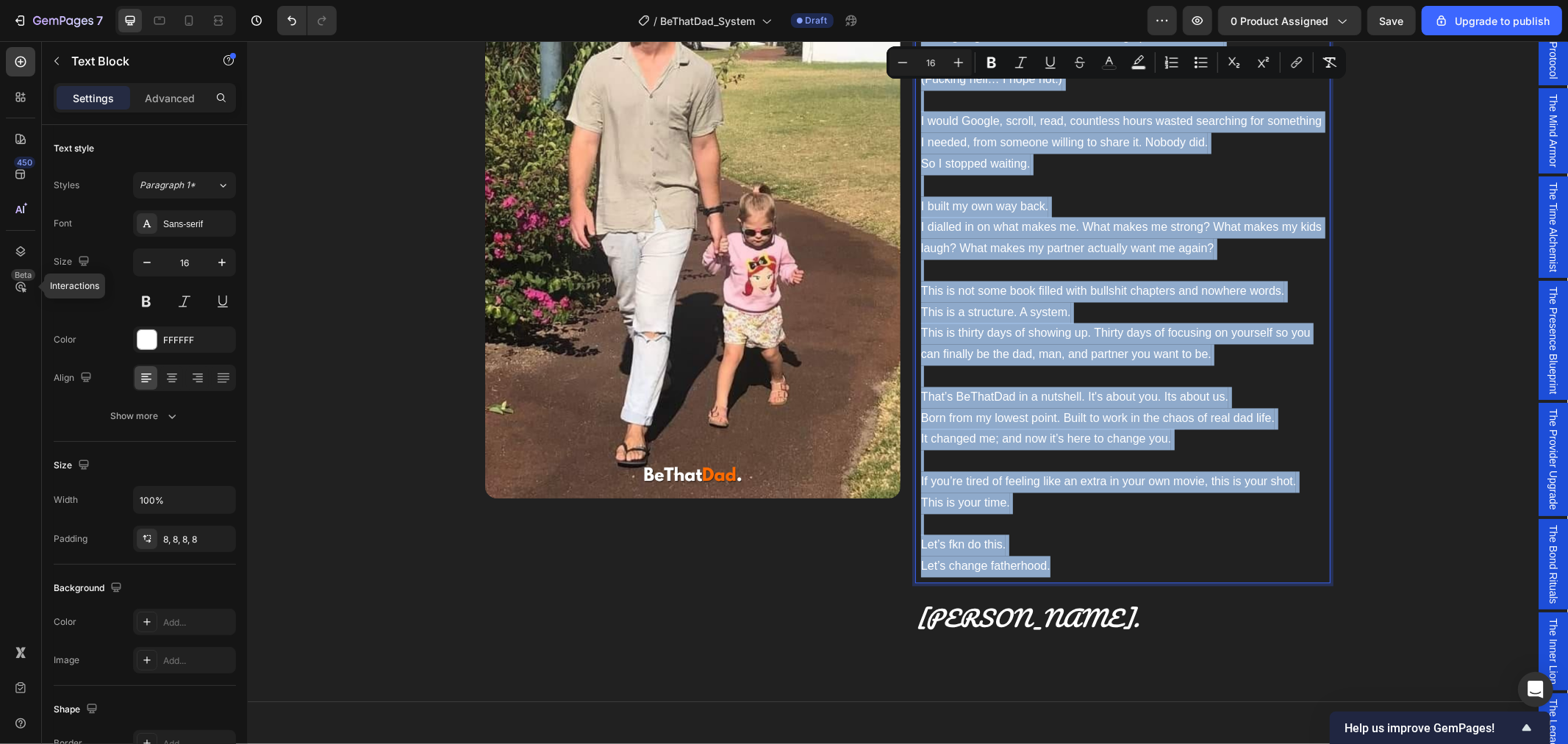
copy div "L ipsum DoLorsIta consect A elitse do. E't inci u laboree dol magn a enimadm ve…"
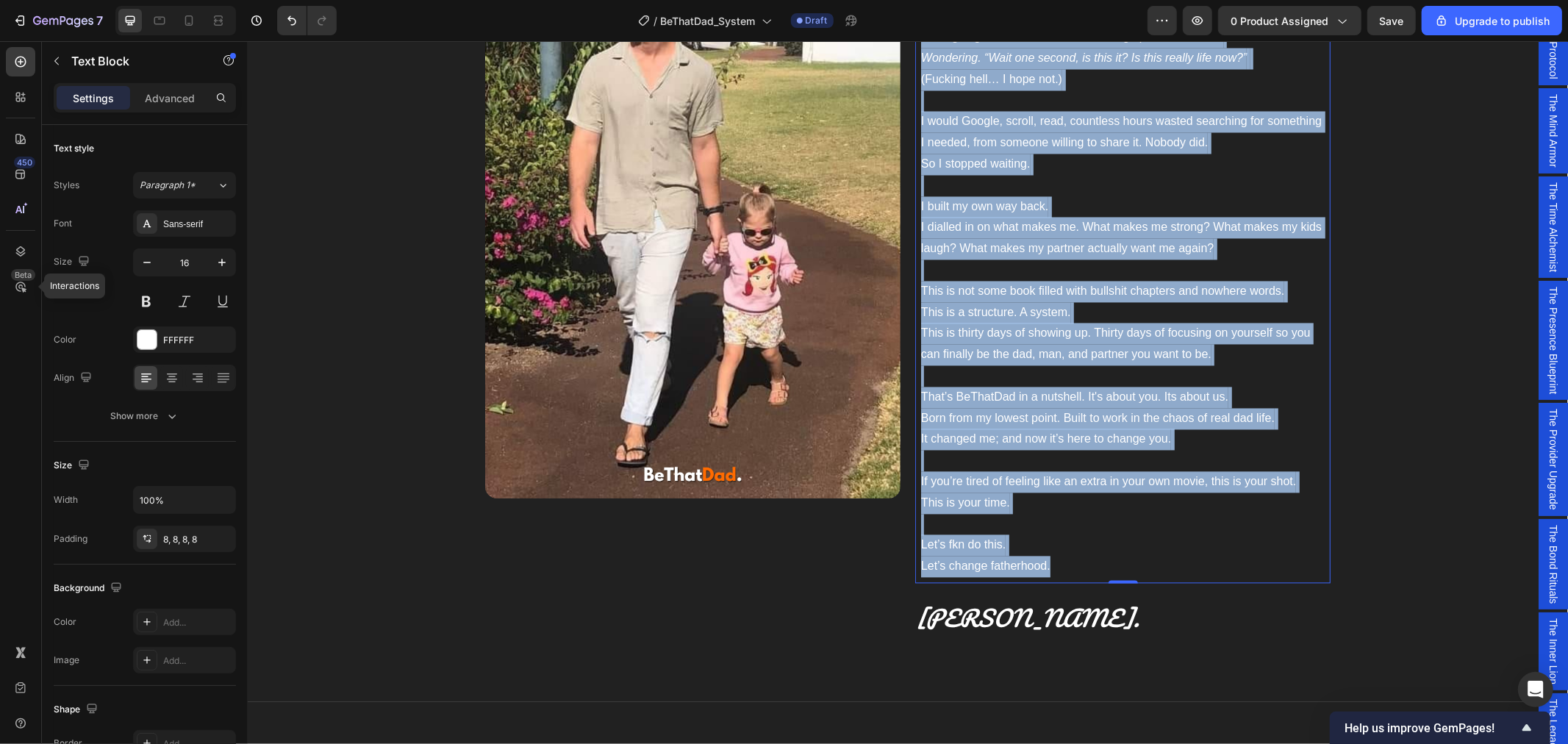
click at [1060, 372] on p "This is not some book filled with bullshit chapters and nowhere words. This is …" at bounding box center [1122, 334] width 404 height 105
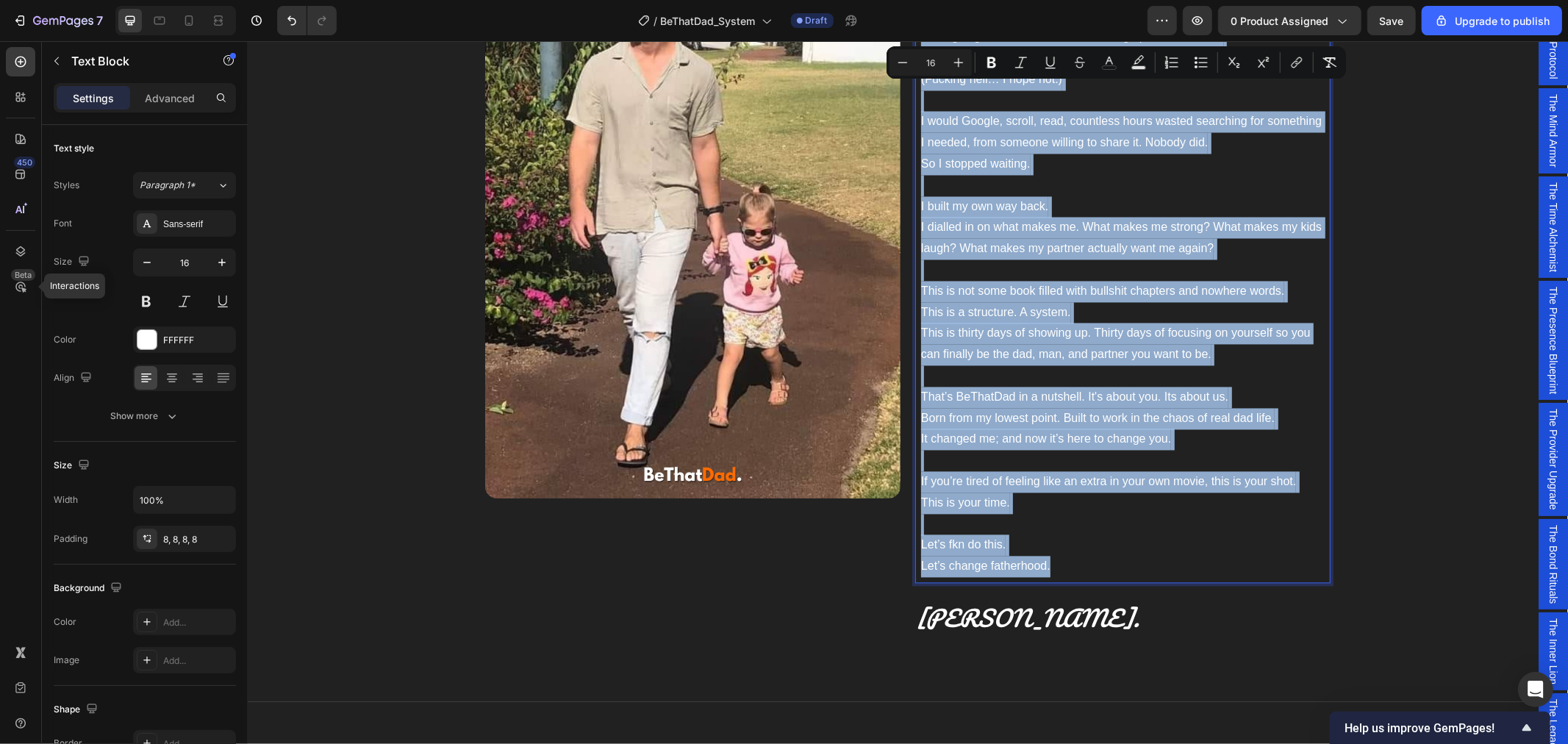
click at [1077, 346] on p "This is not some book filled with bullshit chapters and nowhere words. This is …" at bounding box center [1122, 334] width 404 height 105
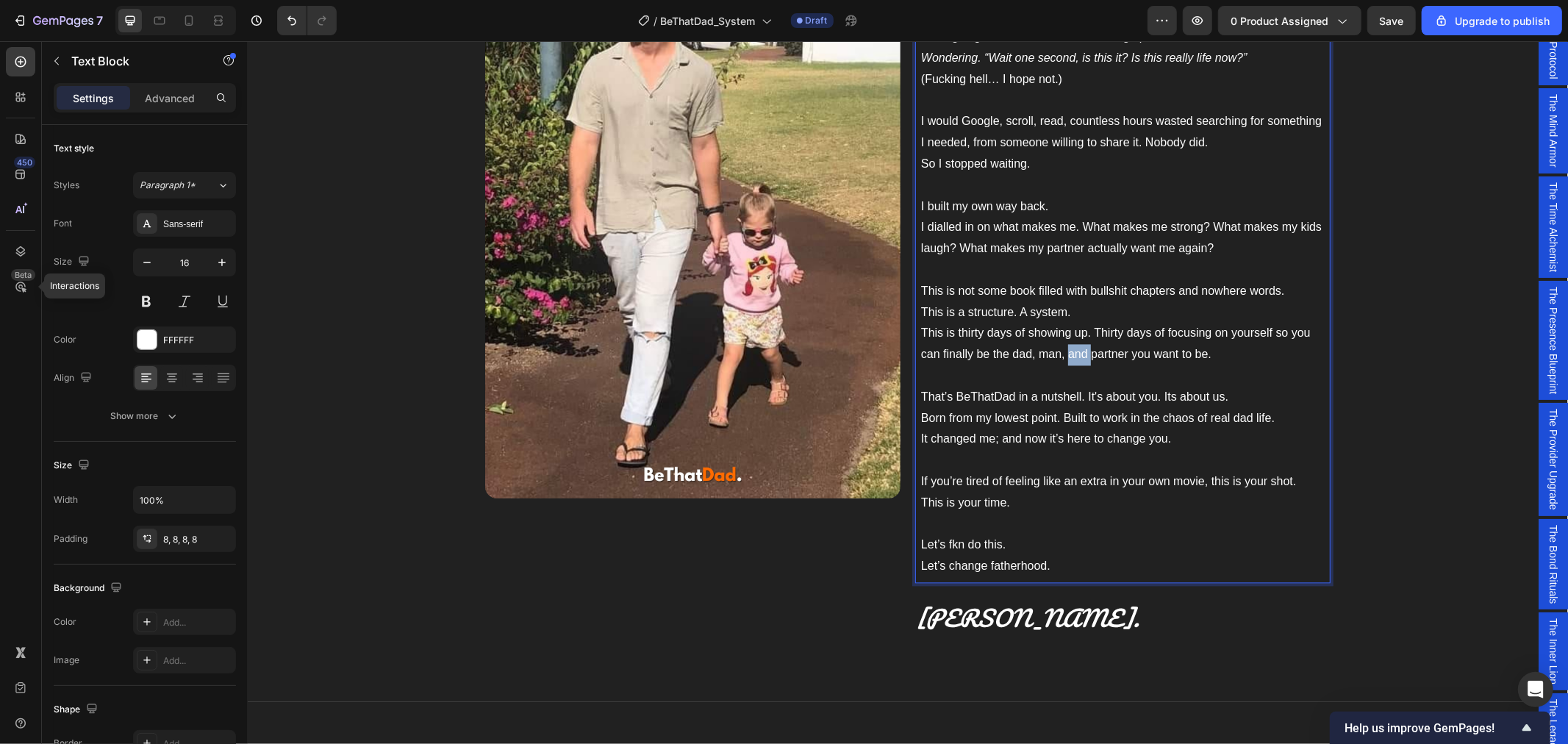
click at [1077, 346] on p "This is not some book filled with bullshit chapters and nowhere words. This is …" at bounding box center [1122, 334] width 404 height 105
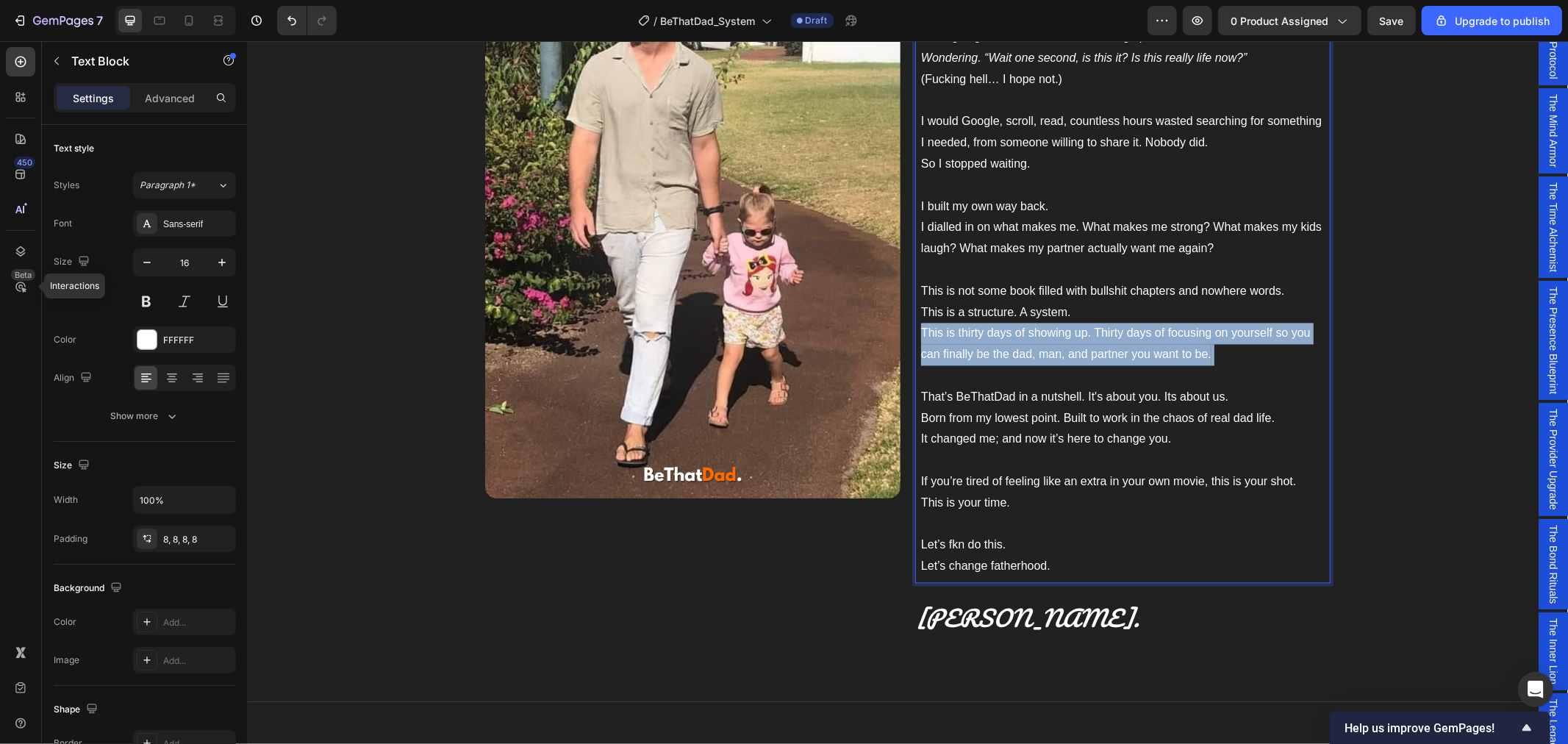
click at [1077, 346] on p "This is not some book filled with bullshit chapters and nowhere words. This is …" at bounding box center [1122, 334] width 404 height 105
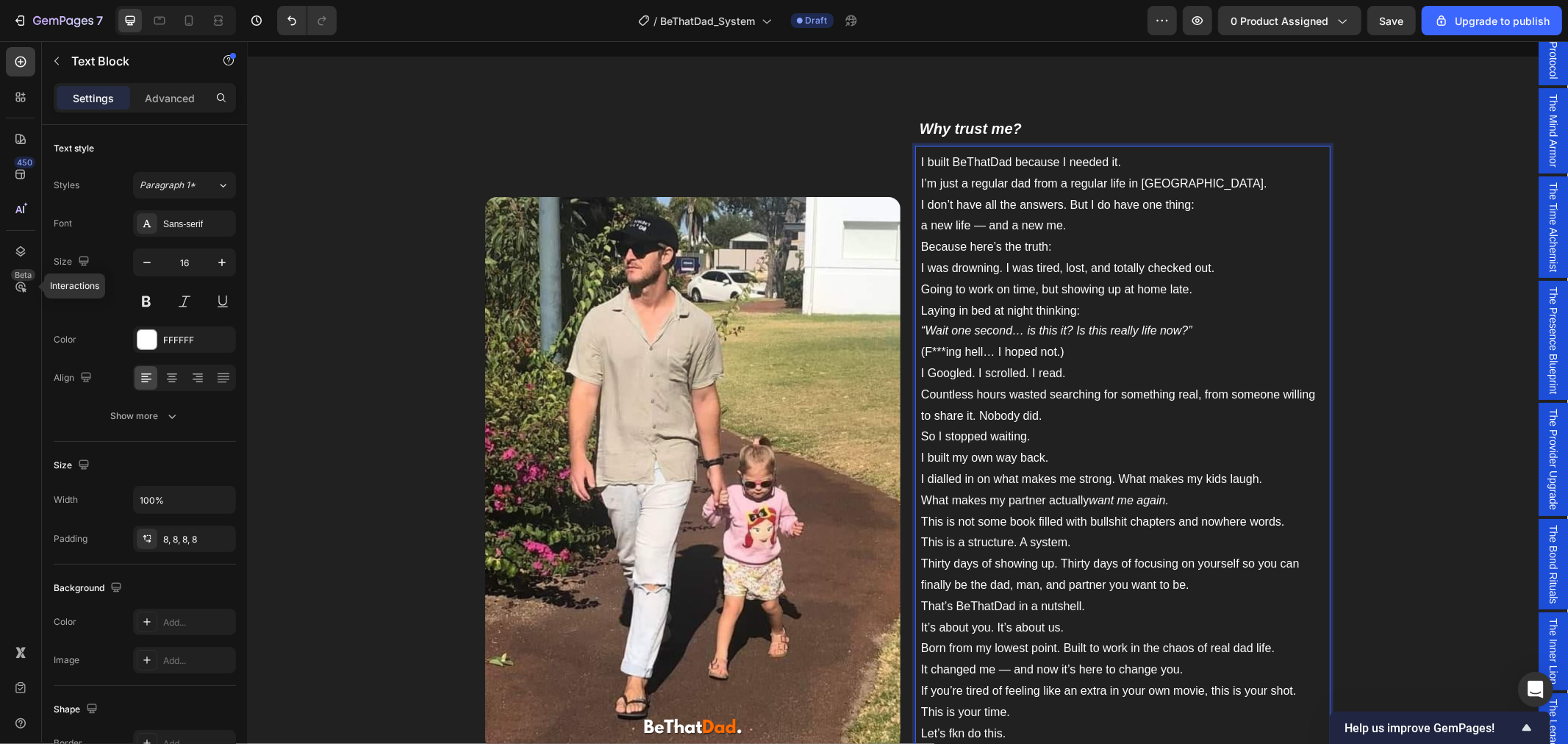
scroll to position [2063, 0]
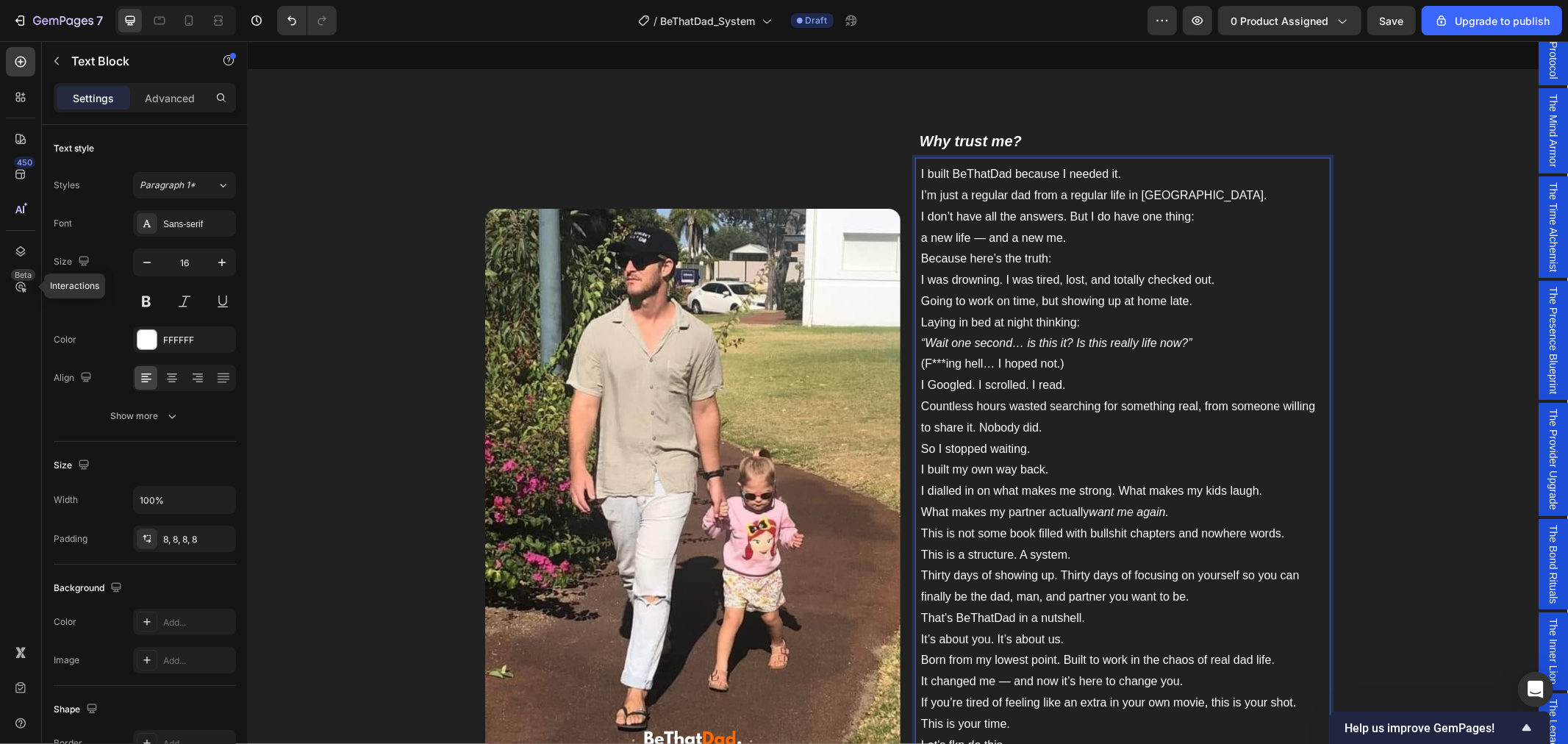
click at [1189, 187] on p "I’m just a regular dad from a regular life in [GEOGRAPHIC_DATA]." at bounding box center [1122, 194] width 404 height 21
click at [1136, 191] on p "I’m just a regular dad from a regular life in [GEOGRAPHIC_DATA]." at bounding box center [1122, 194] width 404 height 21
click at [1194, 200] on p "I’m just a regular dad from a regular life in [GEOGRAPHIC_DATA]." at bounding box center [1122, 194] width 404 height 21
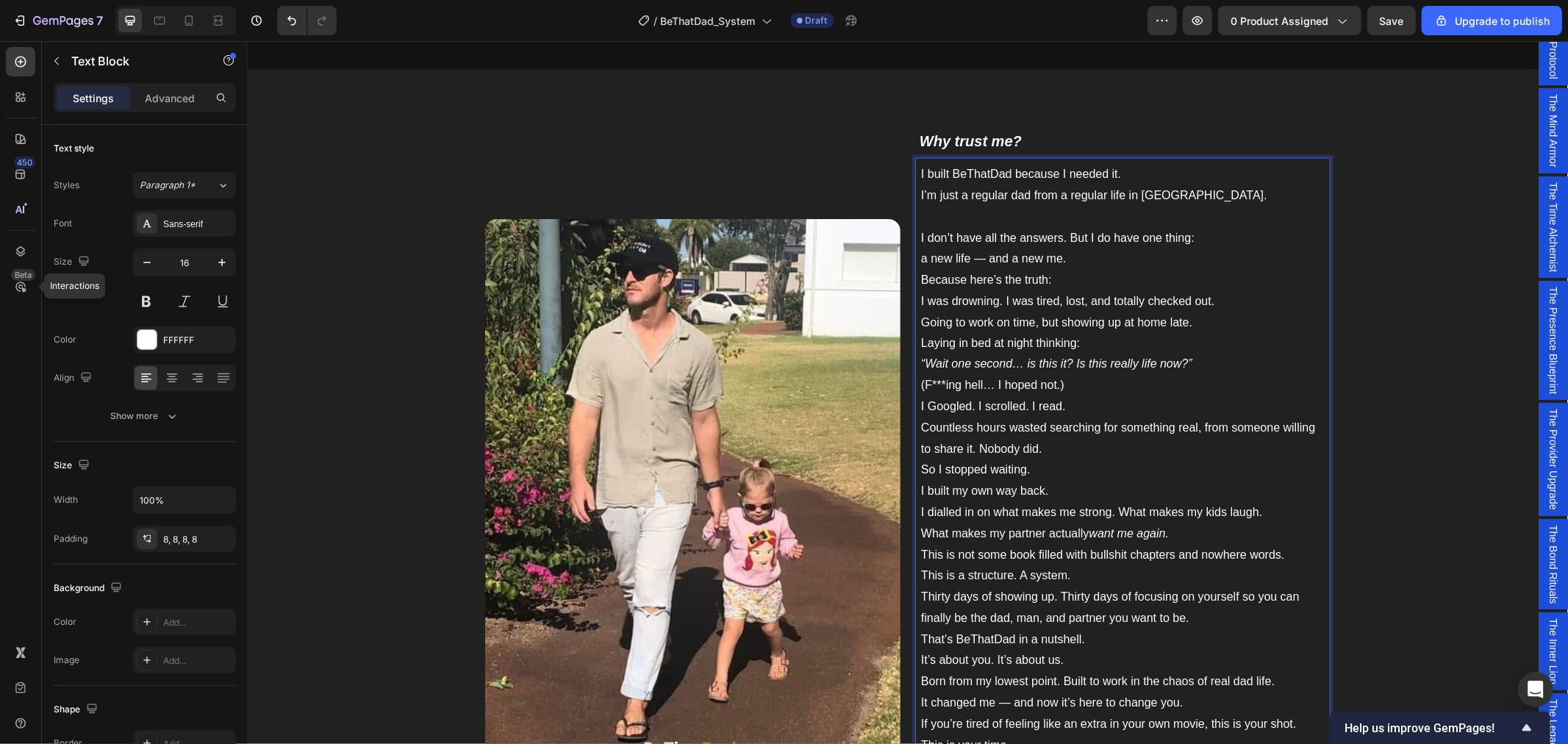
click at [978, 261] on p "I don’t have all the answers. But I do have one thing: a new life — and a new m…" at bounding box center [1122, 249] width 404 height 43
click at [1077, 261] on p "I don’t have all the answers. But I do have one thing: a new life; and a new me." at bounding box center [1122, 249] width 404 height 43
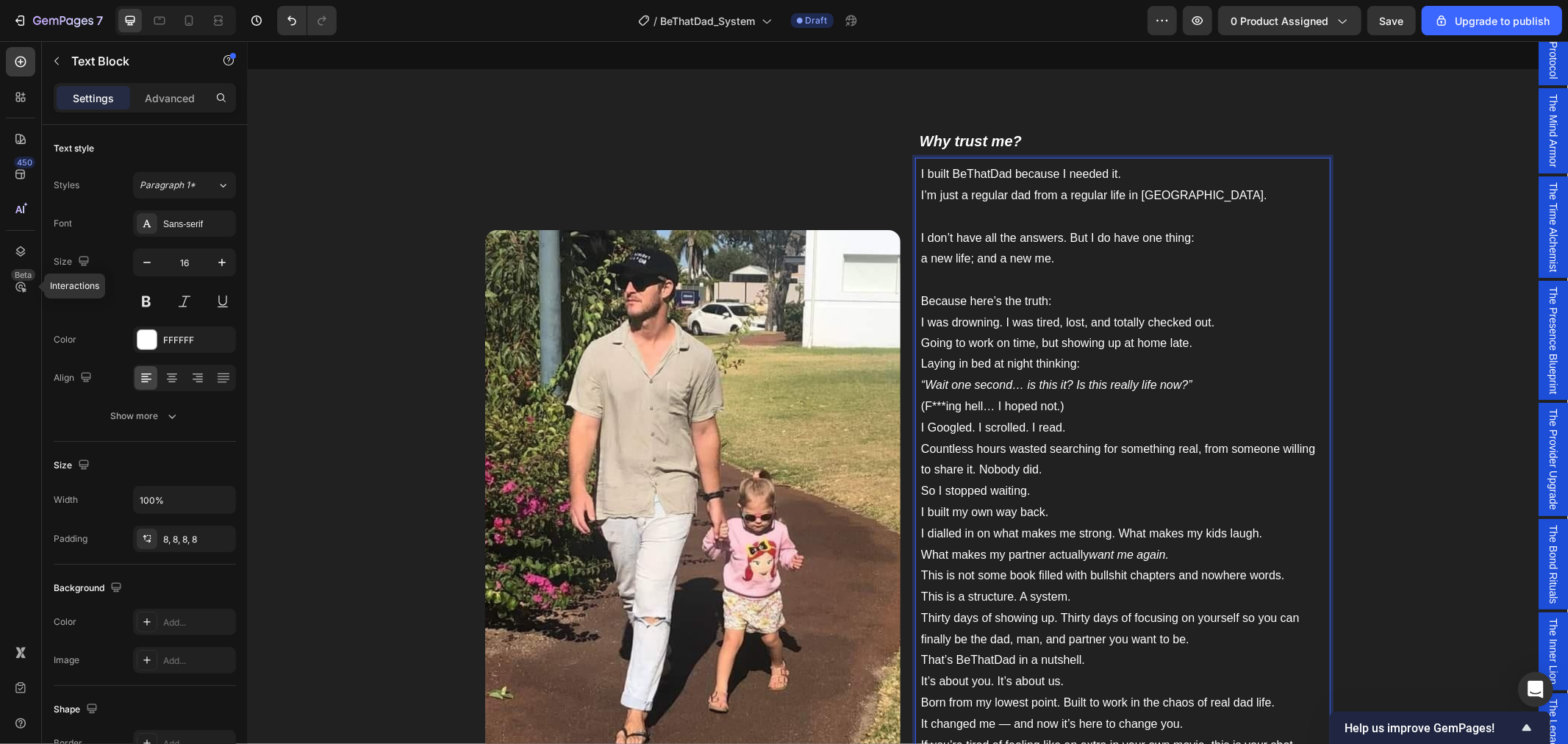
click at [1118, 367] on p "Because here’s the truth: I was drowning. I was tired, lost, and totally checke…" at bounding box center [1122, 354] width 404 height 128
click at [1108, 399] on p "Because here’s the truth: I was drowning. I was tired, lost, and totally checke…" at bounding box center [1122, 354] width 404 height 128
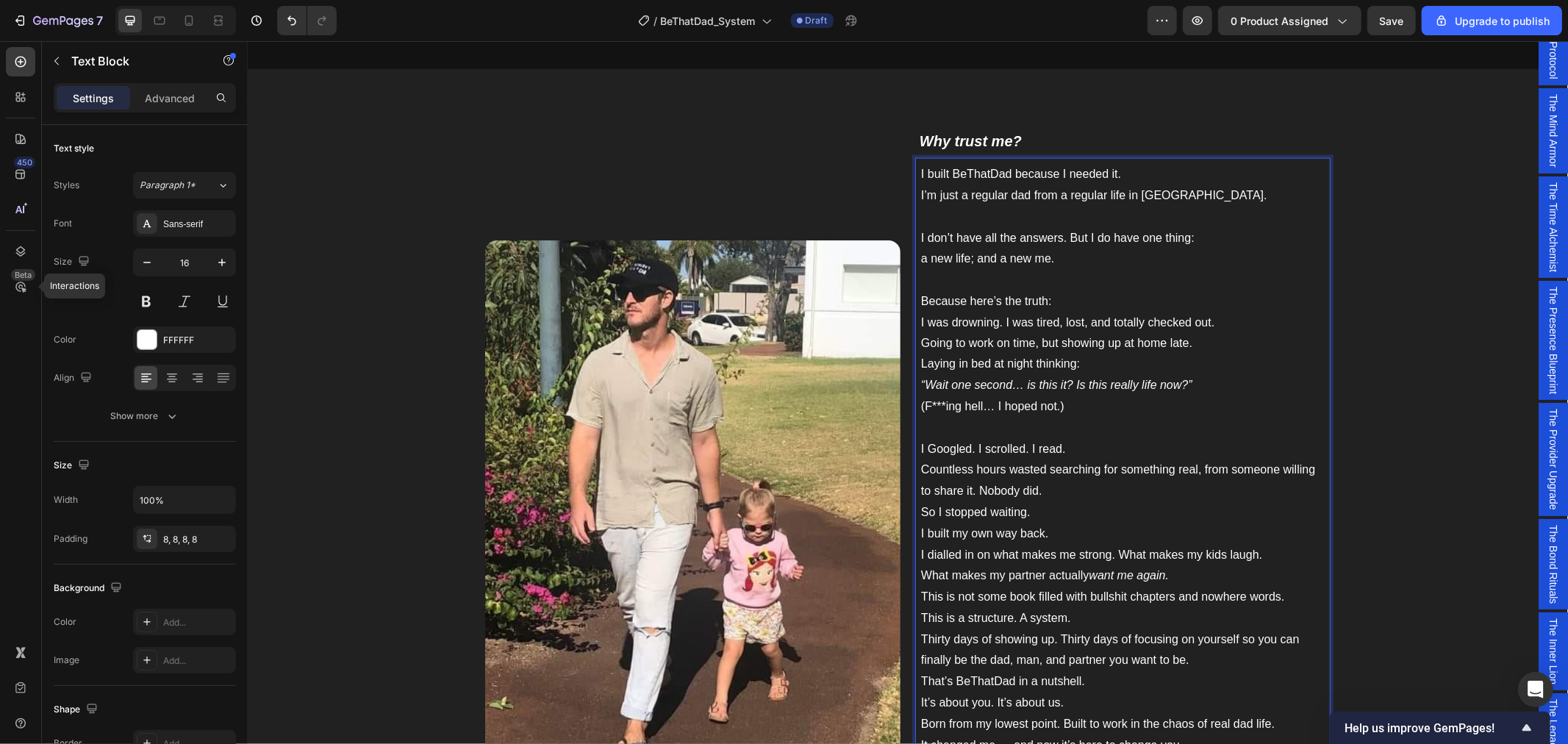
drag, startPoint x: 939, startPoint y: 408, endPoint x: 927, endPoint y: 407, distance: 12.0
click at [927, 407] on p "Because here’s the truth: I was drowning. I was tired, lost, and totally checke…" at bounding box center [1122, 365] width 404 height 149
click at [936, 402] on p "Because here’s the truth: I was drowning. I was tired, lost, and totally checke…" at bounding box center [1122, 365] width 404 height 149
click at [940, 404] on p "Because here’s the truth: I was drowning. I was tired, lost, and totally checke…" at bounding box center [1122, 365] width 404 height 149
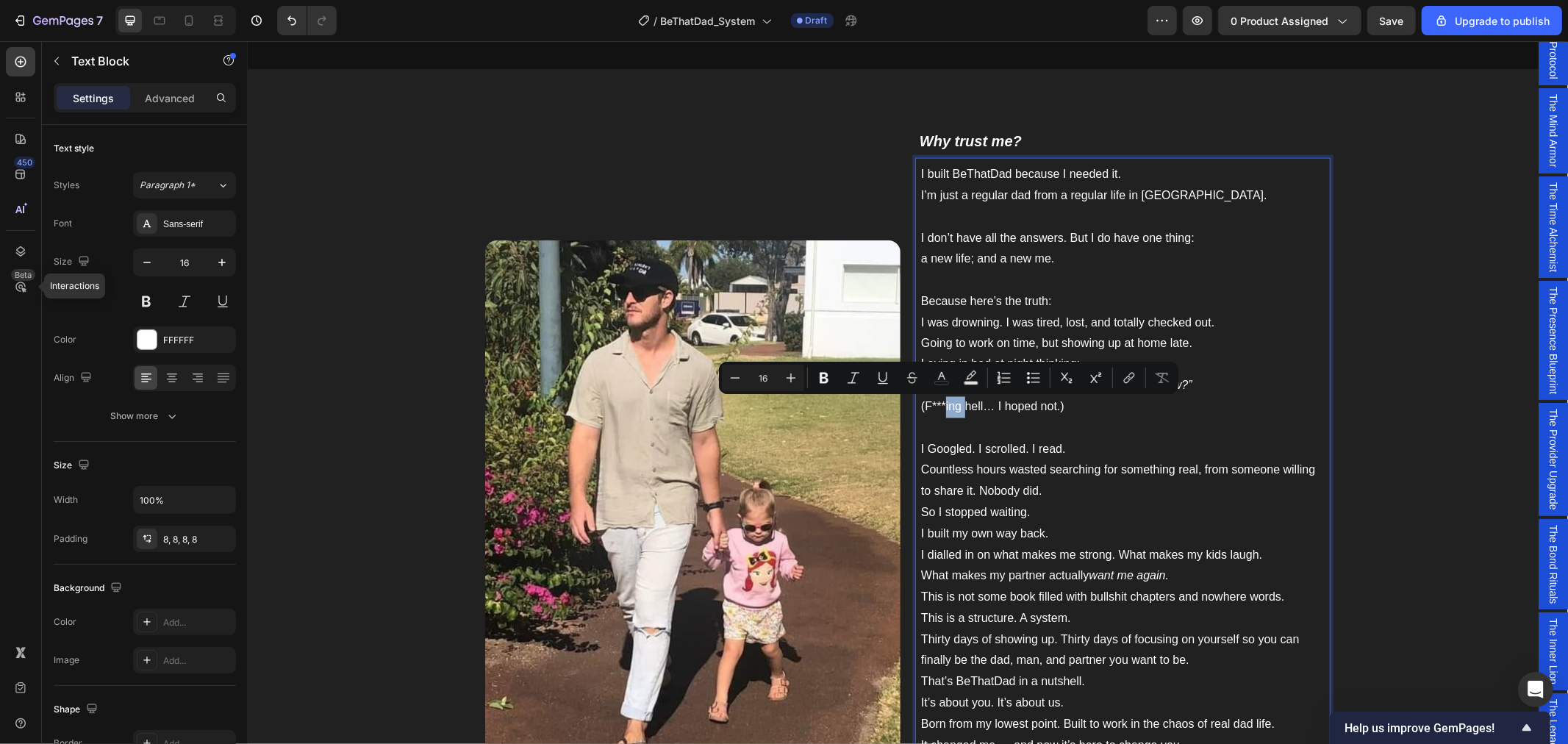
click at [940, 405] on p "Because here’s the truth: I was drowning. I was tired, lost, and totally checke…" at bounding box center [1122, 365] width 404 height 149
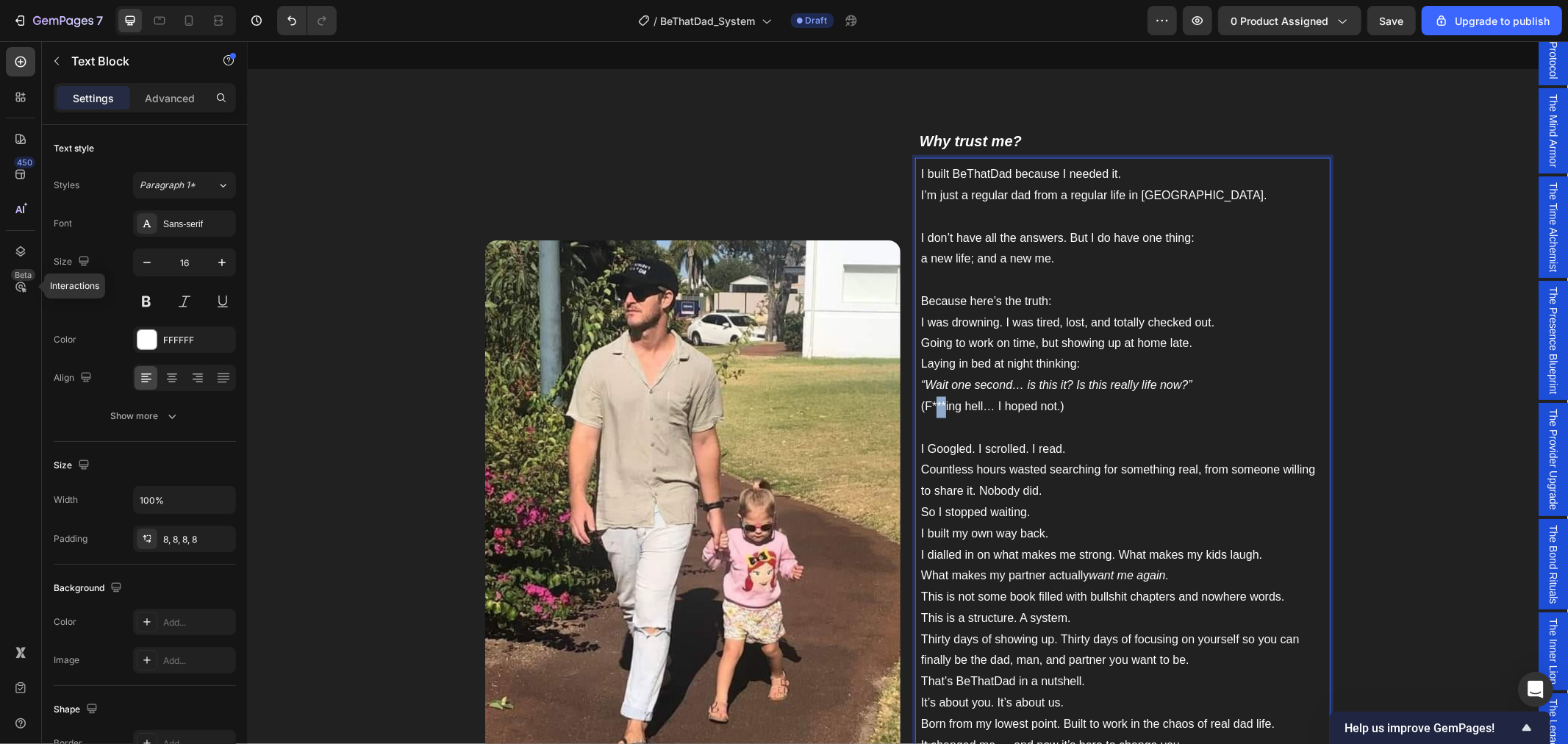
drag, startPoint x: 938, startPoint y: 404, endPoint x: 928, endPoint y: 405, distance: 10.0
click at [928, 405] on p "Because here’s the truth: I was drowning. I was tired, lost, and totally checke…" at bounding box center [1122, 365] width 404 height 149
click at [1036, 408] on p "Because here’s the truth: I was drowning. I was tired, lost, and totally checke…" at bounding box center [1122, 365] width 404 height 149
click at [1049, 405] on p "Because here’s the truth: I was drowning. I was tired, lost, and totally checke…" at bounding box center [1122, 365] width 404 height 149
click at [1067, 407] on p "Because here’s the truth: I was drowning. I was tired, lost, and totally checke…" at bounding box center [1122, 365] width 404 height 149
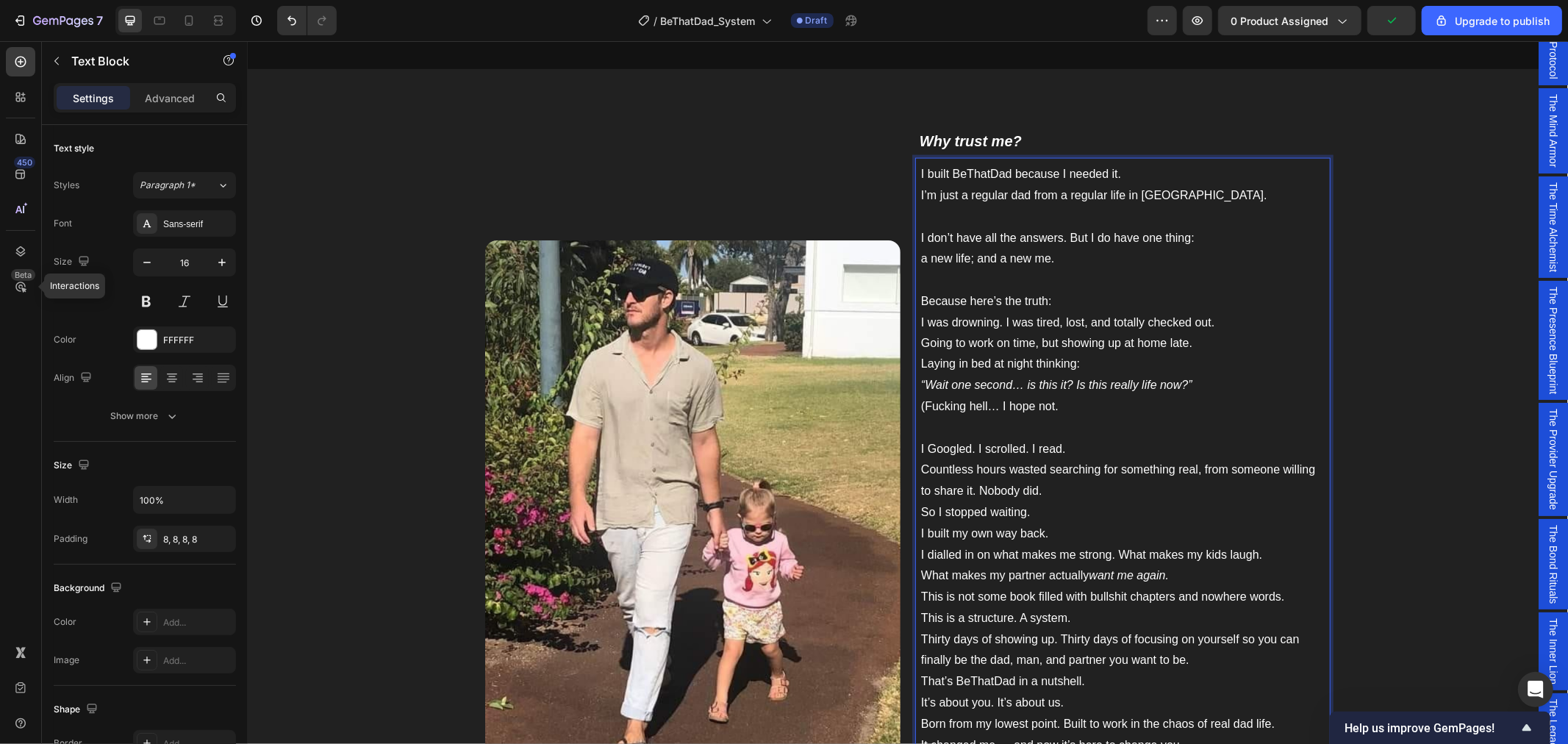
click at [920, 412] on p "Because here’s the truth: I was drowning. I was tired, lost, and totally checke…" at bounding box center [1122, 365] width 404 height 149
click at [1026, 436] on p "Because here’s the truth: I was drowning. I was tired, lost, and totally checke…" at bounding box center [1122, 365] width 404 height 149
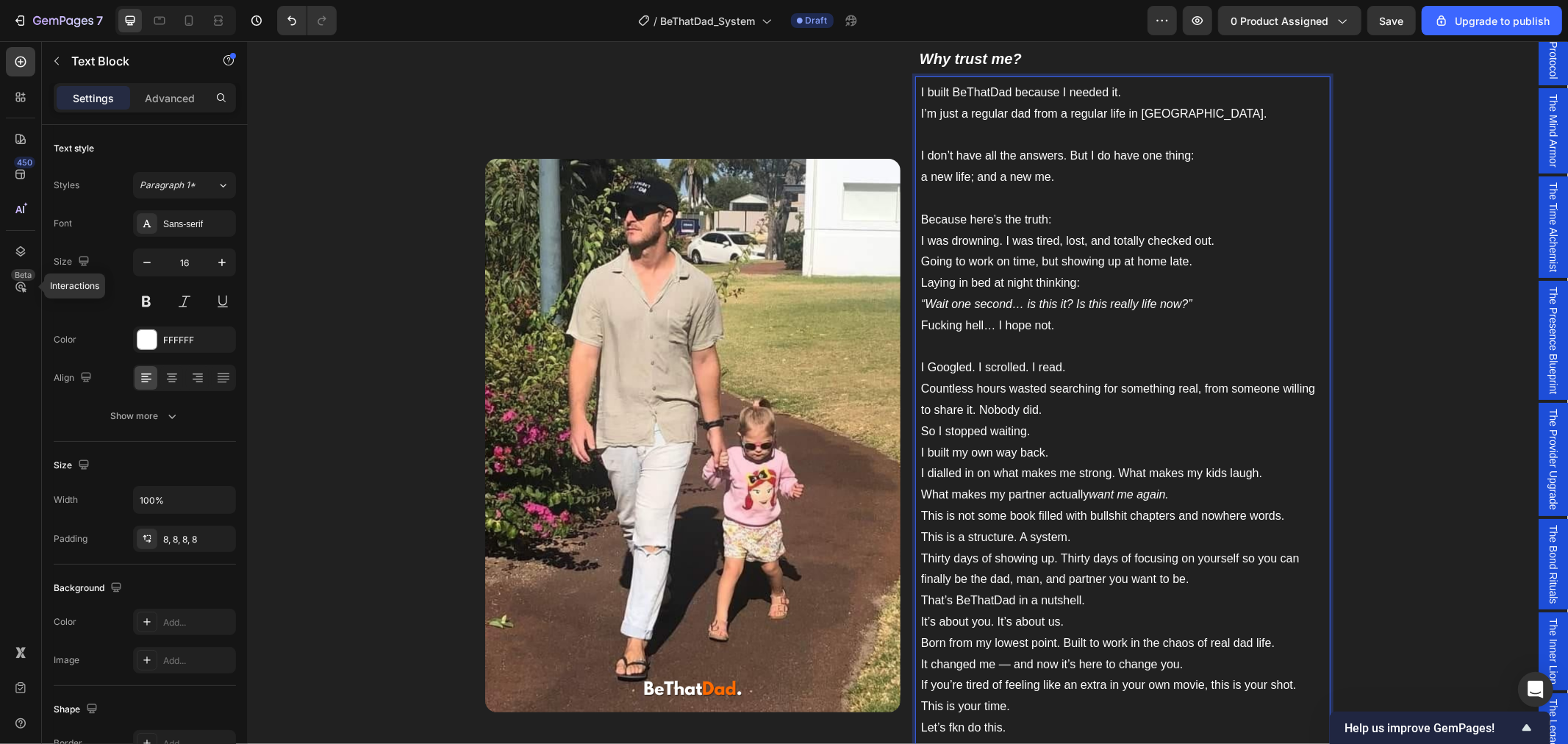
click at [978, 411] on p "I Googled. I scrolled. I read. Countless hours wasted searching for something r…" at bounding box center [1122, 398] width 404 height 84
click at [1011, 411] on p "I Googled. I scrolled. I read. Countless hours wasted searching for something r…" at bounding box center [1122, 398] width 404 height 84
click at [1014, 412] on p "I Googled. I scrolled. I read. Countless hours wasted searching for something r…" at bounding box center [1122, 398] width 404 height 84
click at [1028, 435] on p "I Googled. I scrolled. I read. Countless hours wasted searching for something r…" at bounding box center [1122, 398] width 404 height 84
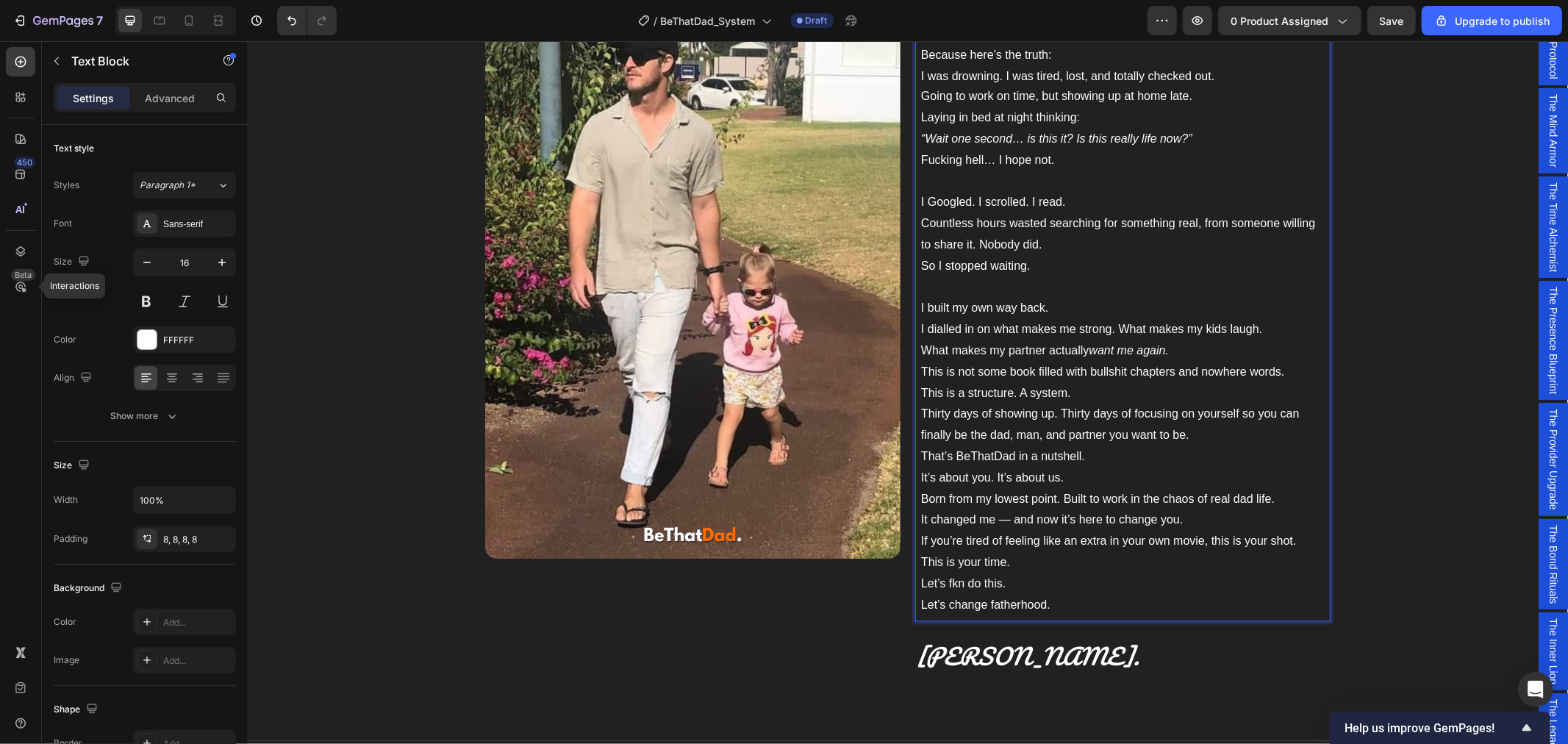
scroll to position [2390, 0]
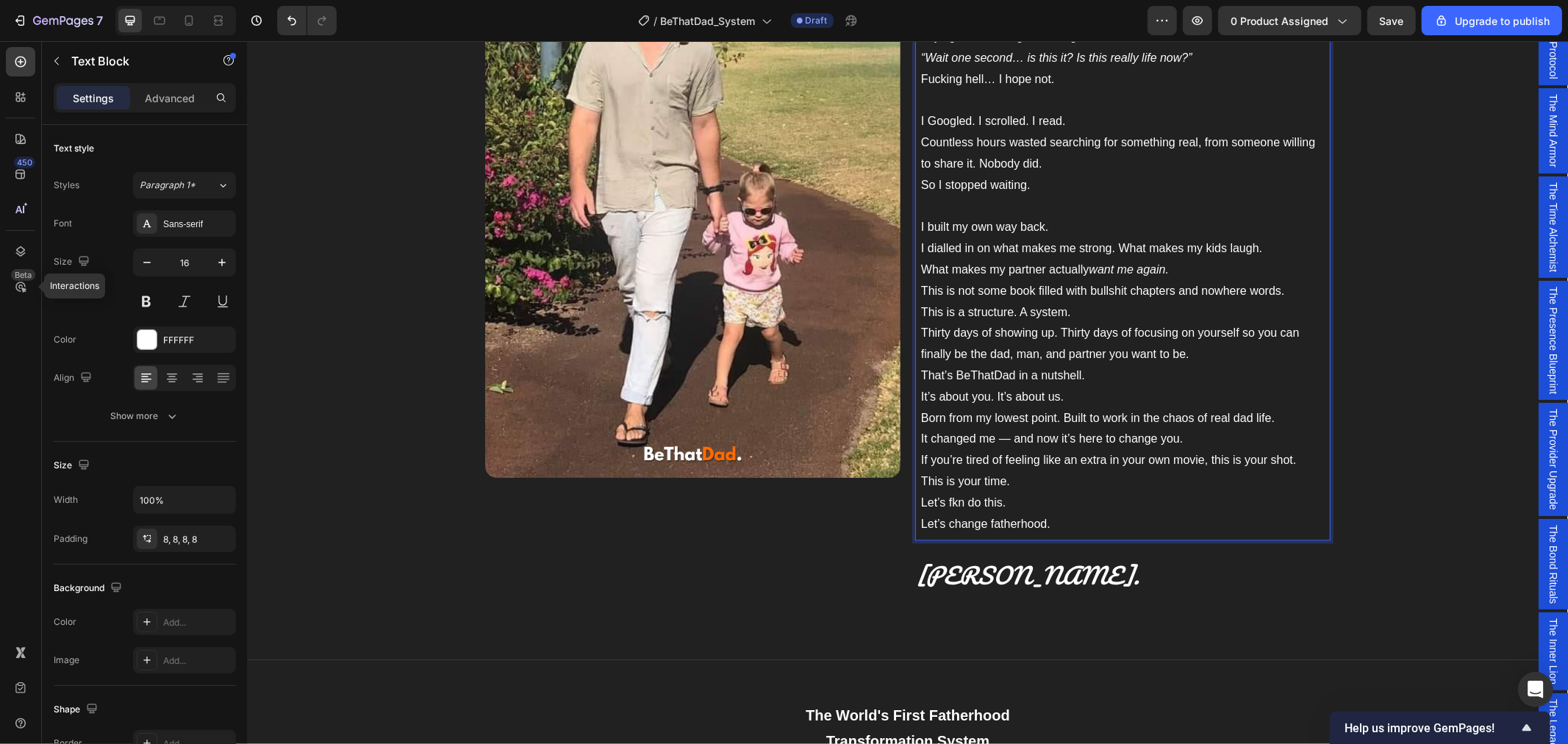
click at [1199, 252] on p "I built my own way back. I dialled in on what makes me strong. What makes my ki…" at bounding box center [1122, 248] width 404 height 63
click at [1189, 274] on p "I built my own way back. I dialled in on what makes me strong. What makes my ki…" at bounding box center [1122, 248] width 404 height 63
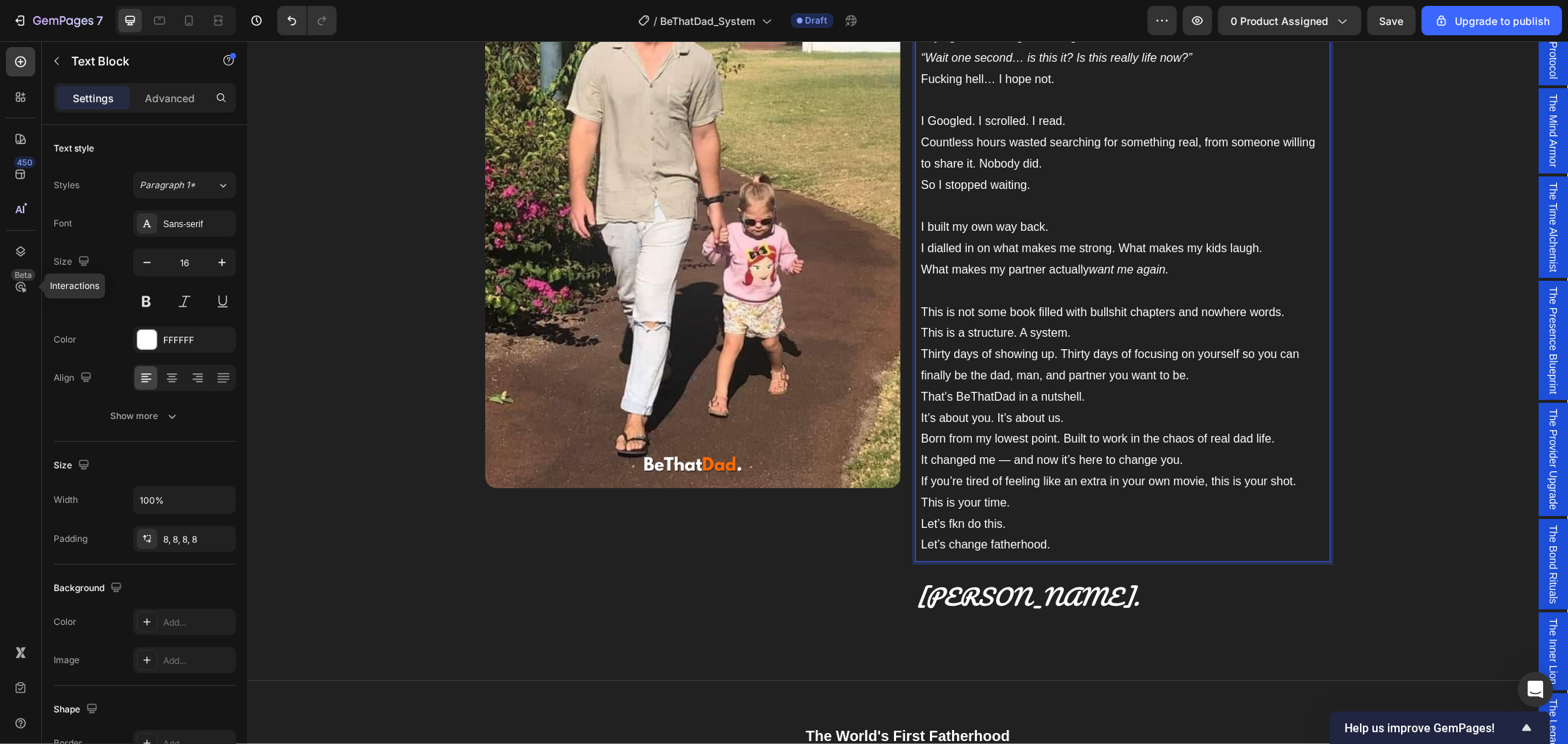
drag, startPoint x: 1030, startPoint y: 313, endPoint x: 1009, endPoint y: 313, distance: 21.0
click at [1009, 313] on p "This is not some book filled with bullshit chapters and nowhere words. This is …" at bounding box center [1122, 344] width 404 height 84
click at [1019, 316] on p "This is not some book filled with bullshit chapters and nowhere words. This is …" at bounding box center [1122, 344] width 404 height 84
click at [1026, 316] on p "This is not some book filled with bullshit chapters and nowhere words. This is …" at bounding box center [1122, 344] width 404 height 84
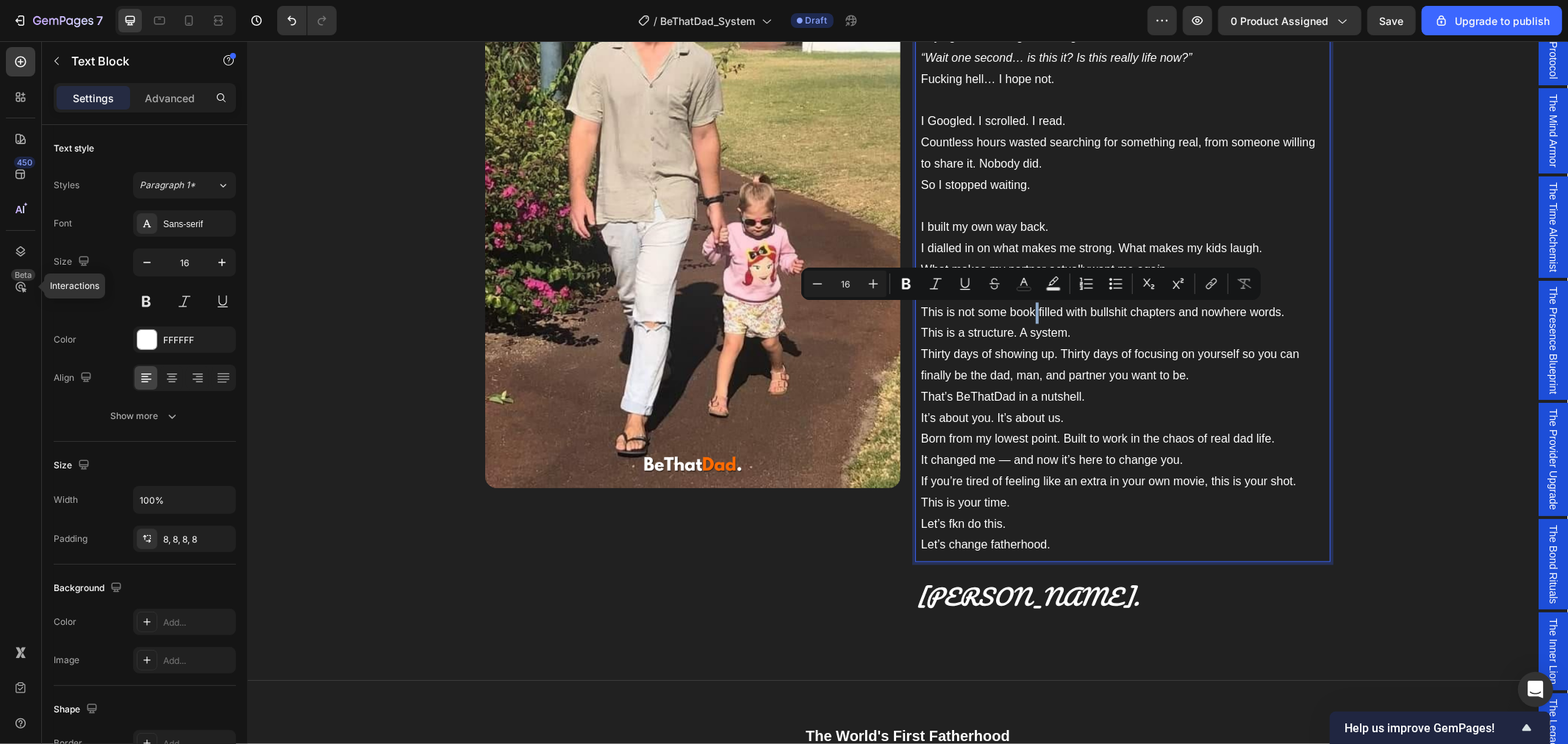
click at [1026, 316] on p "This is not some book filled with bullshit chapters and nowhere words. This is …" at bounding box center [1122, 344] width 404 height 84
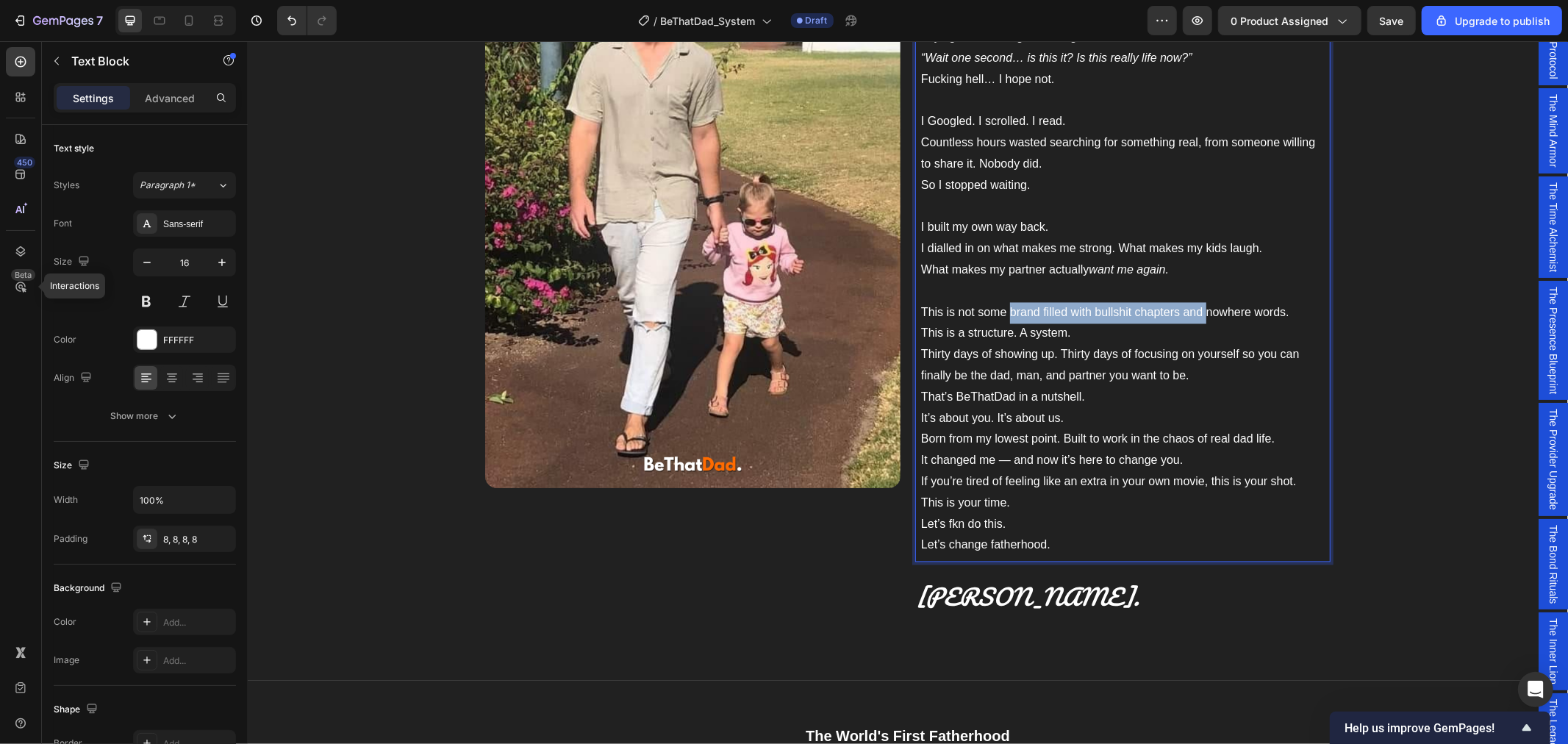
drag, startPoint x: 1197, startPoint y: 314, endPoint x: 1004, endPoint y: 320, distance: 193.1
click at [1004, 320] on p "This is not some brand filled with bullshit chapters and nowhere words. This is…" at bounding box center [1122, 344] width 404 height 84
click at [1182, 312] on p "This is not some bullshit brand with nowhere words. This is a structure. A syst…" at bounding box center [1122, 344] width 404 height 84
click at [990, 357] on p "This is not some bullshit brand with nowhere words and no path forward. This is…" at bounding box center [1122, 344] width 404 height 84
click at [1188, 380] on p "This is not some bullshit brand with nowhere words and no path forward. This is…" at bounding box center [1122, 344] width 404 height 84
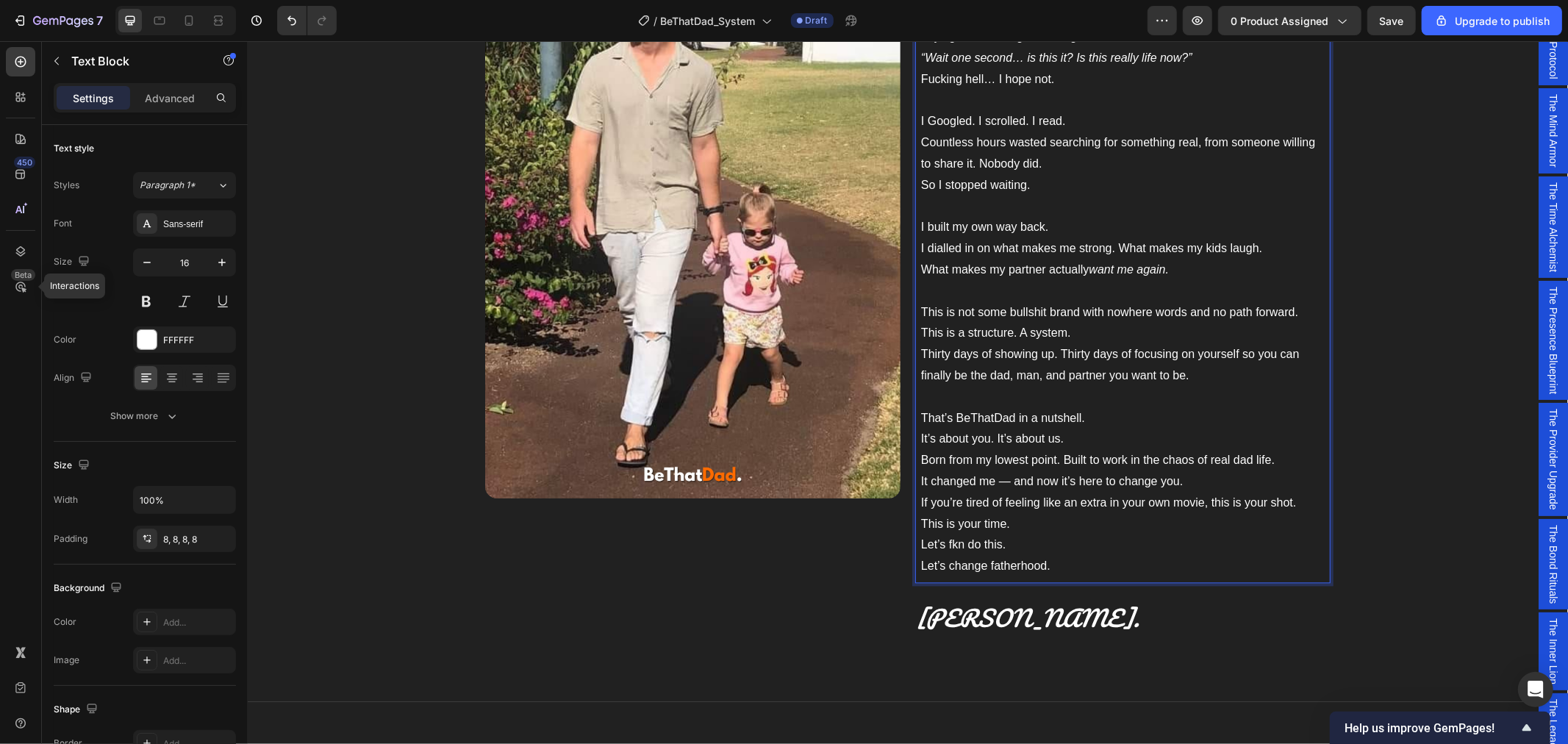
click at [1085, 442] on p "That’s BeThatDad in a nutshell. It’s about you. It’s about us. Born from my low…" at bounding box center [1122, 450] width 404 height 84
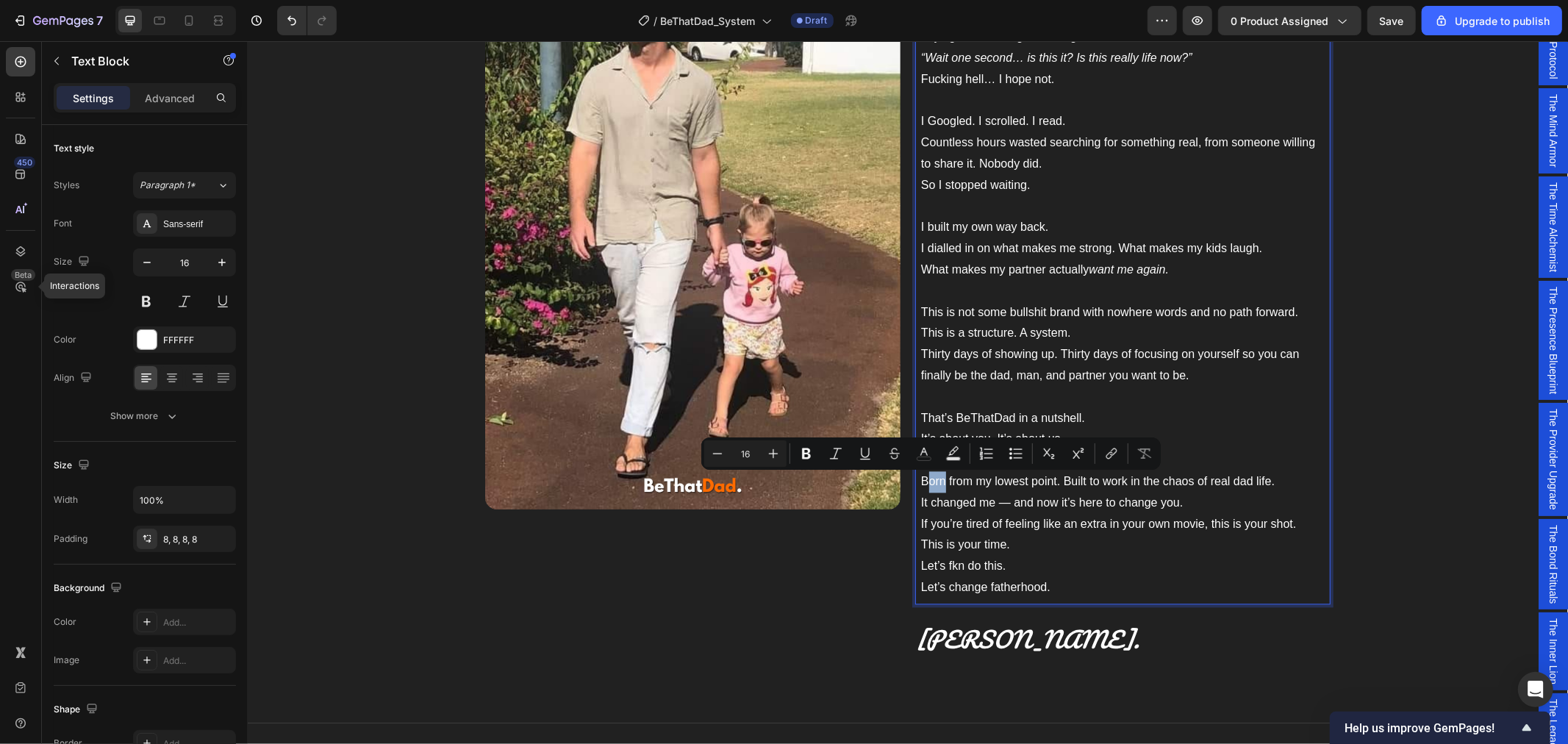
drag, startPoint x: 937, startPoint y: 483, endPoint x: 919, endPoint y: 484, distance: 18.0
click at [920, 484] on p "That’s BeThatDad in a nutshell. It’s about you. It’s about us. ⁠⁠⁠⁠⁠⁠⁠ Born fro…" at bounding box center [1122, 461] width 404 height 105
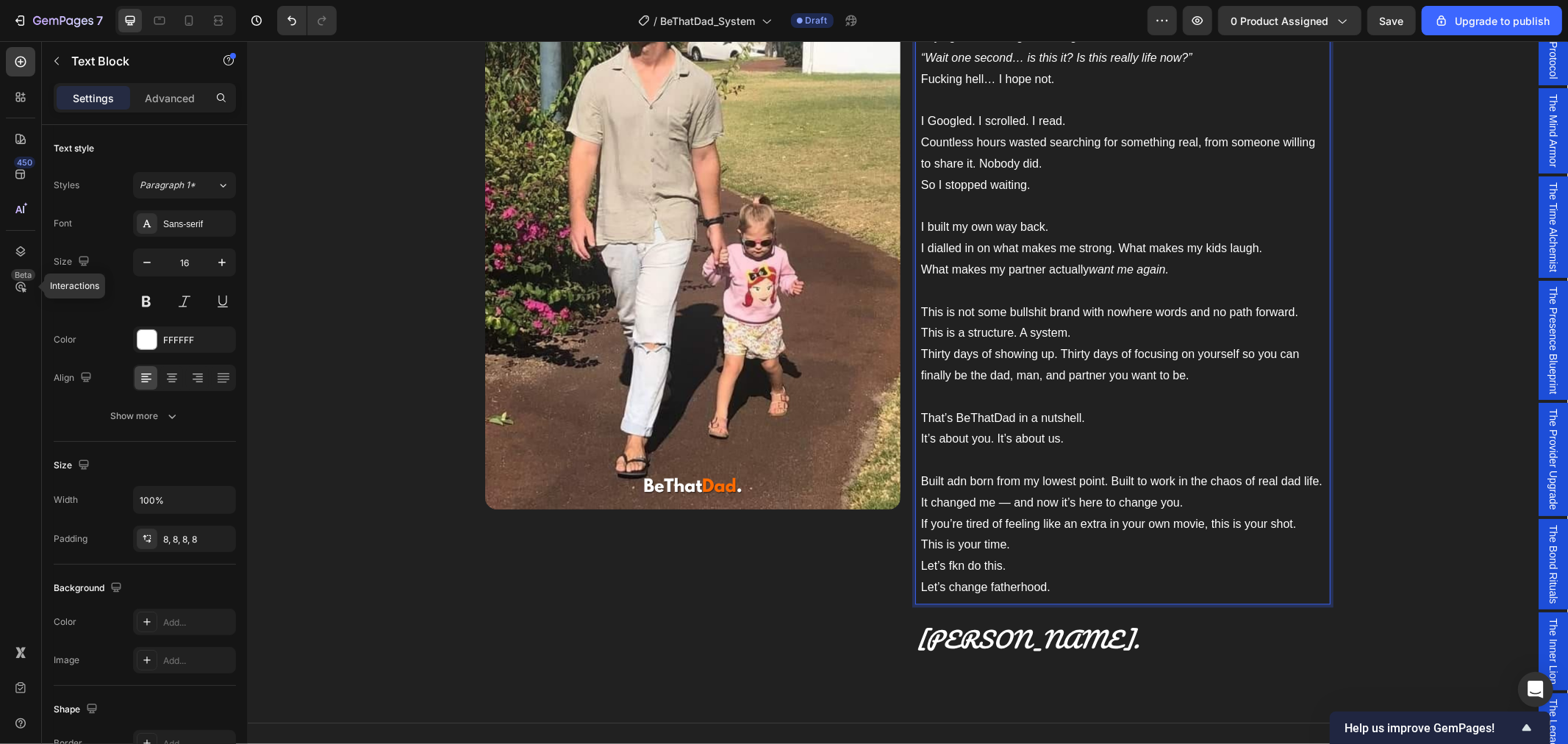
click at [952, 484] on p "That’s BeThatDad in a nutshell. It’s about you. It’s about us. Built adn born f…" at bounding box center [1122, 461] width 404 height 105
drag, startPoint x: 969, startPoint y: 480, endPoint x: 914, endPoint y: 479, distance: 55.0
click at [920, 479] on p "That’s BeThatDad in a nutshell. It’s about you. It’s about us. Built and born f…" at bounding box center [1122, 461] width 404 height 105
click at [1204, 477] on p "That’s BeThatDad in a nutshell. It’s about you. It’s about us. Born from my low…" at bounding box center [1122, 461] width 404 height 105
click at [1008, 509] on p "That’s BeThatDad in a nutshell. It’s about you. It’s about us. Born from my low…" at bounding box center [1122, 461] width 404 height 105
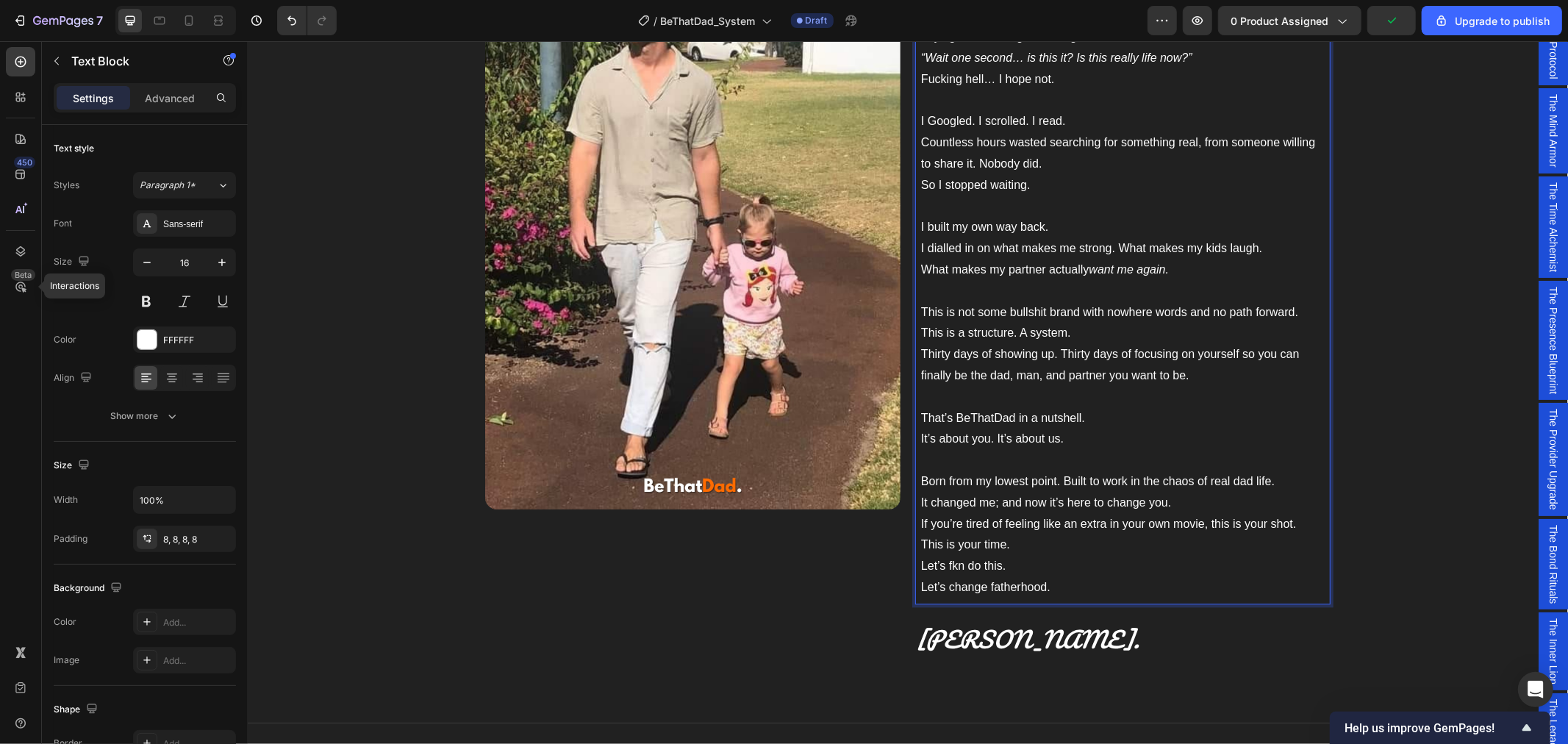
click at [920, 505] on p "That’s BeThatDad in a nutshell. It’s about you. It’s about us. Born from my low…" at bounding box center [1122, 461] width 404 height 105
click at [1289, 484] on p "That’s BeThatDad in a nutshell. It’s about you. It’s about us. Born from my low…" at bounding box center [1122, 461] width 404 height 105
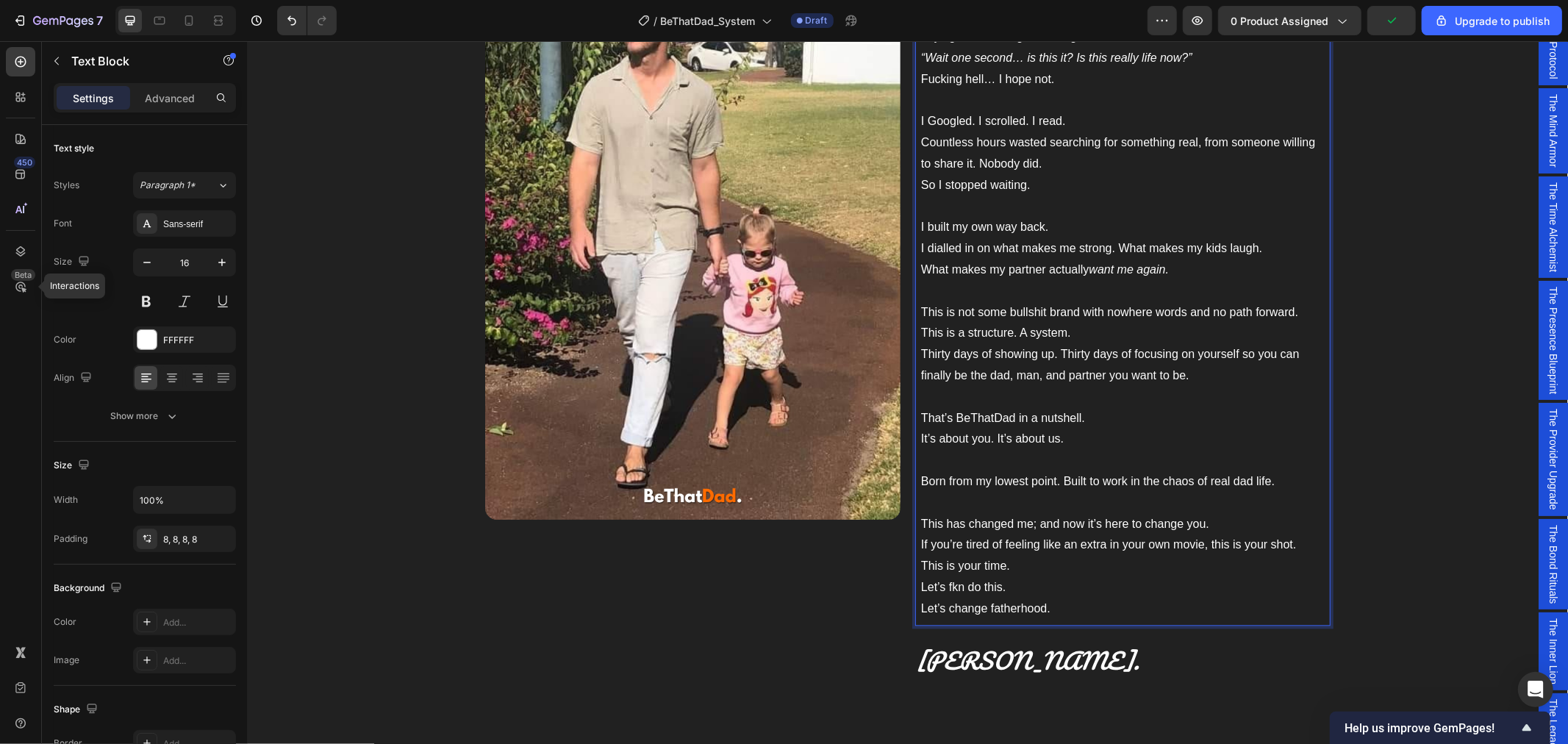
click at [920, 479] on p "That’s BeThatDad in a nutshell. It’s about you. It’s about us. Born from my low…" at bounding box center [1122, 472] width 404 height 128
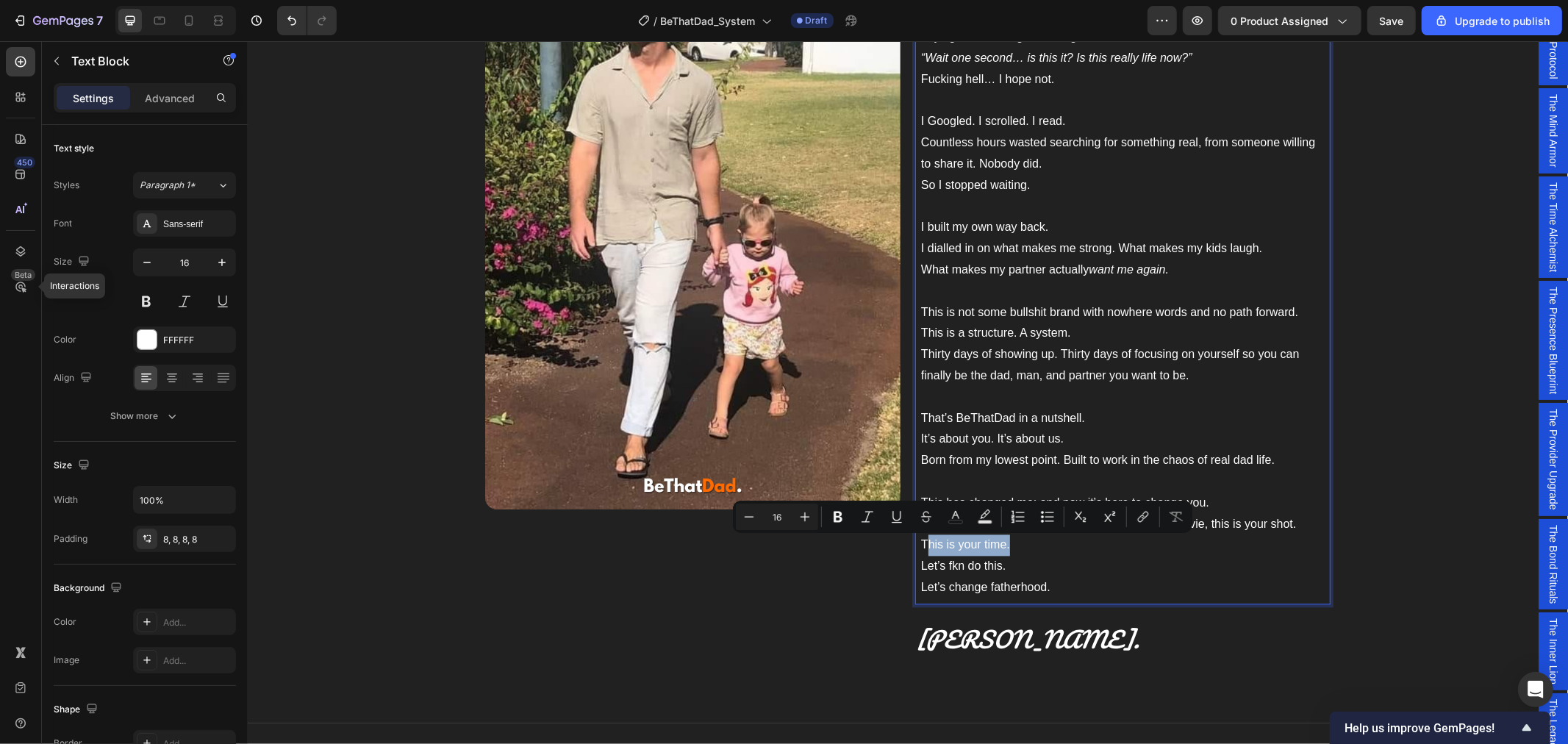
drag, startPoint x: 1004, startPoint y: 549, endPoint x: 917, endPoint y: 555, distance: 87.2
click at [920, 555] on p "If you’re tired of feeling like an extra in your own movie, this is your shot. …" at bounding box center [1122, 535] width 404 height 43
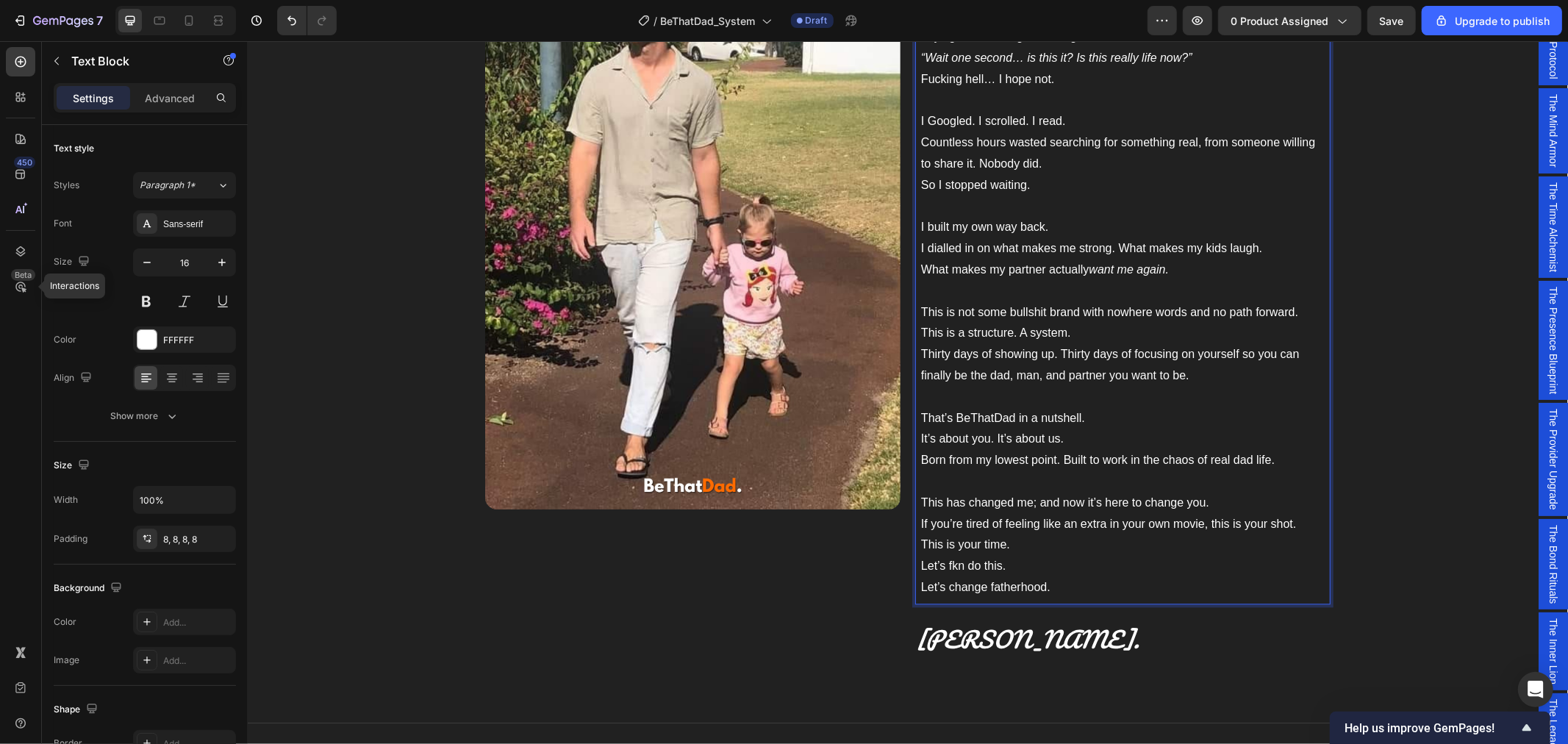
click at [920, 555] on p "If you’re tired of feeling like an extra in your own movie, this is your shot. …" at bounding box center [1122, 535] width 404 height 43
drag, startPoint x: 1026, startPoint y: 547, endPoint x: 915, endPoint y: 548, distance: 111.0
click at [920, 548] on p "If you’re tired of feeling like an extra in your own movie, this is your shot. …" at bounding box center [1122, 535] width 404 height 43
click at [1098, 604] on div "I built BeThatDad because I needed it. I’m just a regular dad from a regular li…" at bounding box center [1122, 217] width 416 height 774
click at [1281, 657] on p "[PERSON_NAME]." at bounding box center [1122, 636] width 412 height 62
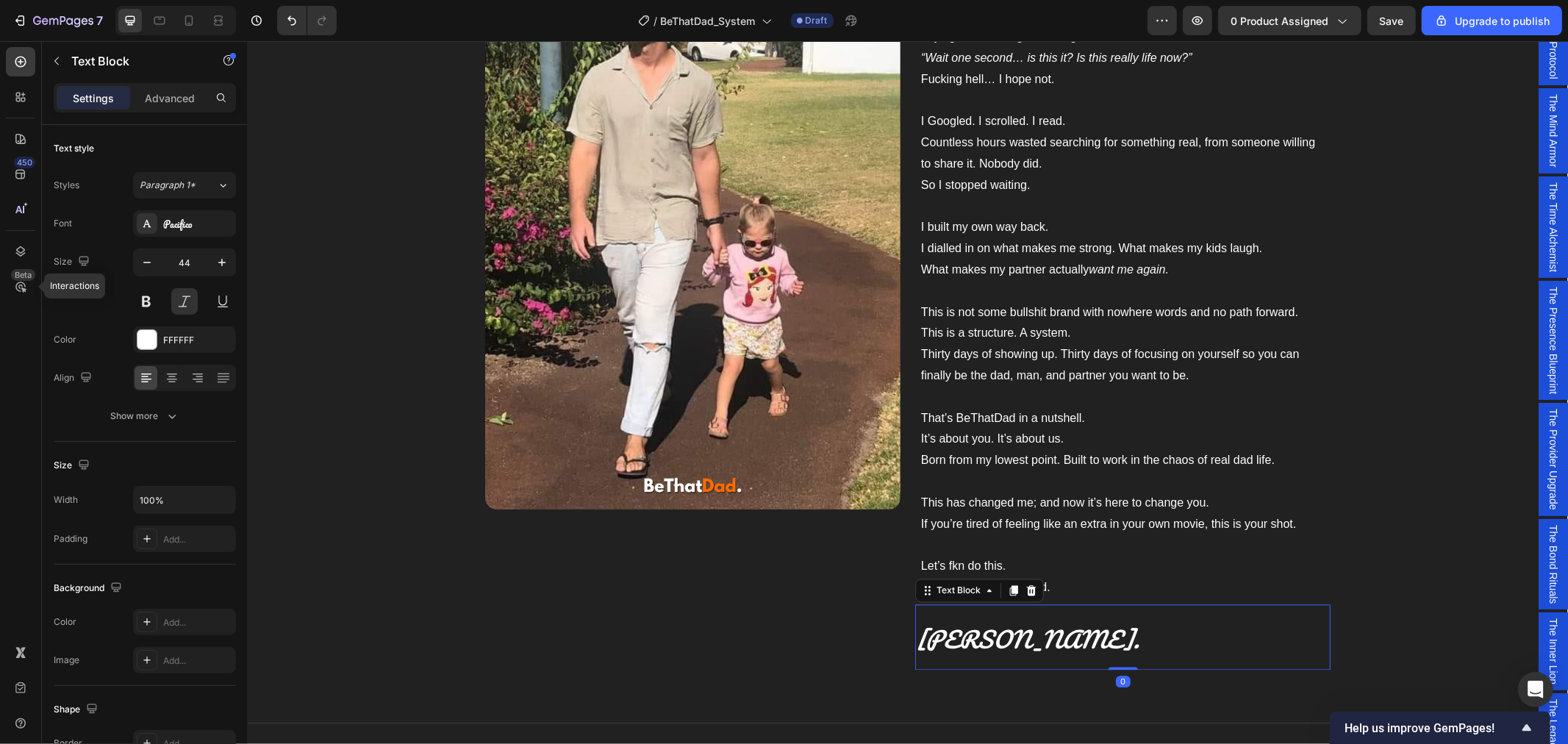
click at [1414, 594] on div "Image ⁠⁠⁠⁠⁠⁠⁠ Why trust me? Heading I built BeThatDad because I needed it. I’m …" at bounding box center [907, 231] width 1320 height 911
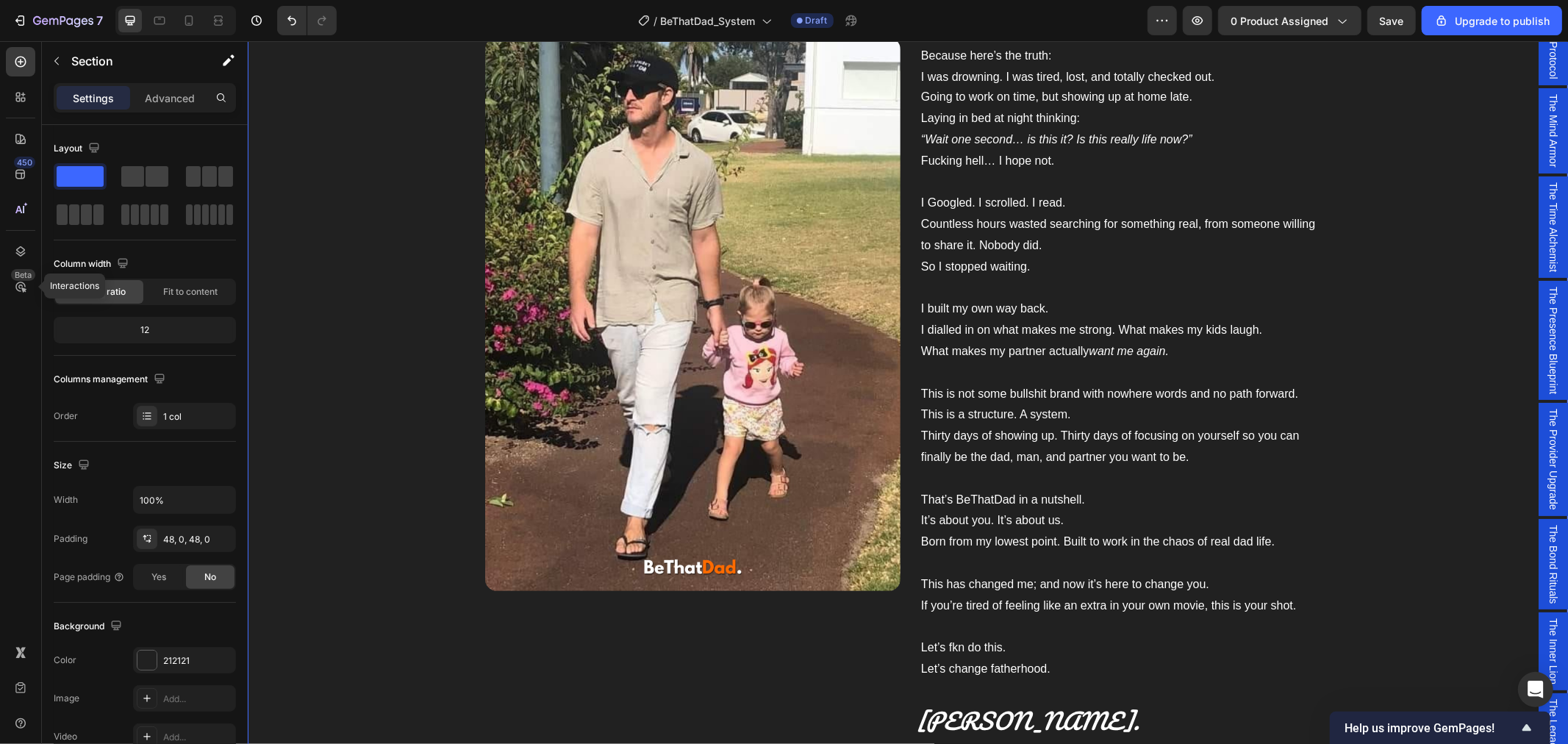
scroll to position [2553, 0]
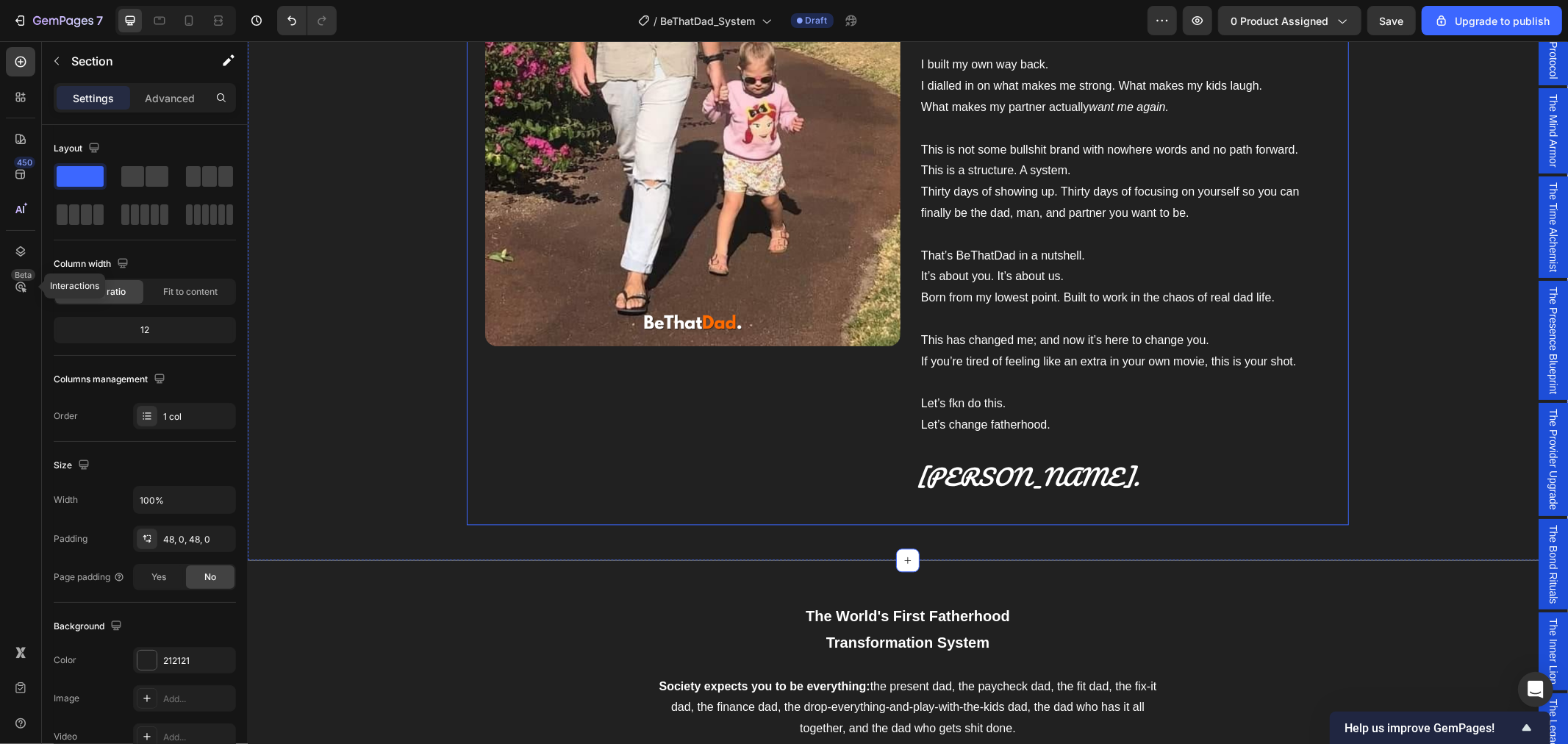
click at [1104, 480] on p "[PERSON_NAME]." at bounding box center [1122, 473] width 412 height 62
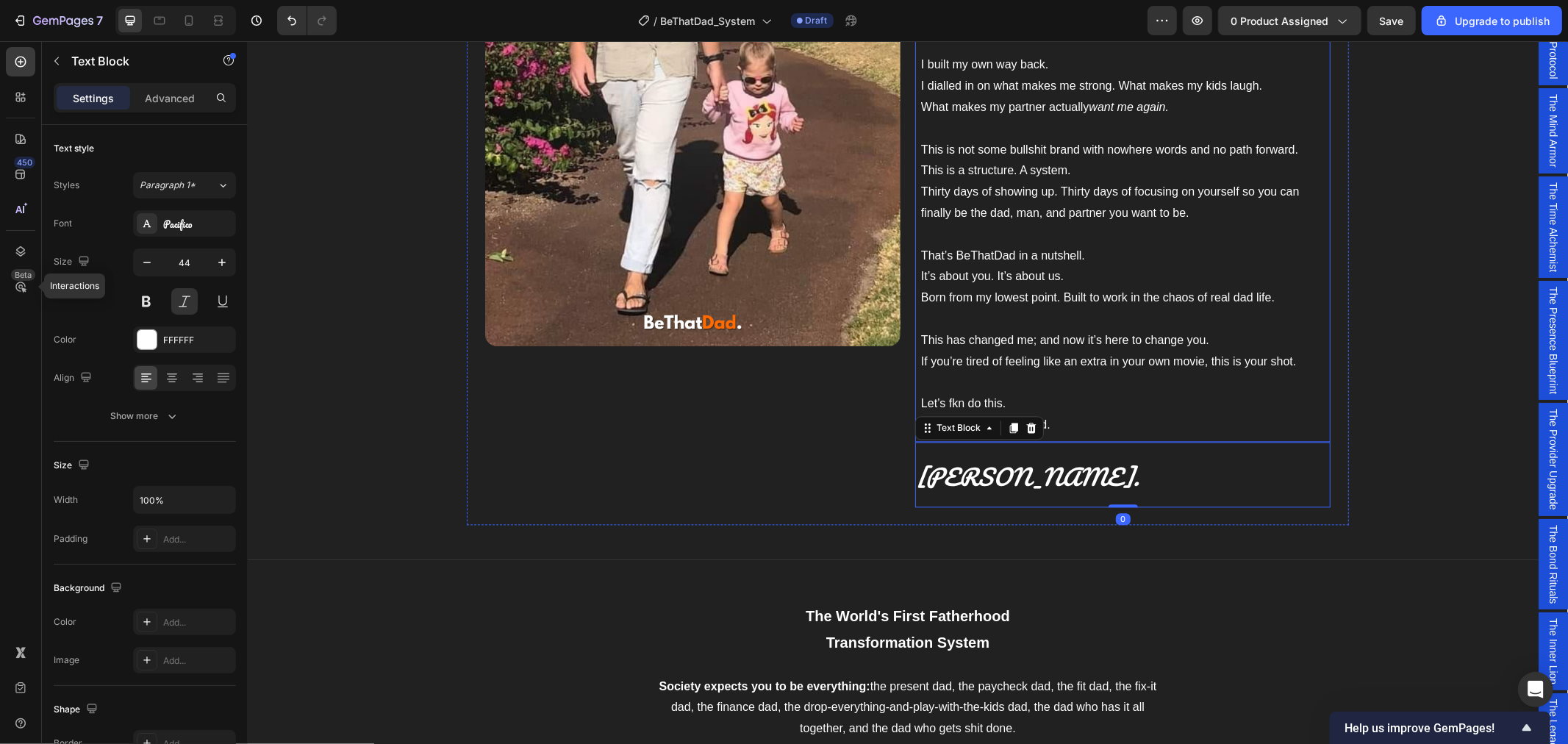
click at [1112, 400] on p "Let’s fkn do this. Let’s change fatherhood." at bounding box center [1122, 414] width 404 height 43
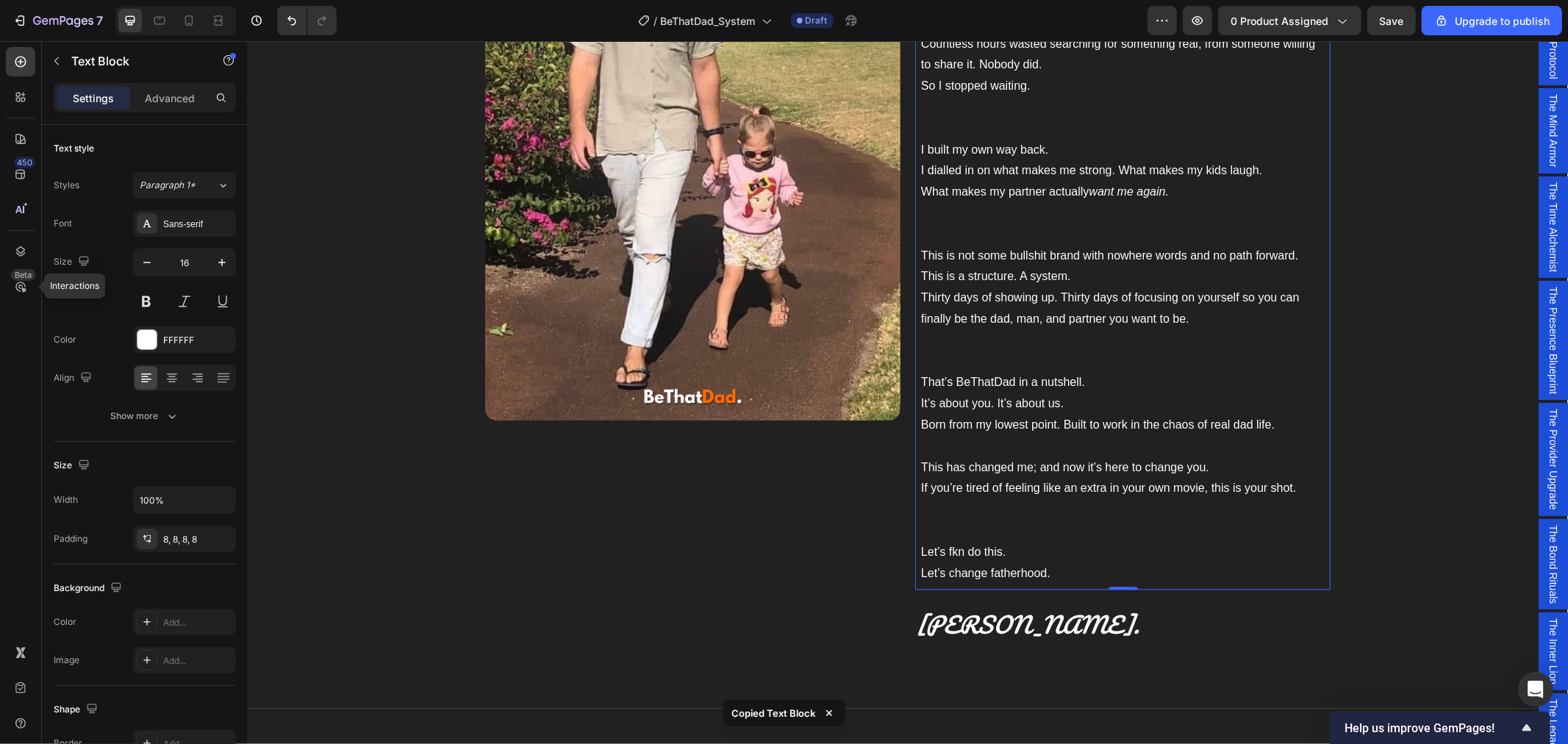
scroll to position [2627, 0]
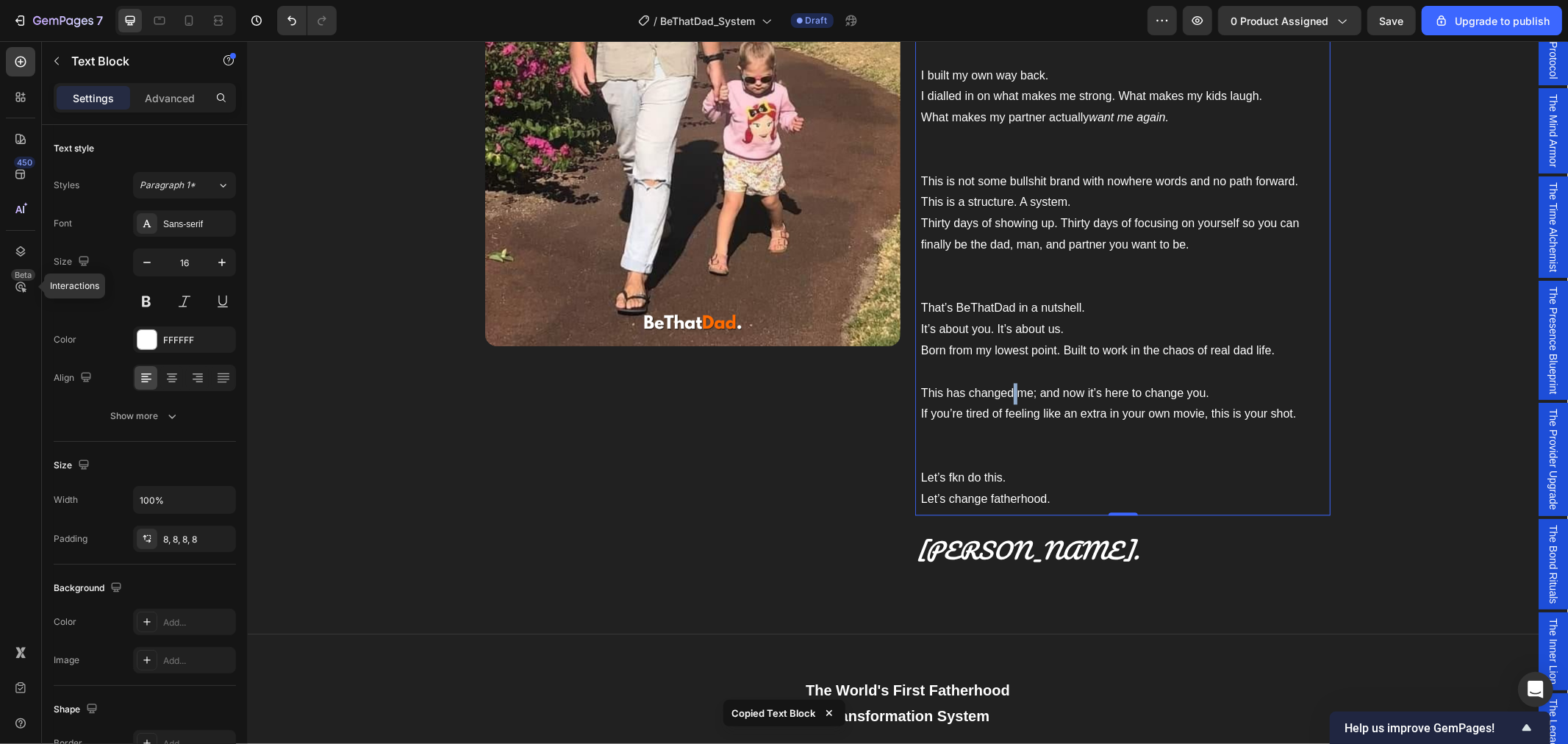
click at [1004, 399] on p "That’s BeThatDad in a nutshell. It’s about you. It’s about us. Born from my low…" at bounding box center [1122, 350] width 404 height 105
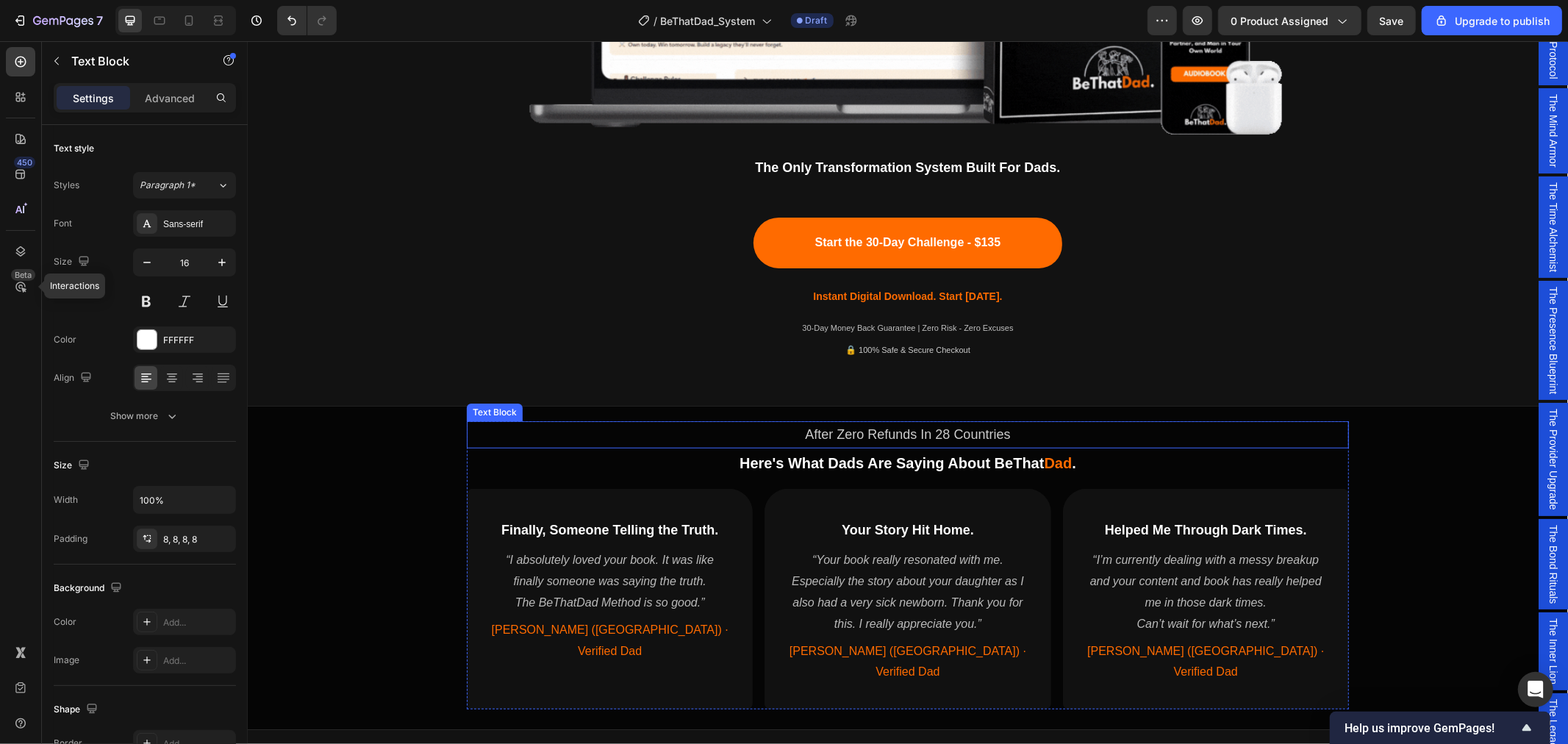
scroll to position [912, 0]
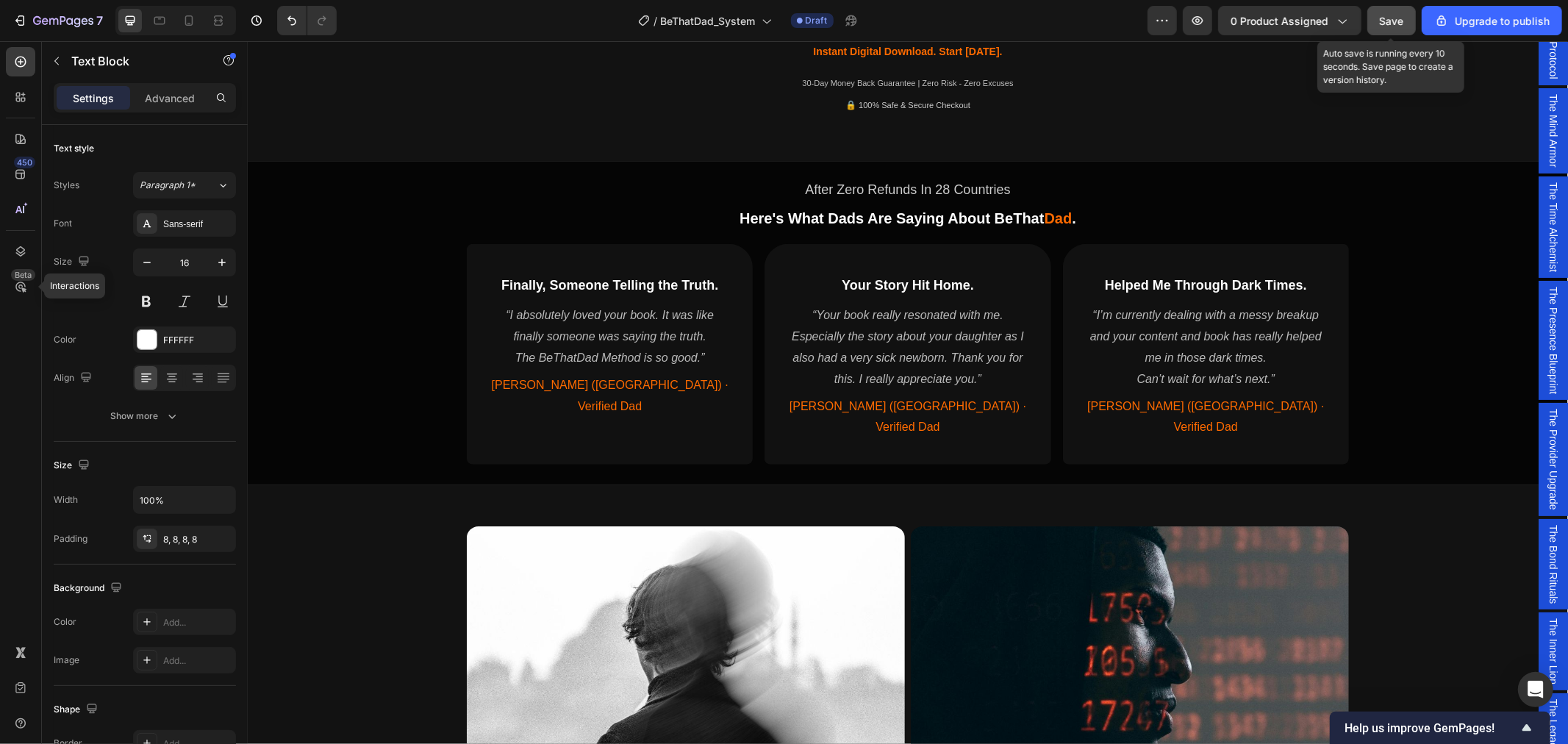
click at [1400, 28] on div "Save" at bounding box center [1392, 21] width 24 height 16
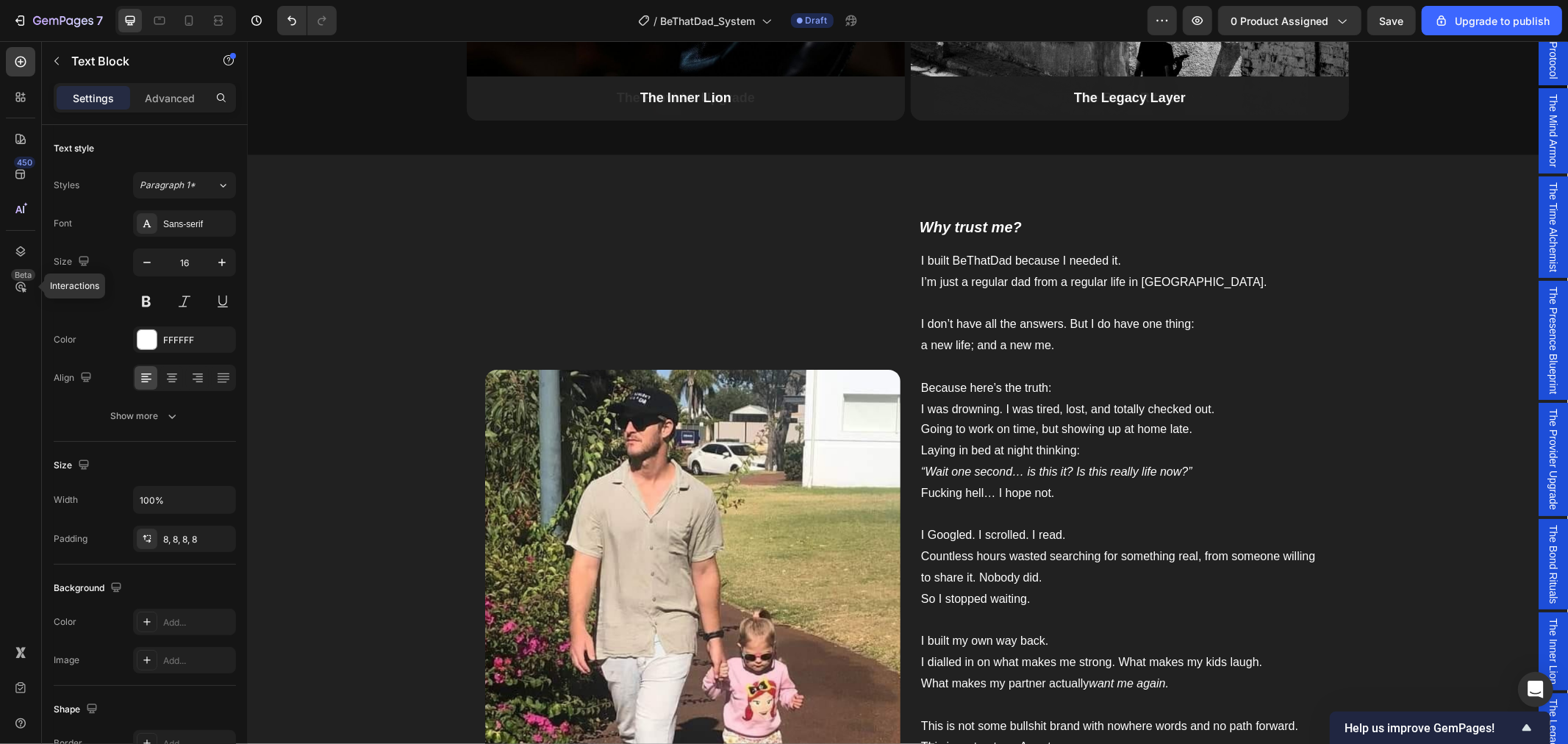
scroll to position [1974, 0]
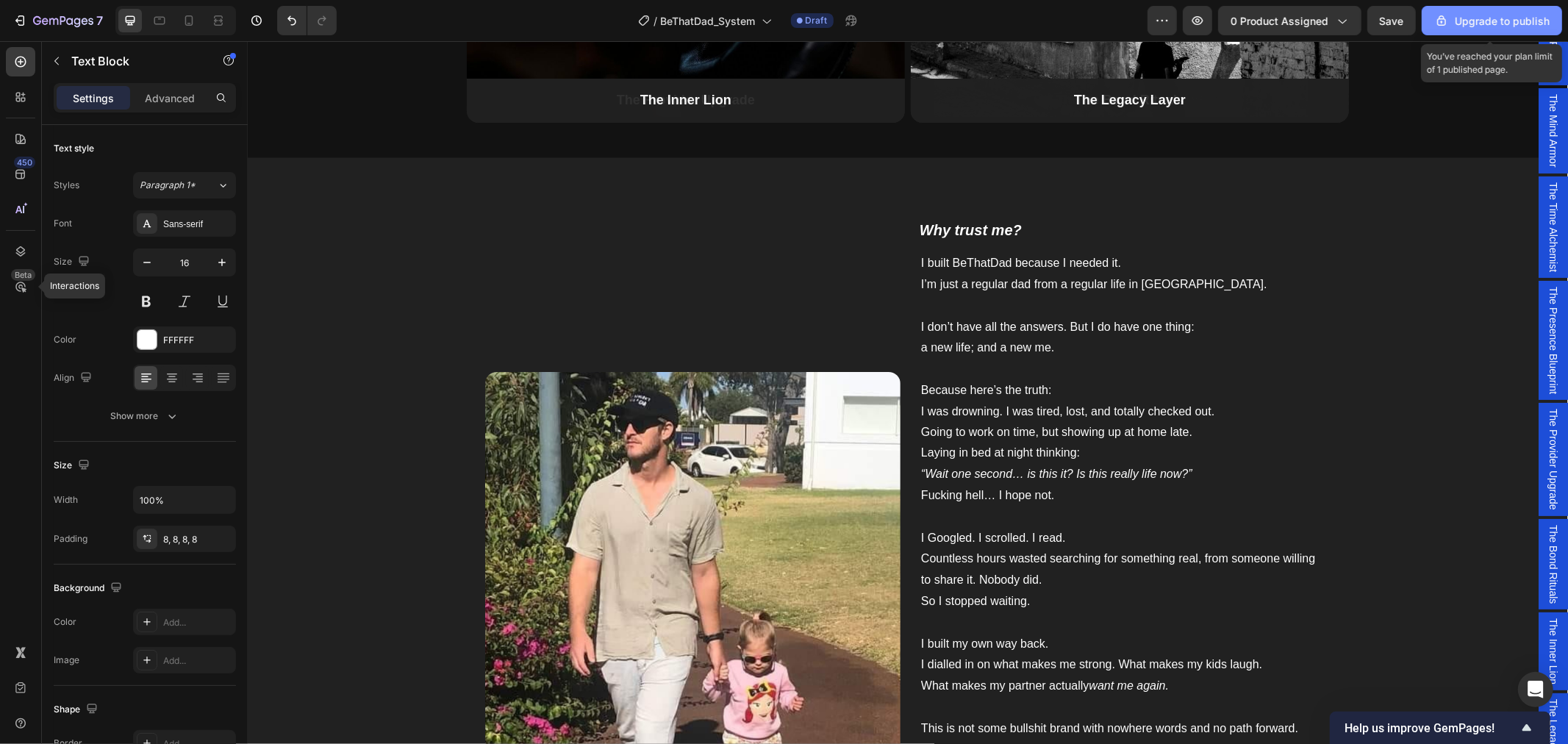
click at [1485, 24] on div "Upgrade to publish" at bounding box center [1492, 21] width 116 height 16
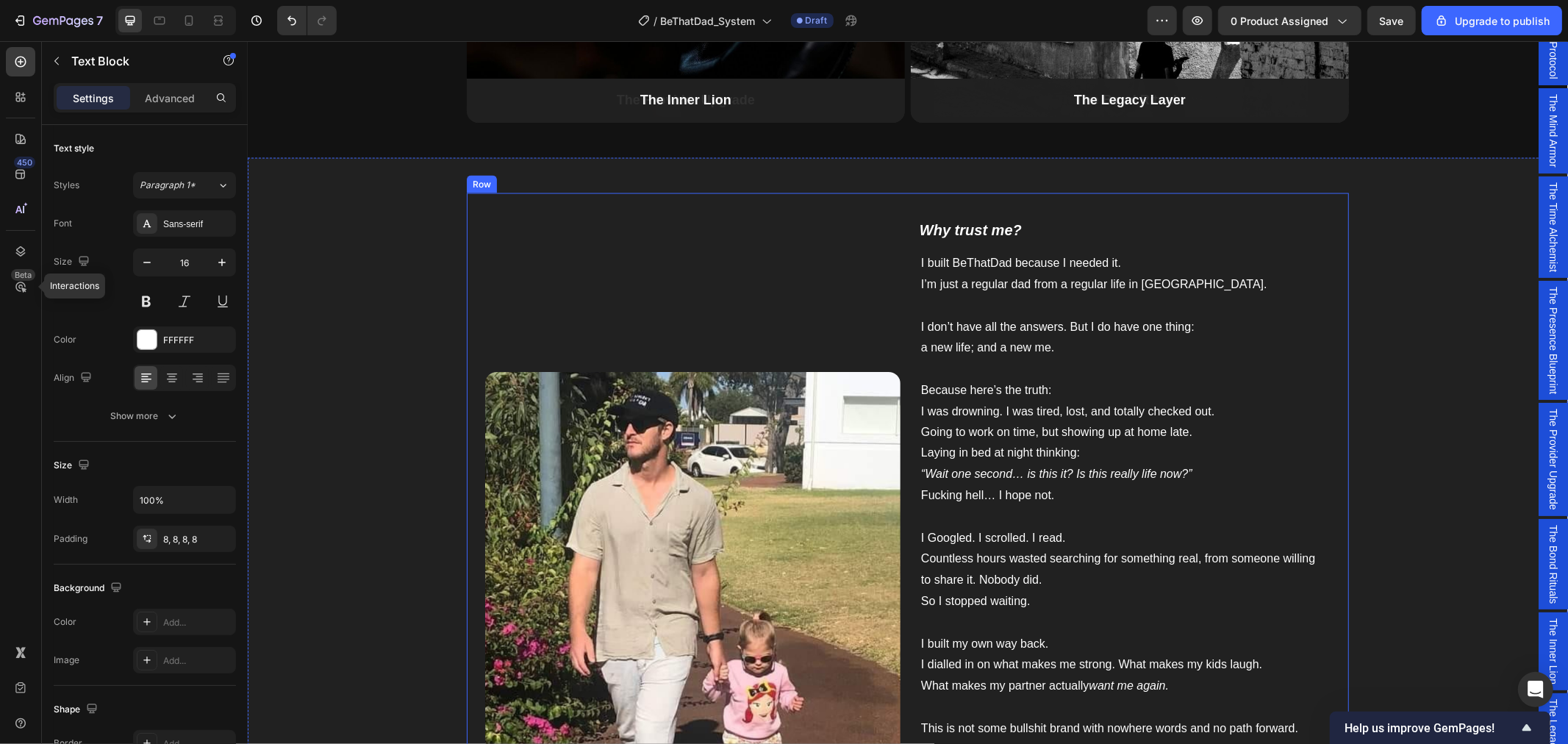
scroll to position [1729, 0]
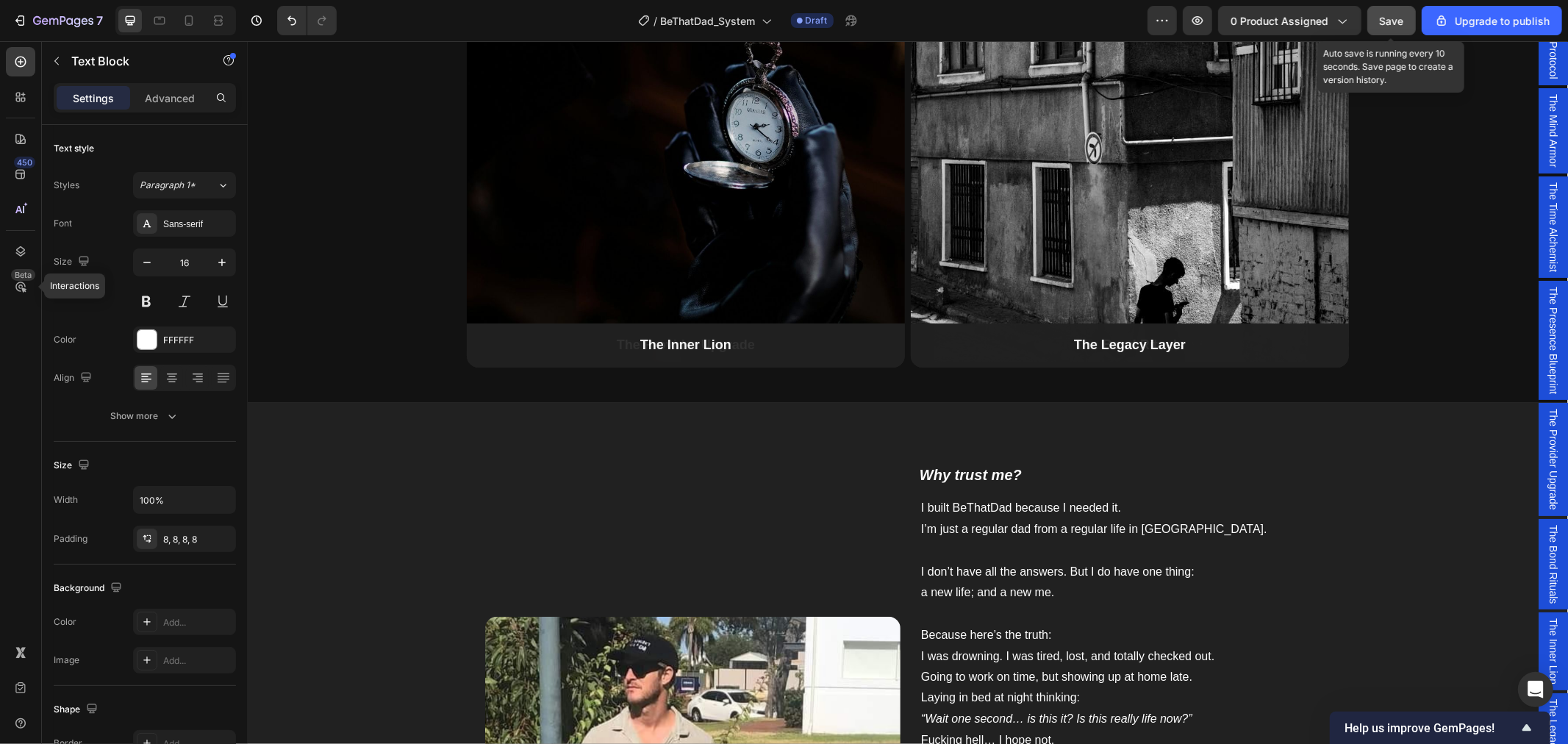
click at [1386, 24] on span "Save" at bounding box center [1392, 21] width 24 height 13
